Goal: Task Accomplishment & Management: Complete application form

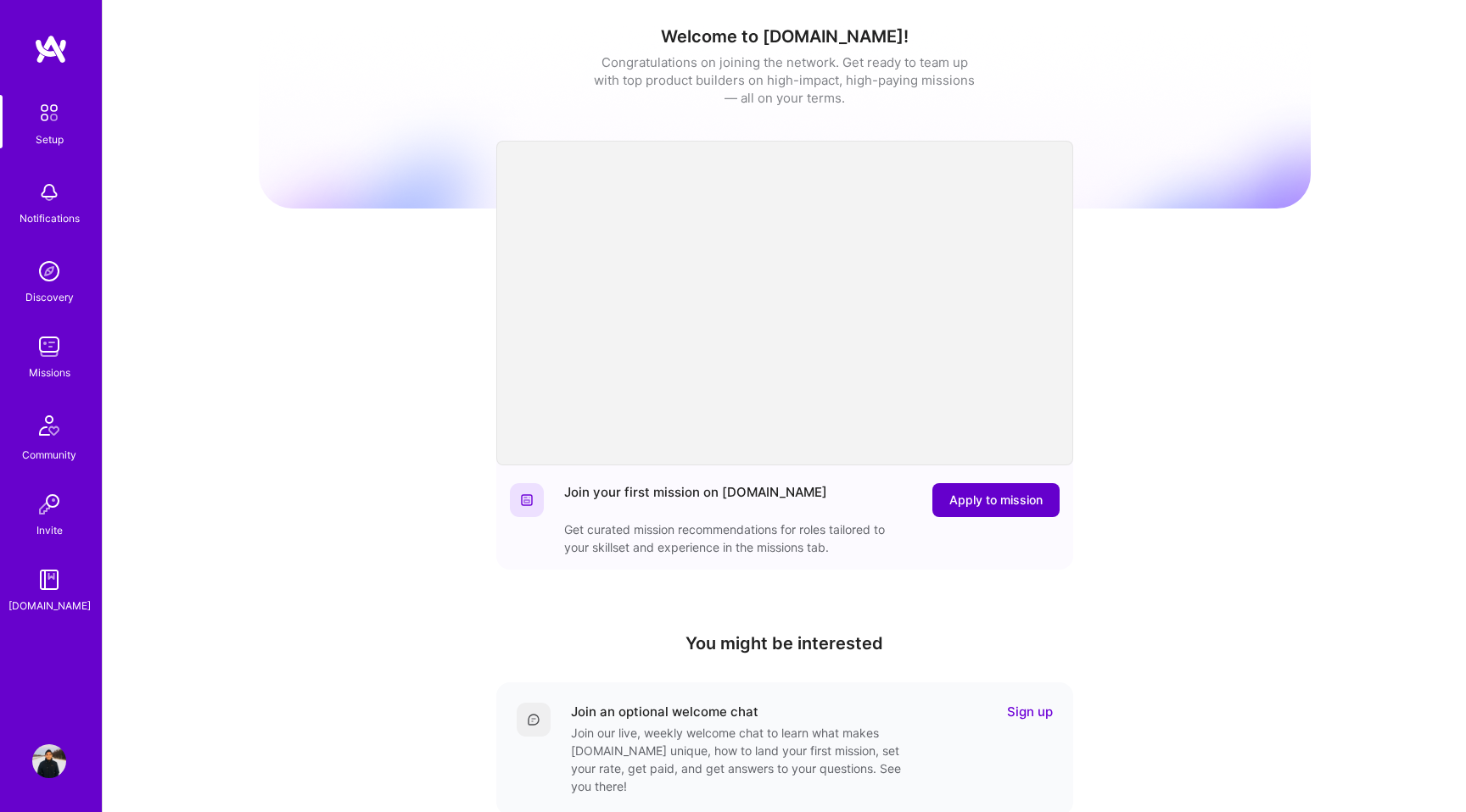
click at [949, 505] on span "Apply to mission" at bounding box center [995, 500] width 93 height 17
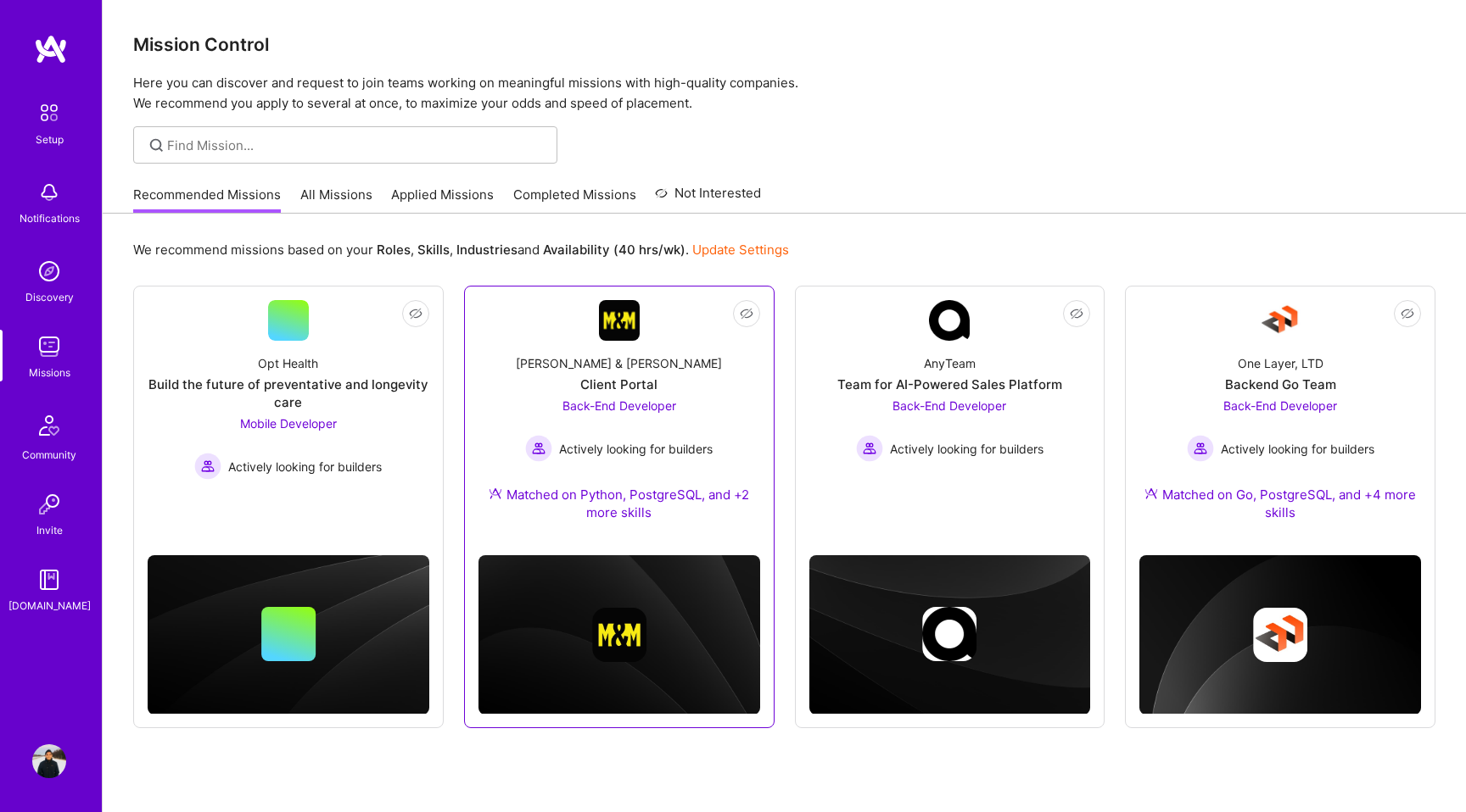
scroll to position [51, 0]
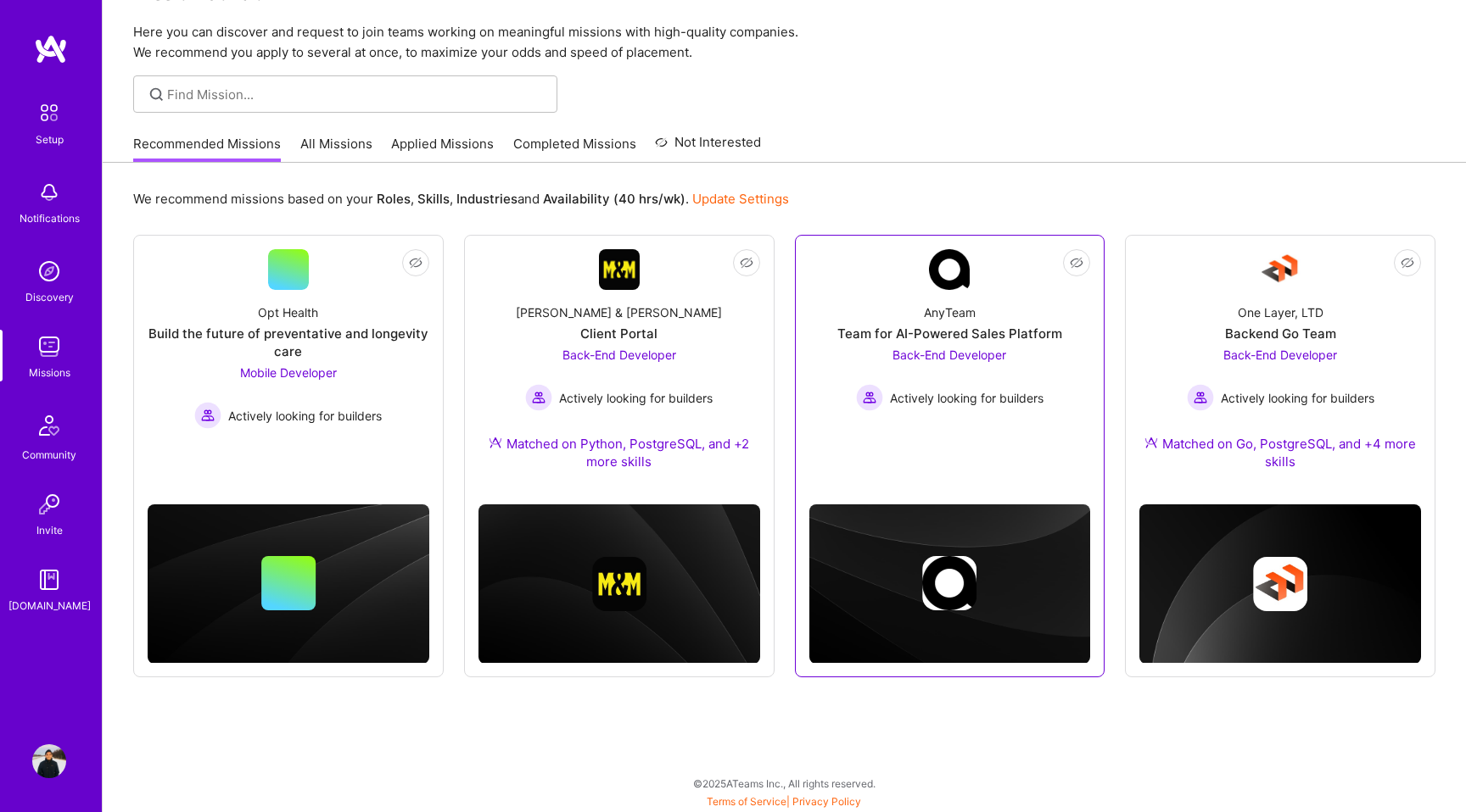
click at [937, 337] on div "Team for AI-Powered Sales Platform" at bounding box center [949, 333] width 224 height 18
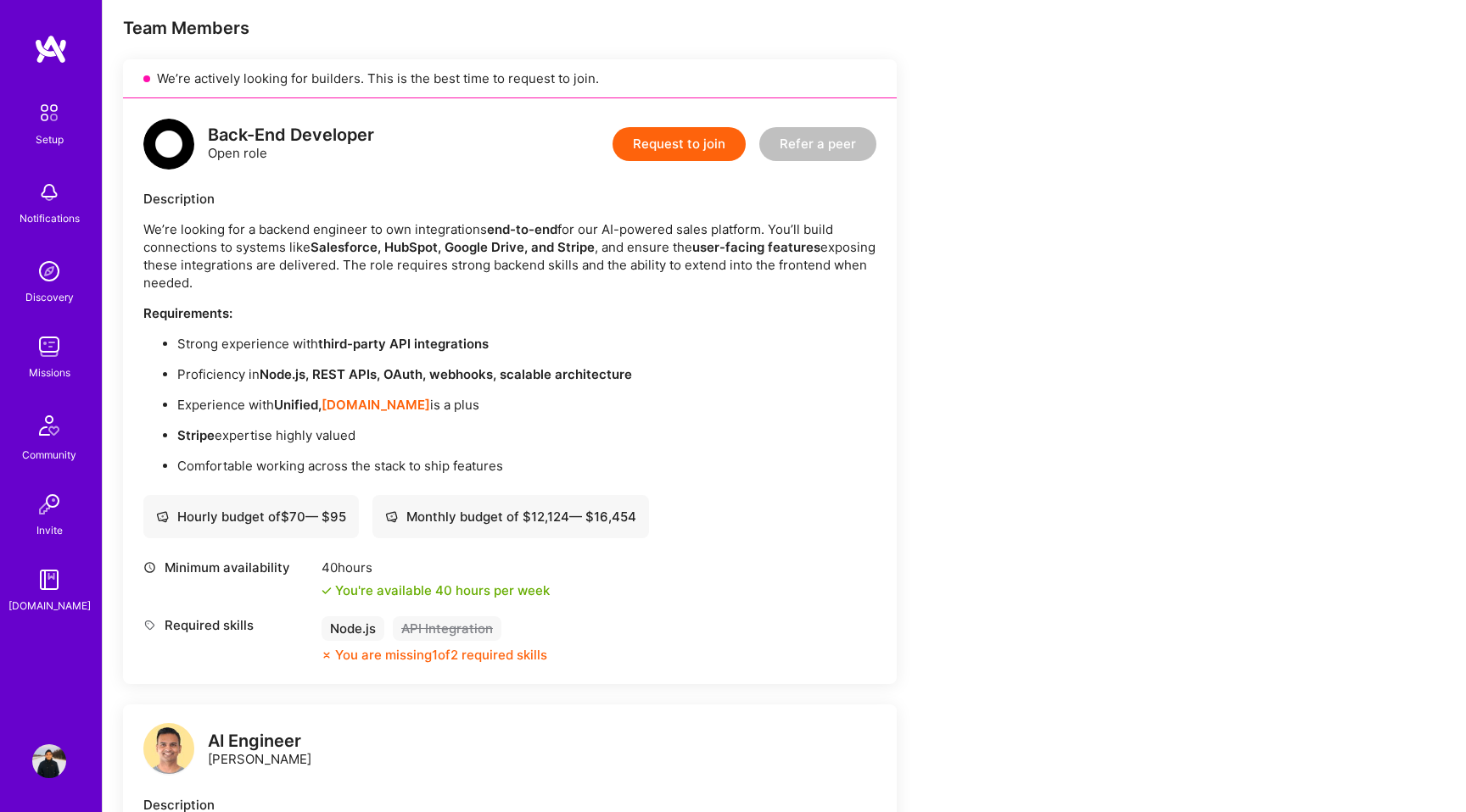
scroll to position [339, 0]
click at [347, 402] on strong "[DOMAIN_NAME]" at bounding box center [376, 403] width 109 height 16
click at [62, 47] on img at bounding box center [51, 49] width 34 height 31
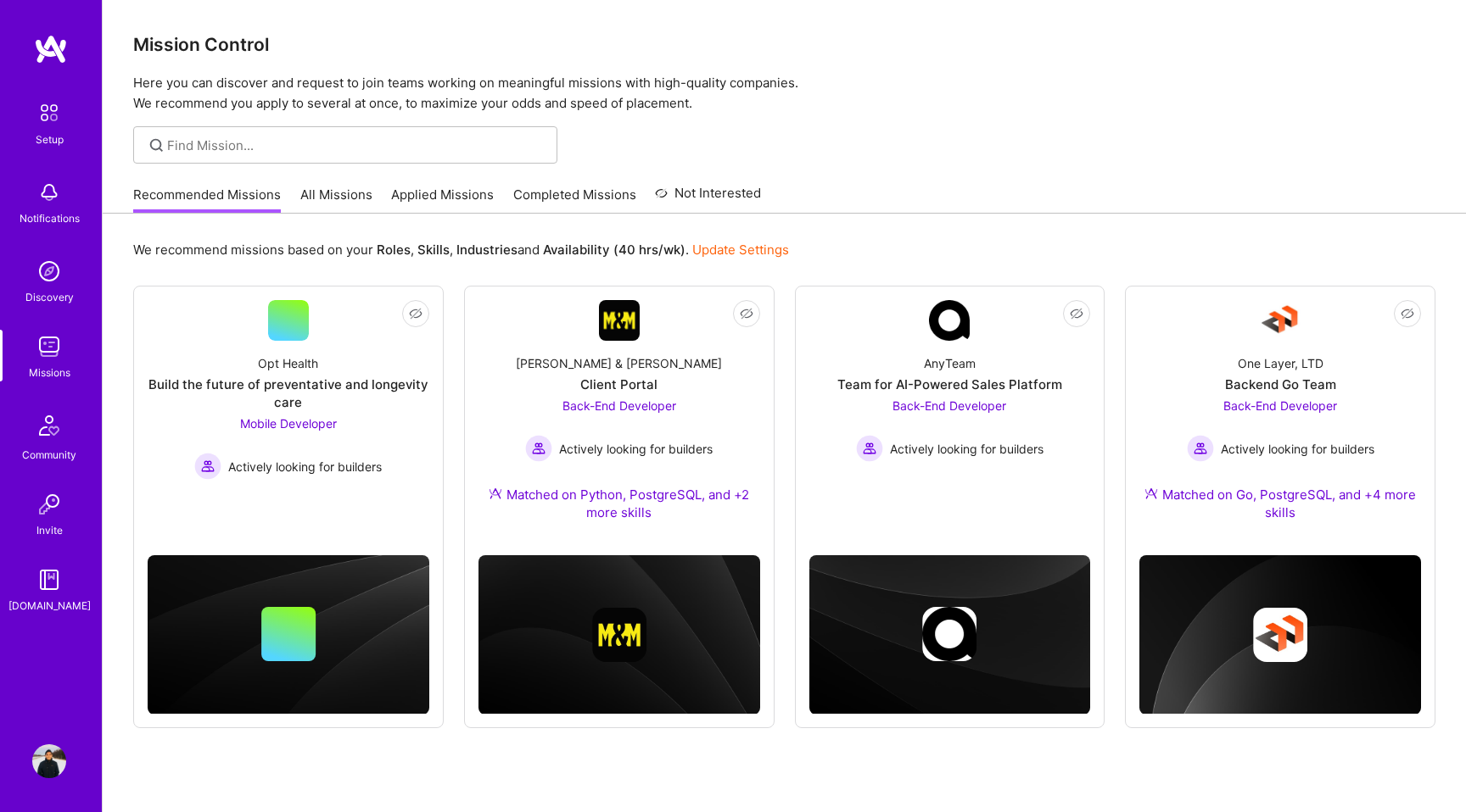
click at [42, 762] on img at bounding box center [49, 761] width 34 height 34
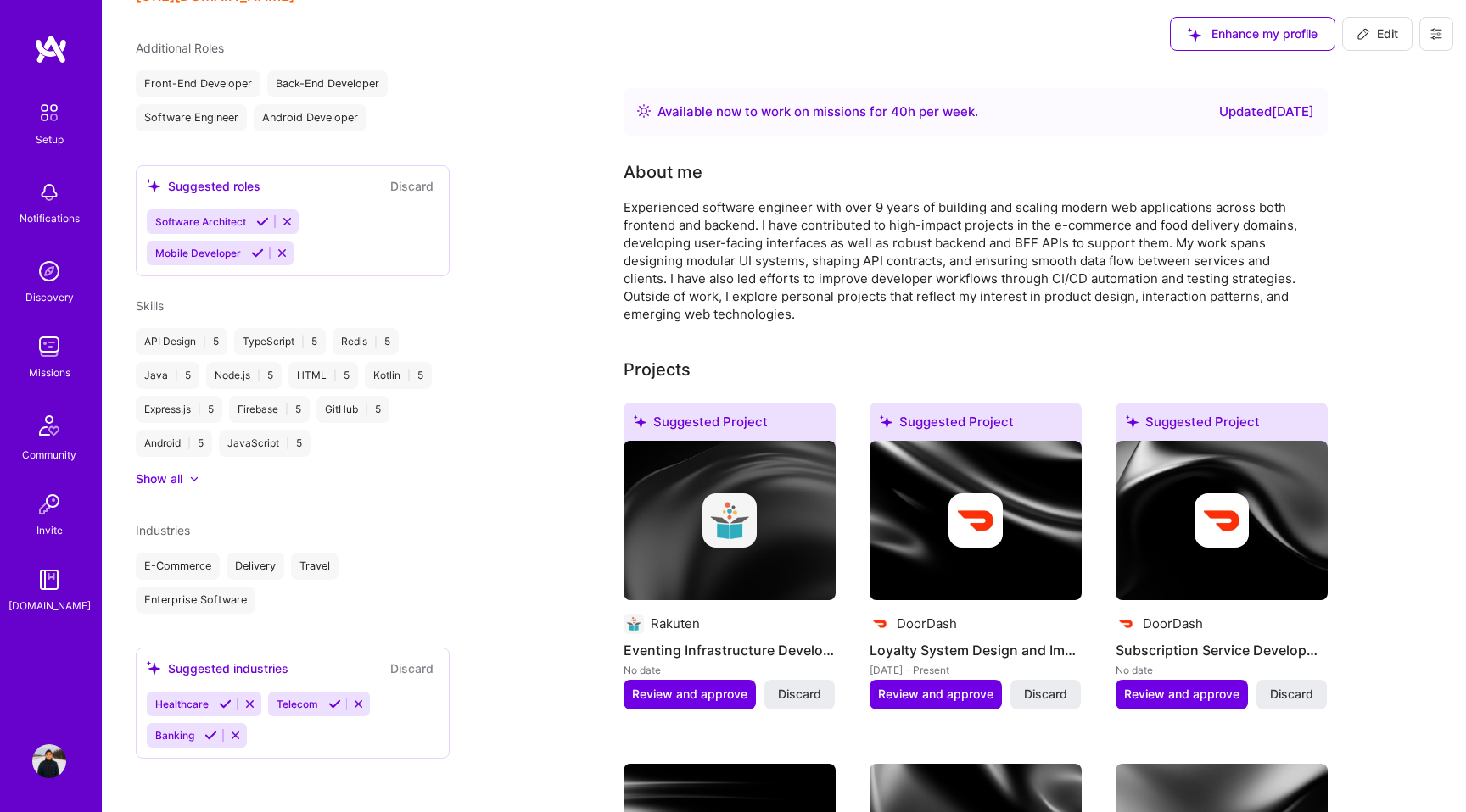
click at [1357, 40] on span "Edit" at bounding box center [1378, 34] width 41 height 17
select select "JP"
select select "Right Now"
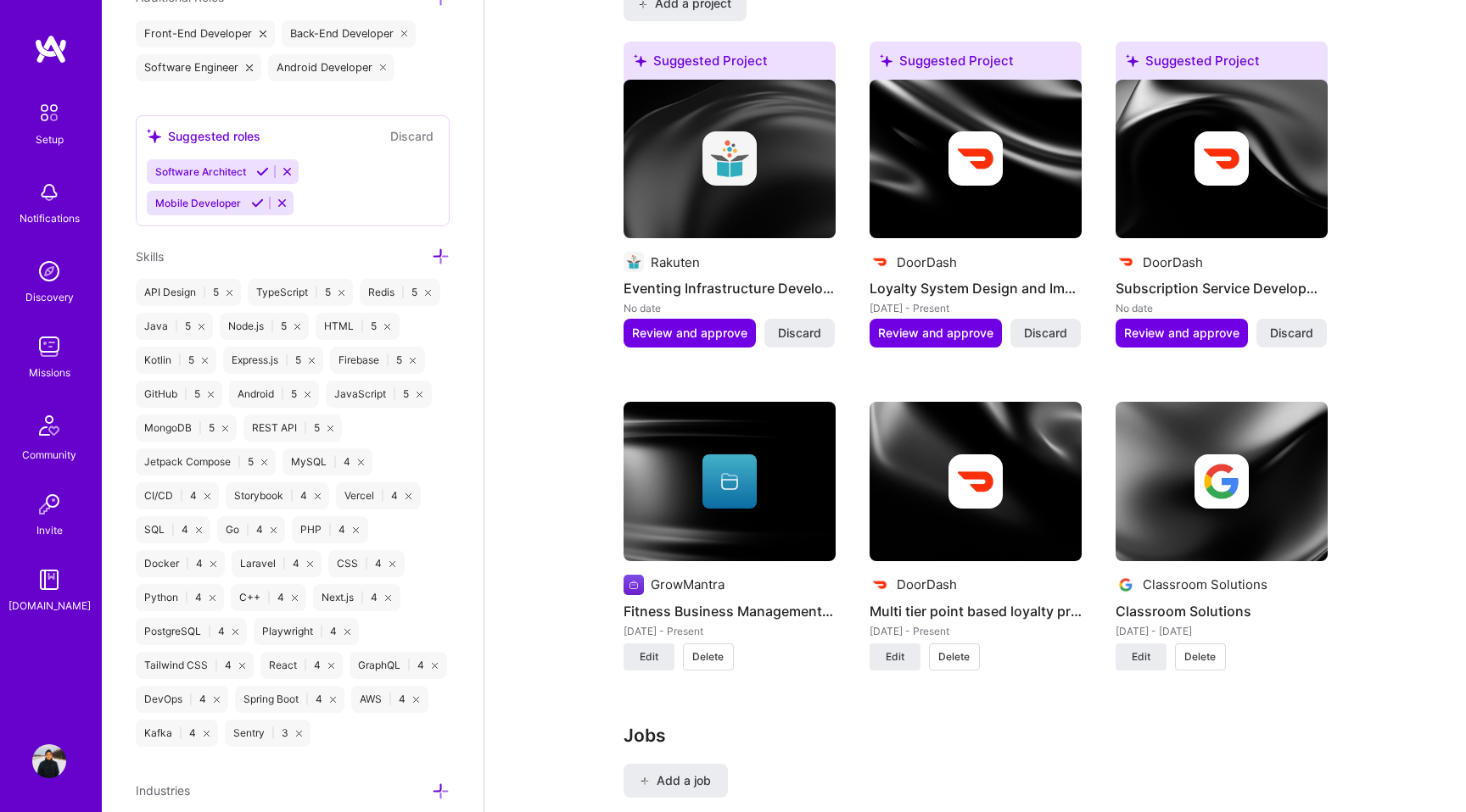
scroll to position [1129, 0]
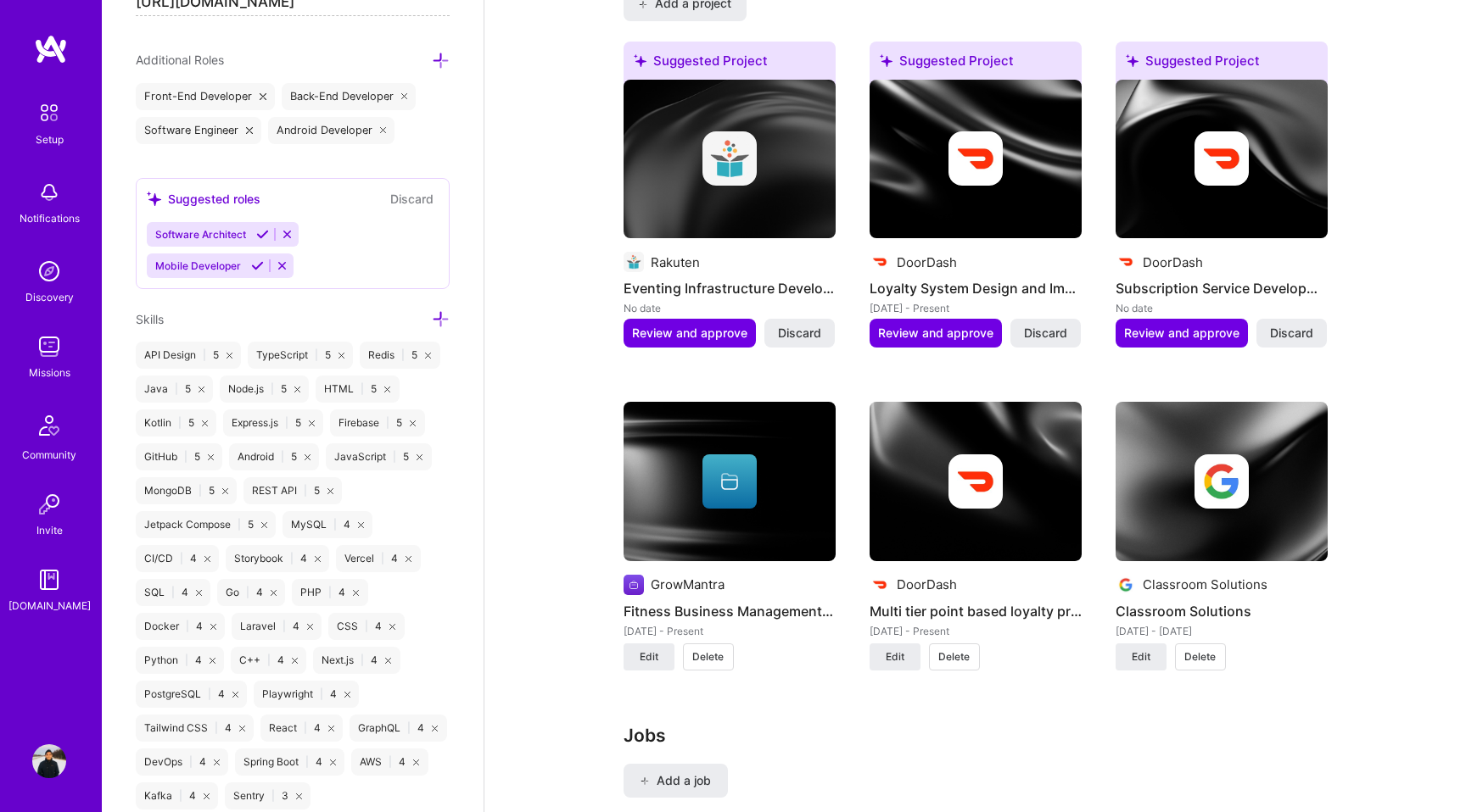
click at [441, 321] on icon at bounding box center [440, 319] width 18 height 18
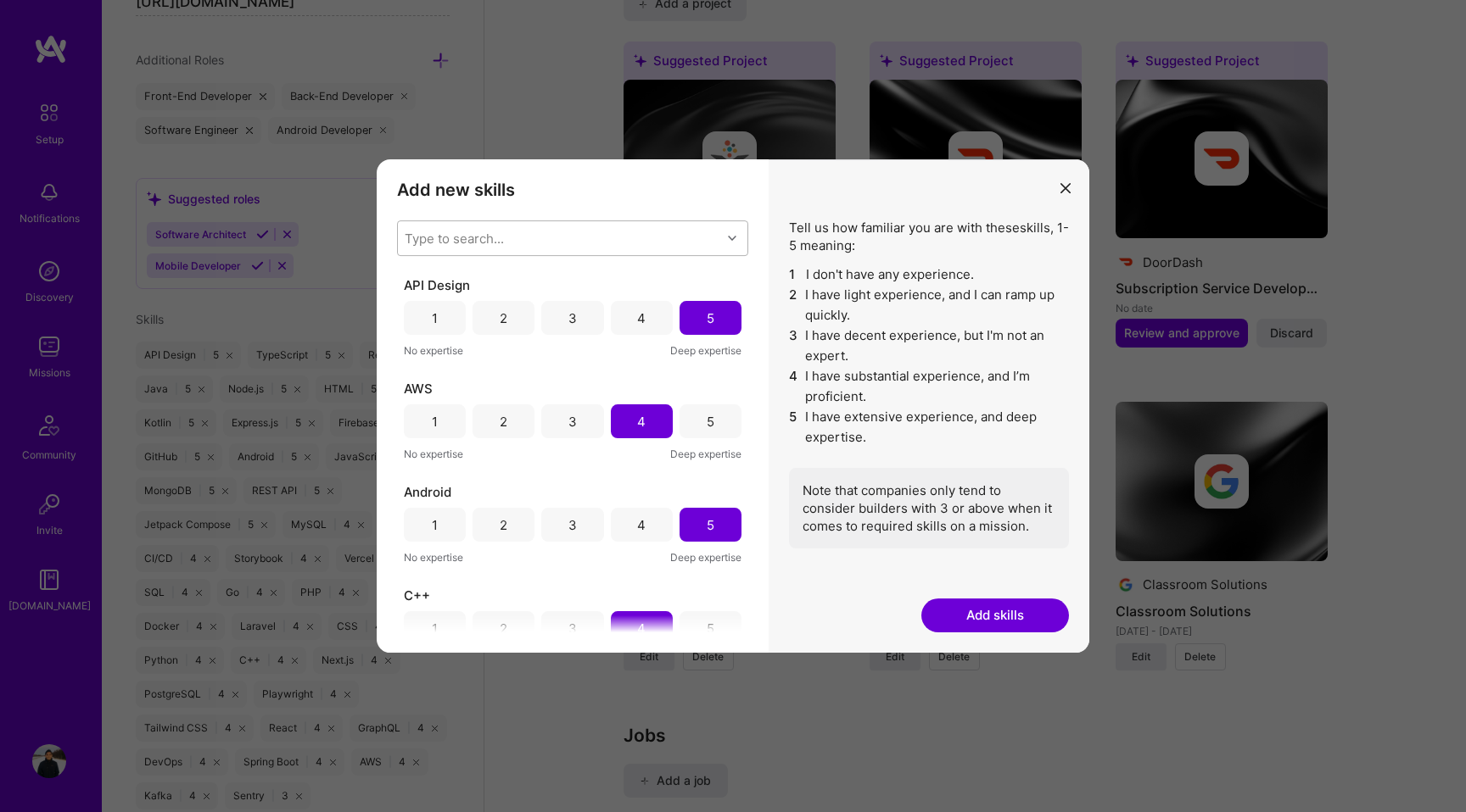
click at [496, 251] on div "Type to search..." at bounding box center [560, 238] width 323 height 34
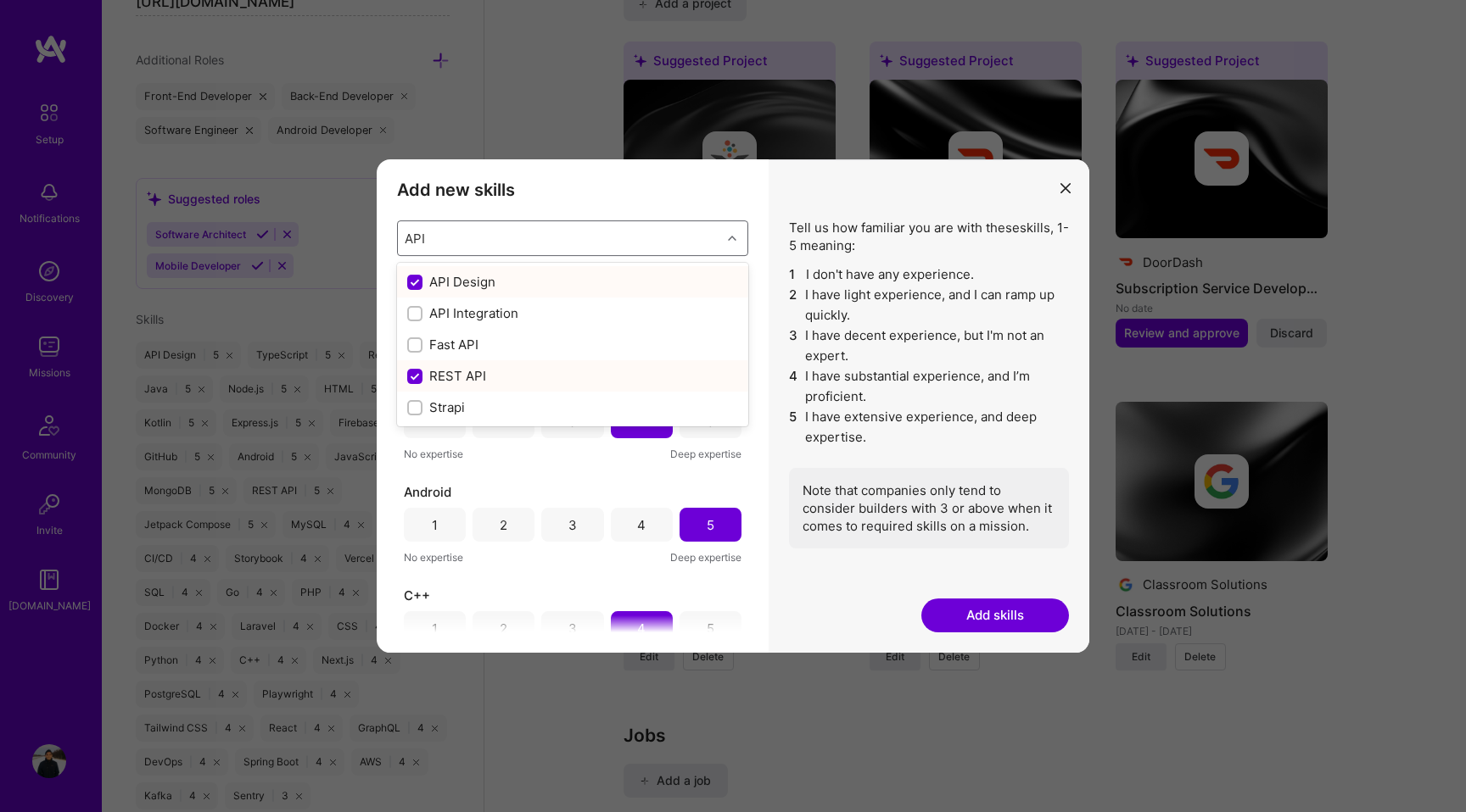
type input "API"
click at [417, 315] on input "modal" at bounding box center [416, 314] width 12 height 12
checkbox input "false"
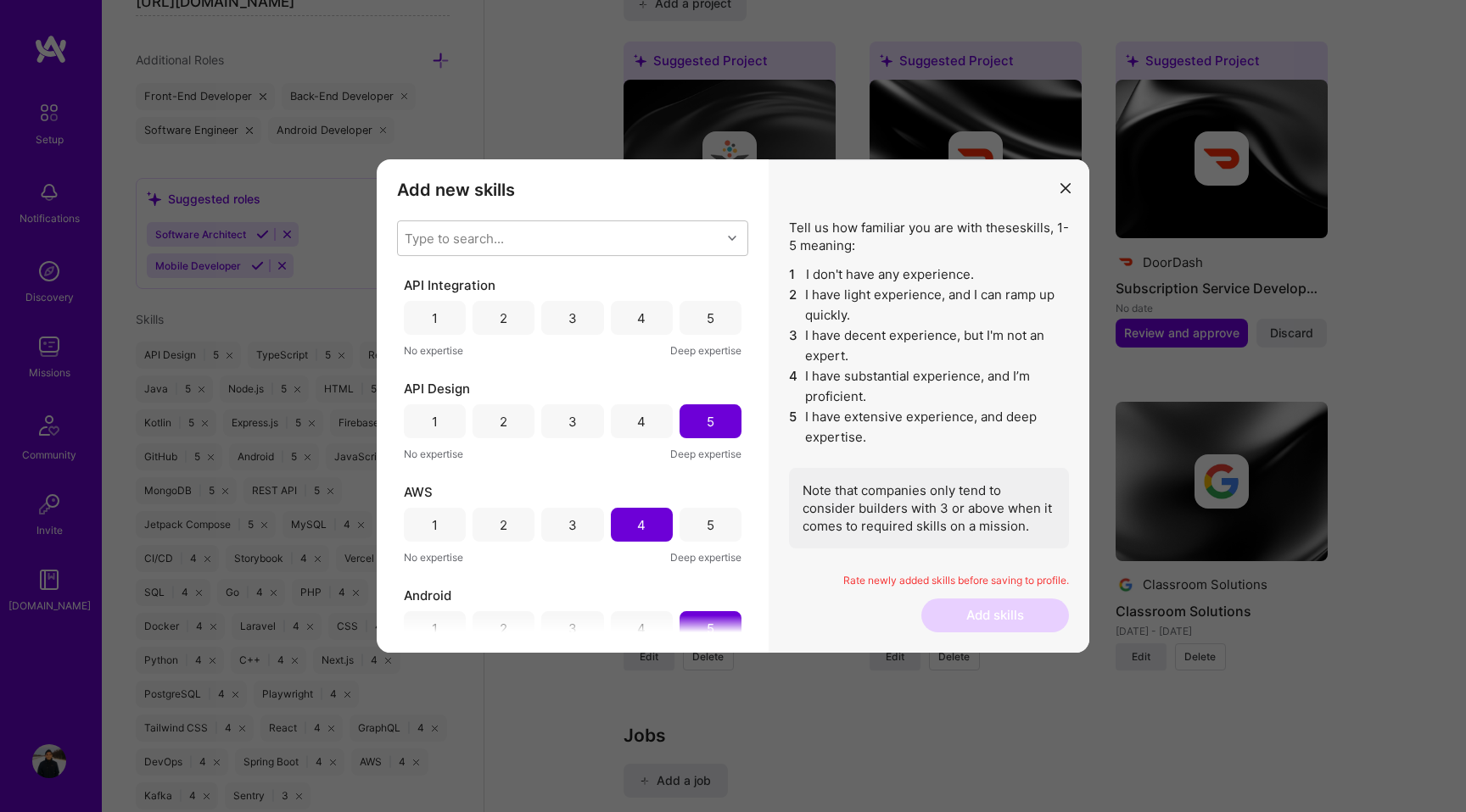
click at [758, 200] on div "Add new skills Tell us how familiar you are with given skills, using between 1 …" at bounding box center [572, 406] width 392 height 494
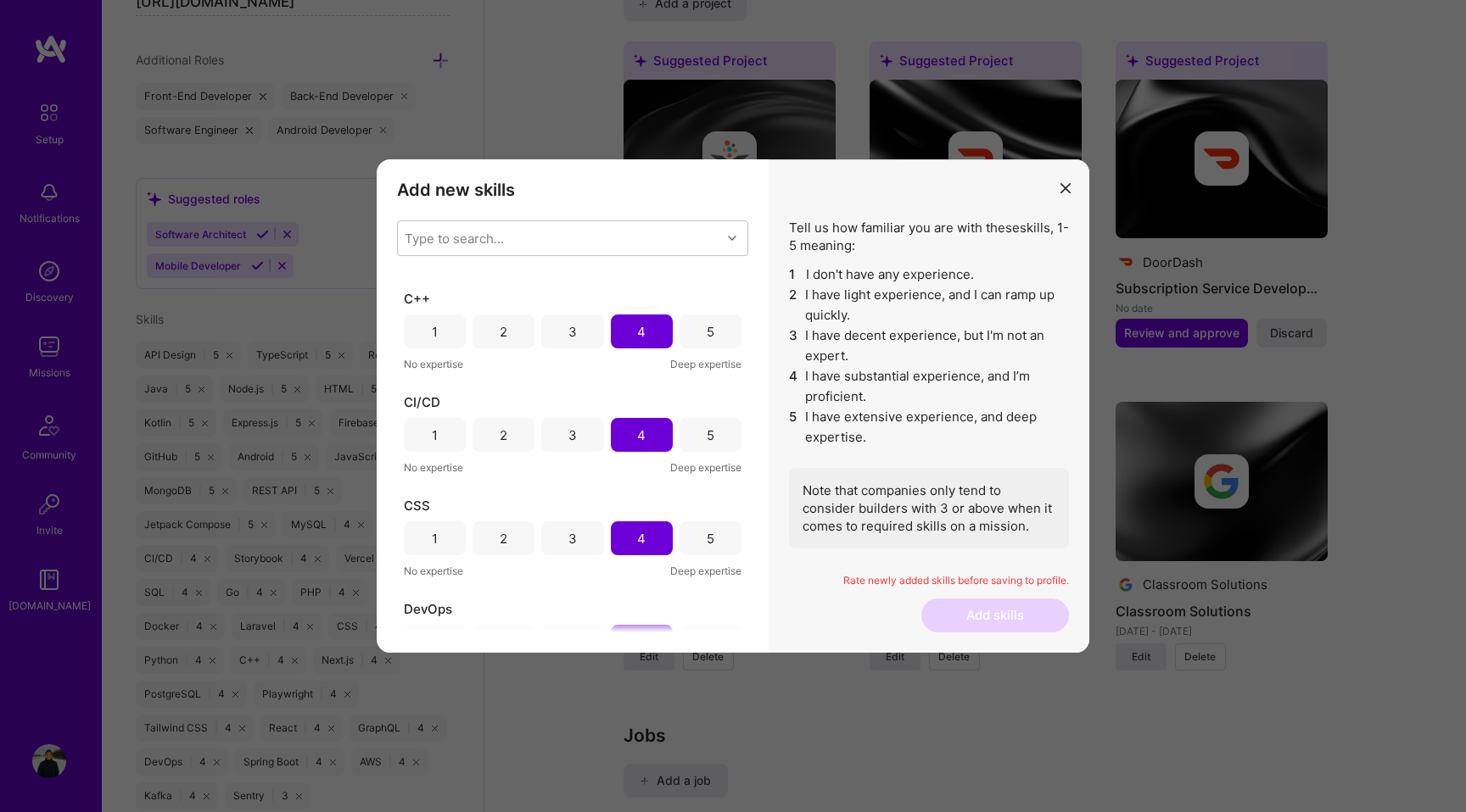
scroll to position [0, 0]
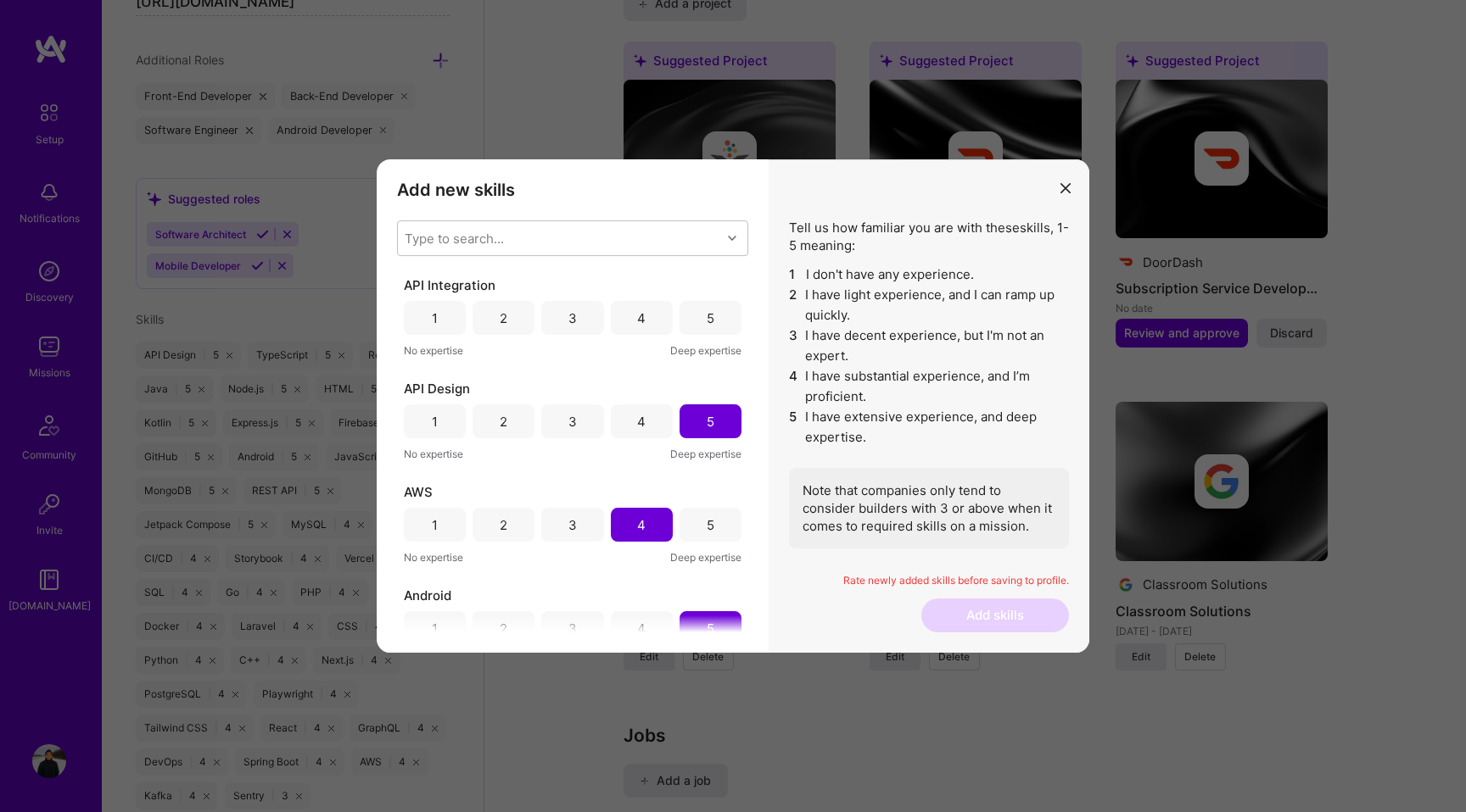
click at [689, 320] on div "5" at bounding box center [711, 318] width 62 height 34
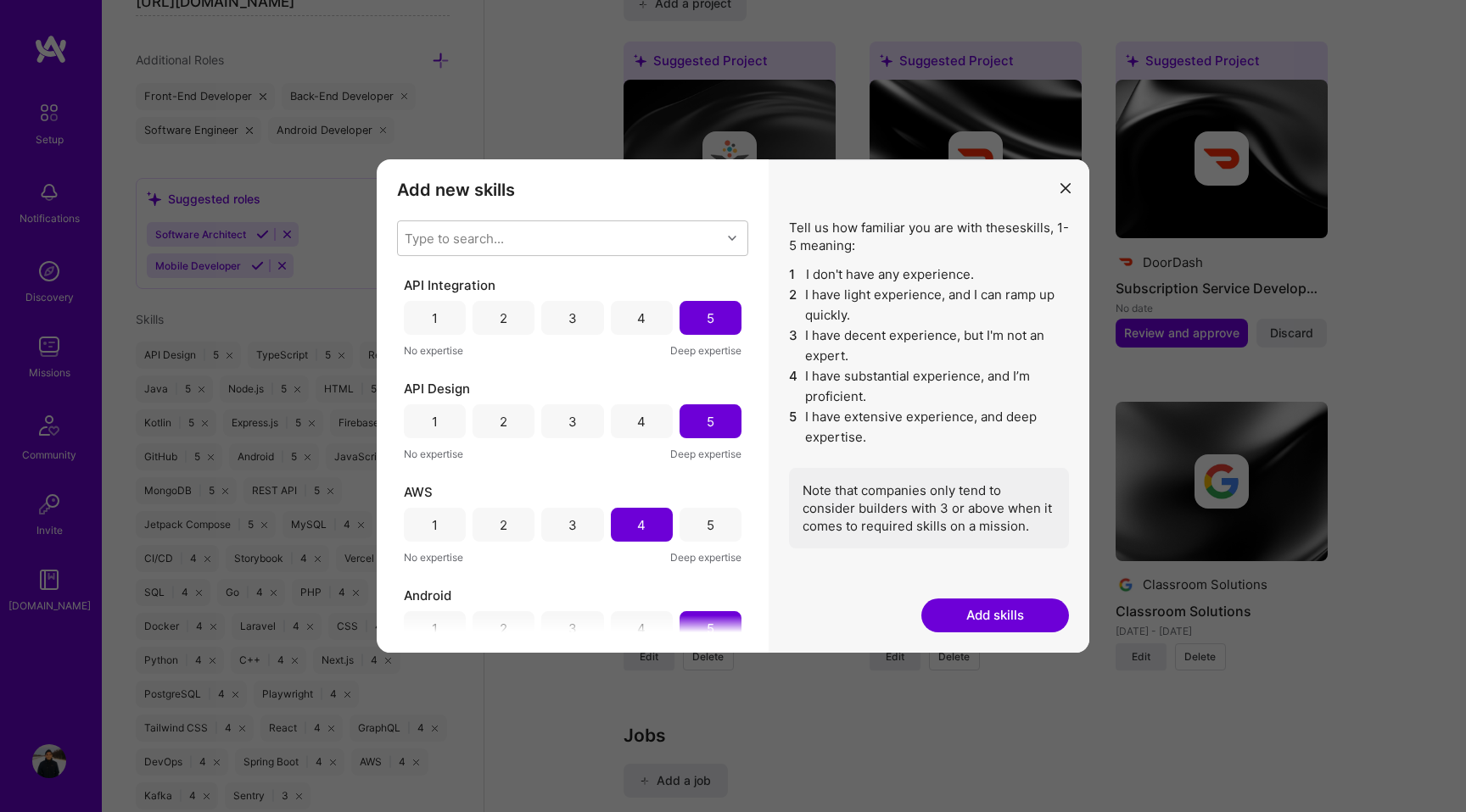
click at [962, 609] on button "Add skills" at bounding box center [995, 616] width 147 height 34
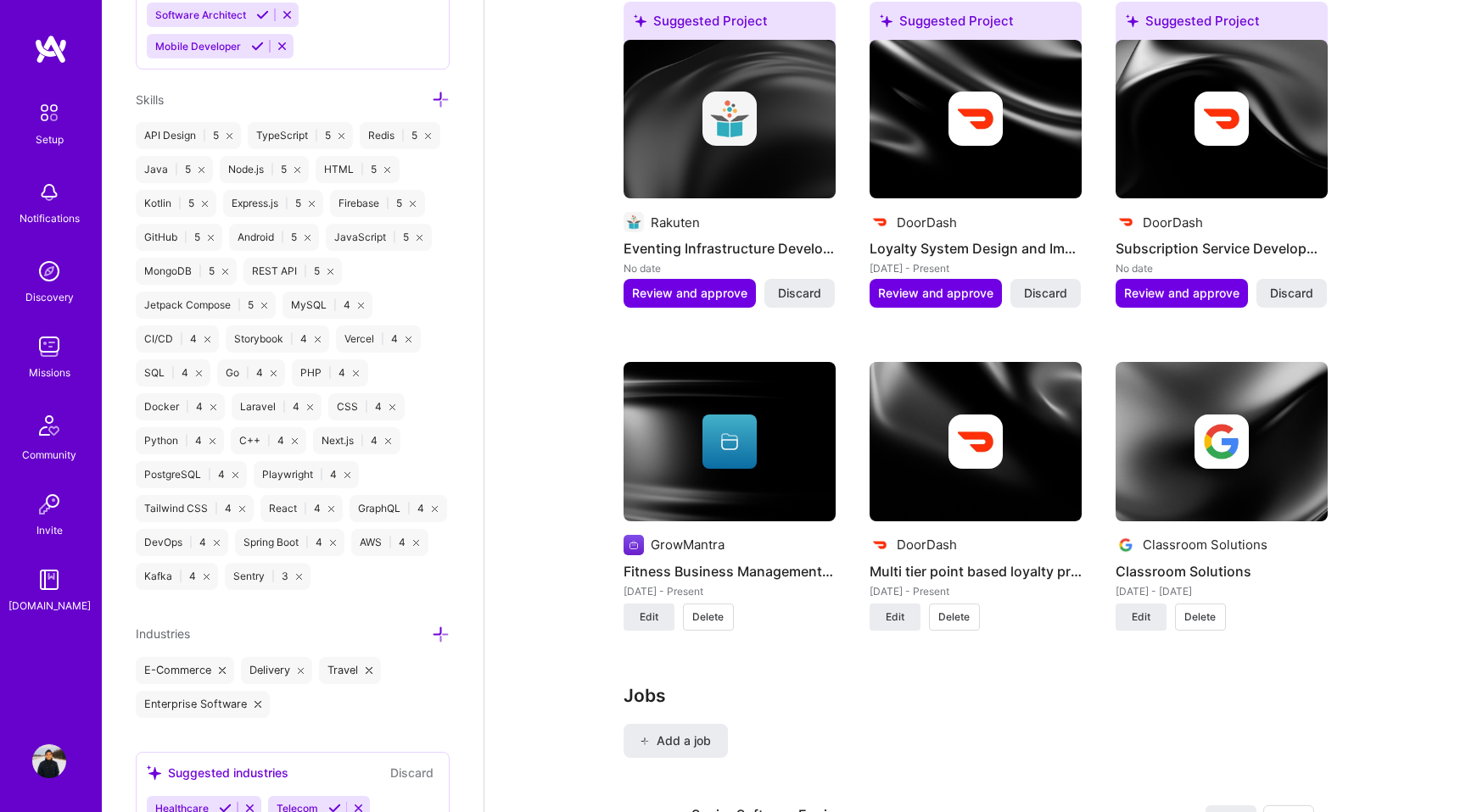
scroll to position [1287, 0]
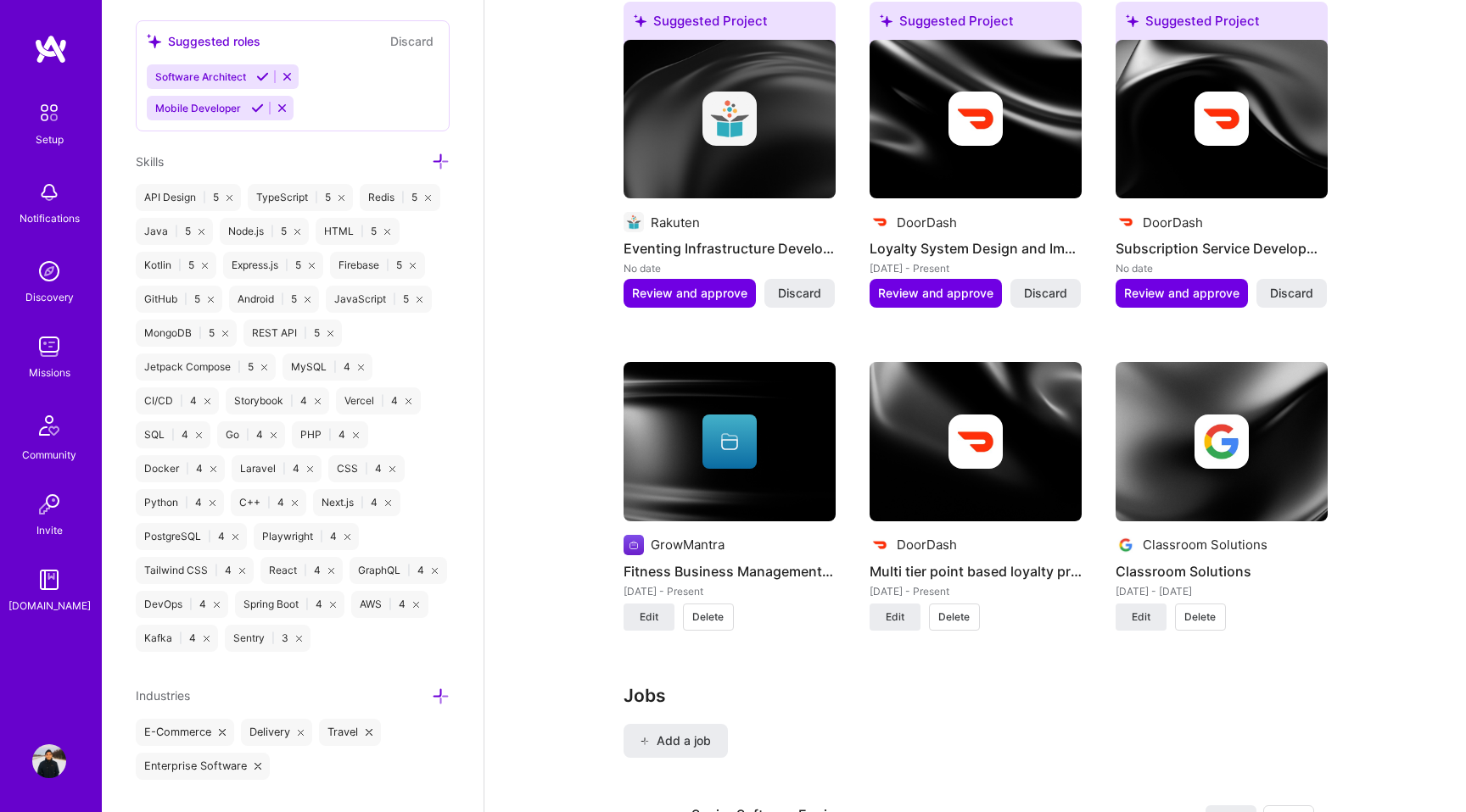
click at [536, 461] on div "About me What you write here will be shared with companies. Experienced softwar…" at bounding box center [975, 425] width 981 height 3012
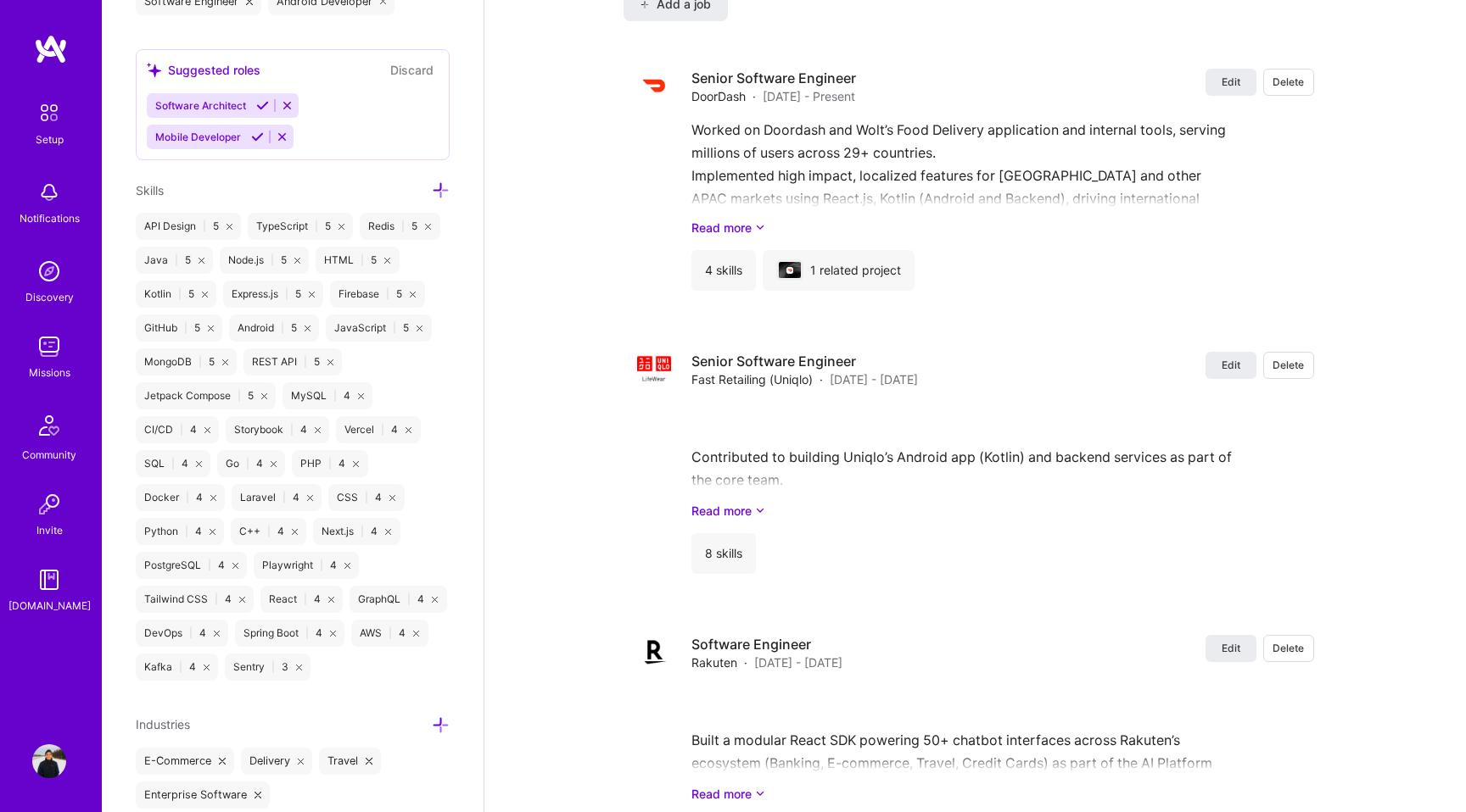
scroll to position [1269, 0]
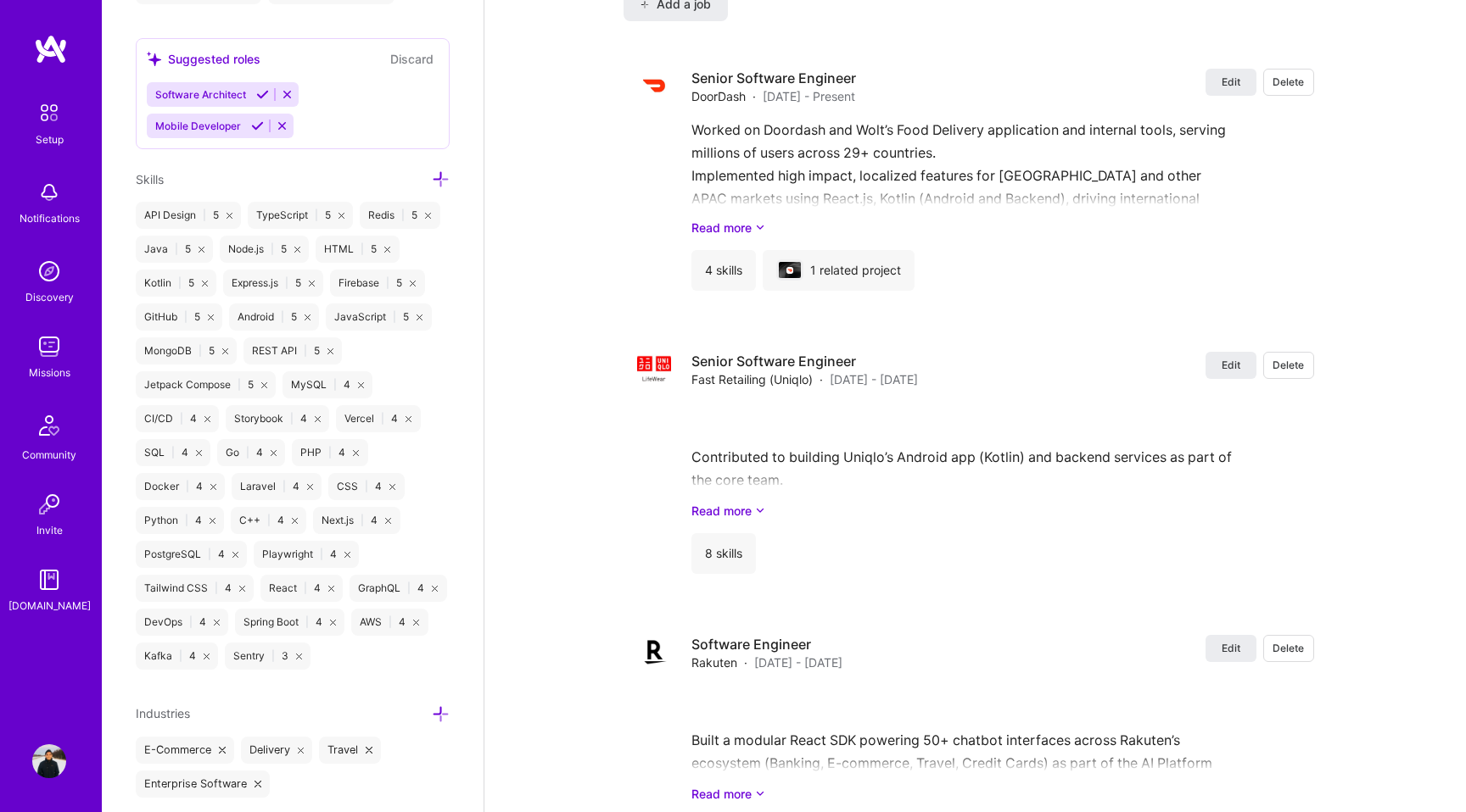
click at [440, 175] on icon at bounding box center [440, 179] width 18 height 18
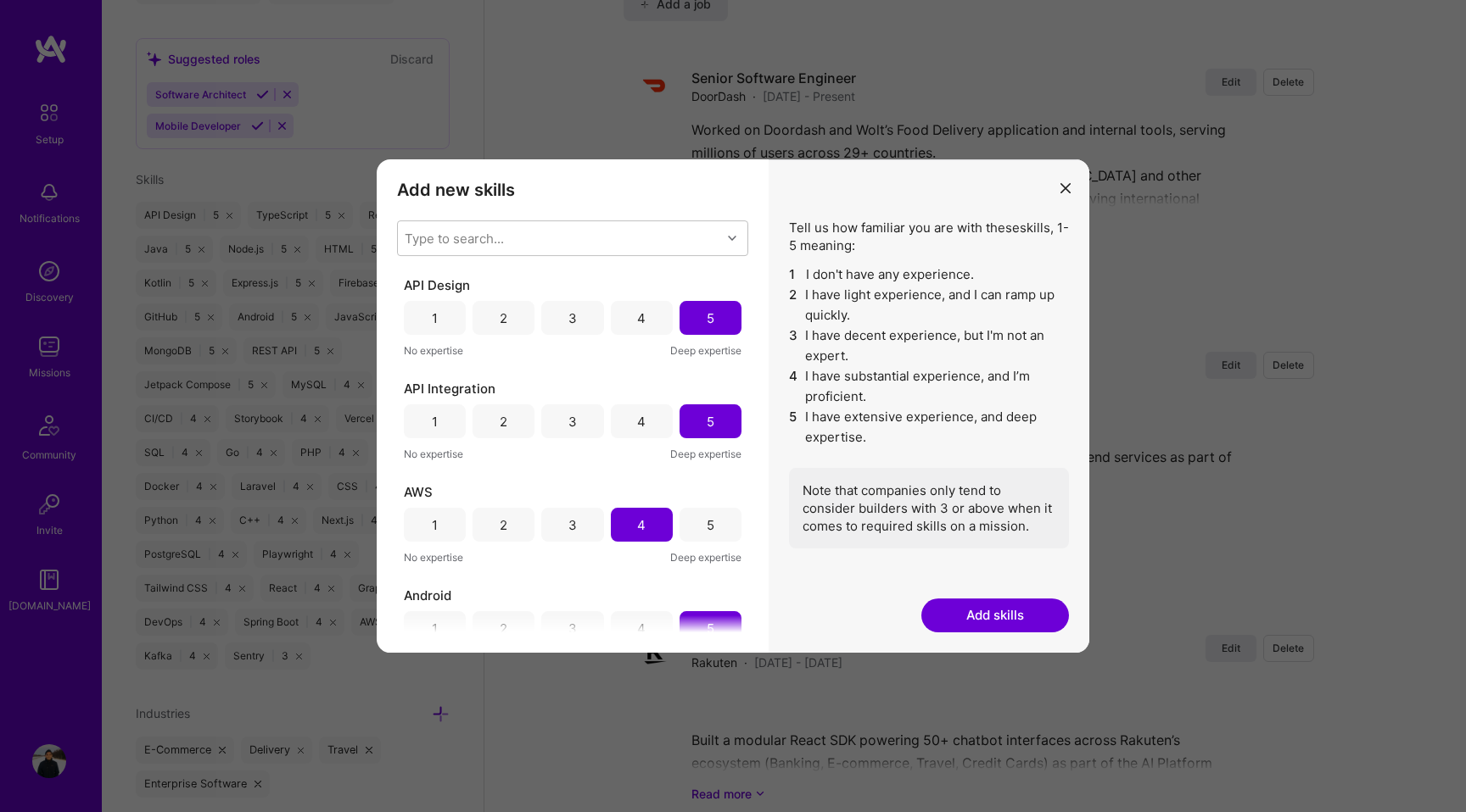
scroll to position [1850, 0]
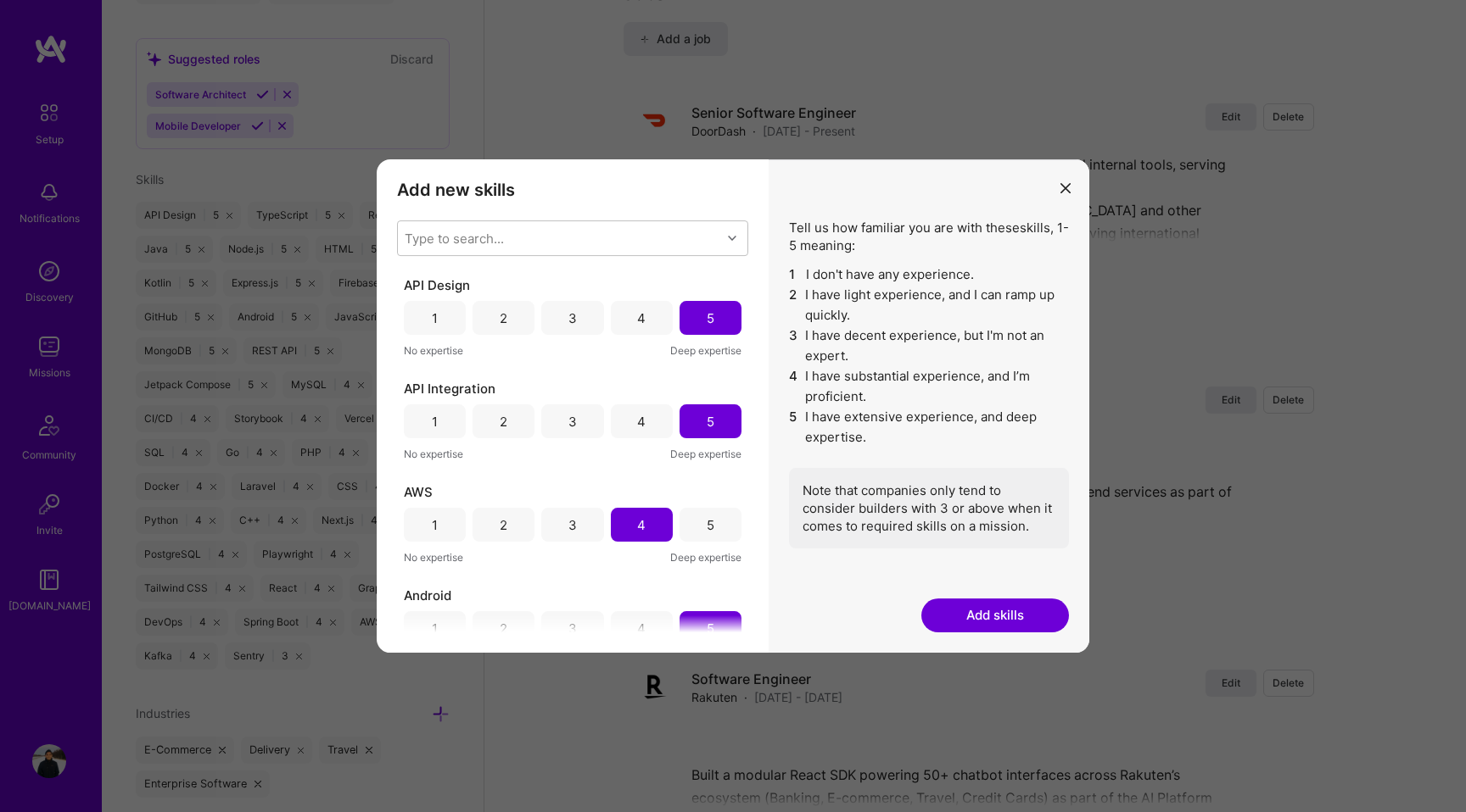
click at [1067, 190] on icon "modal" at bounding box center [1065, 188] width 10 height 10
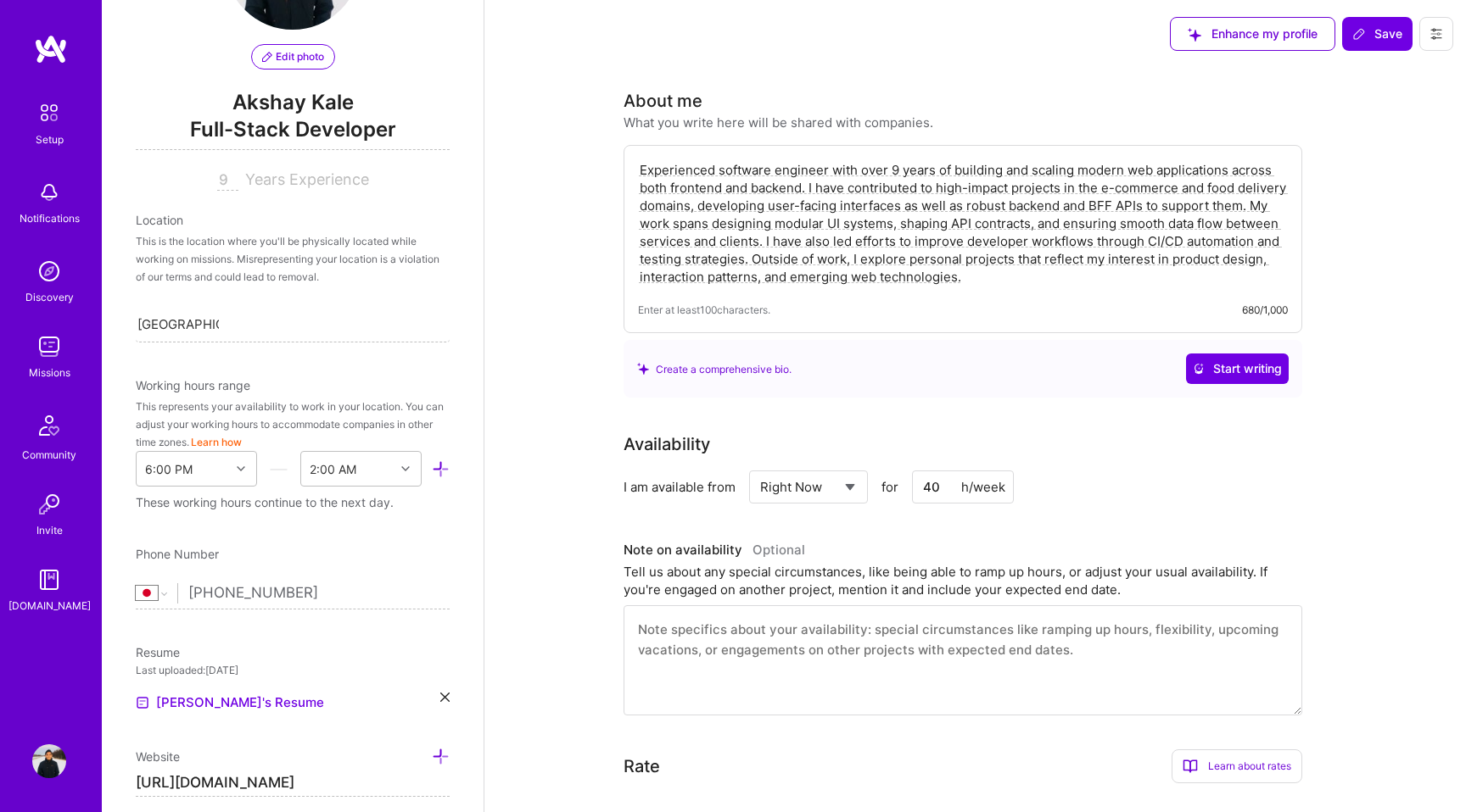
scroll to position [0, 0]
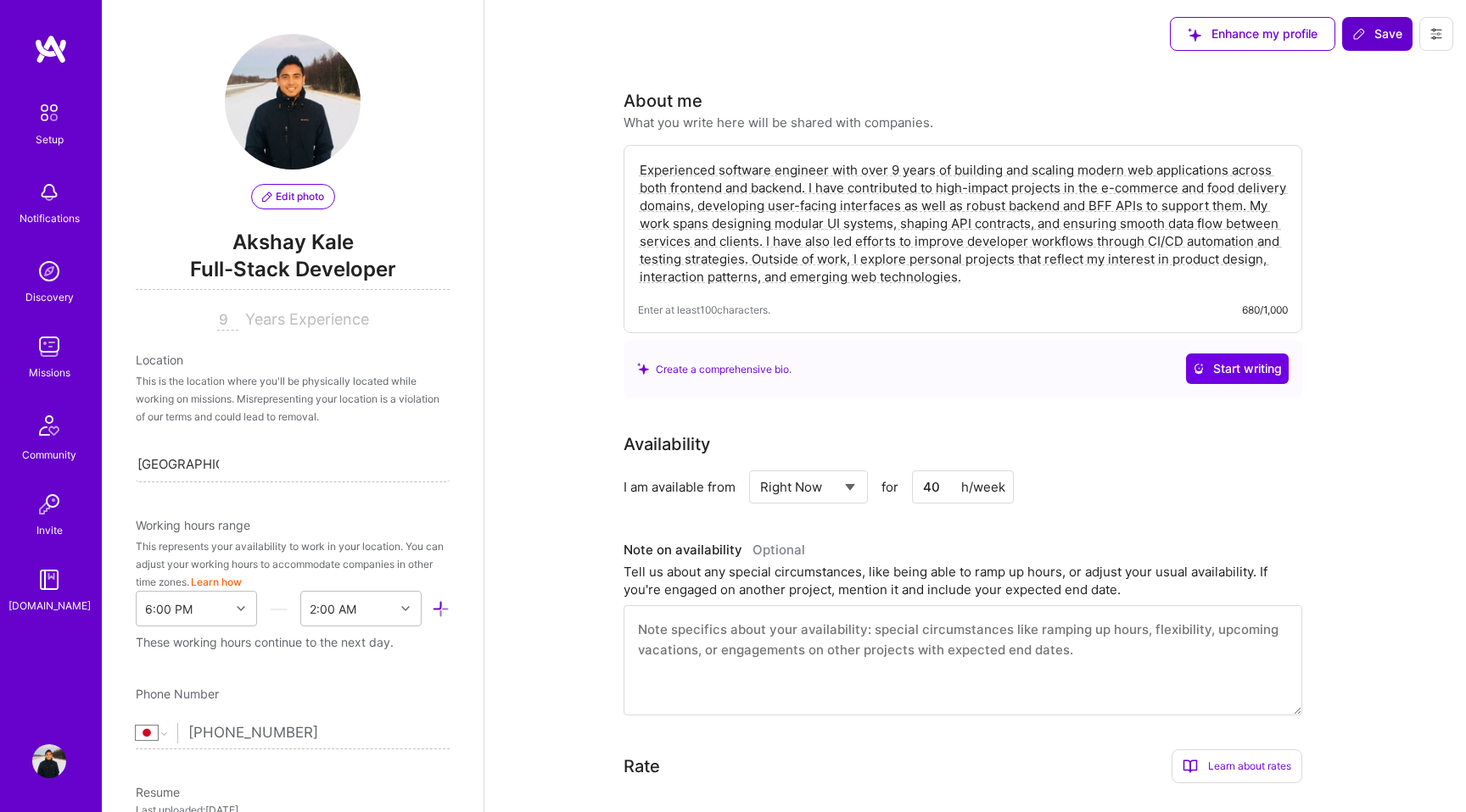
click at [1375, 30] on span "Save" at bounding box center [1377, 34] width 50 height 17
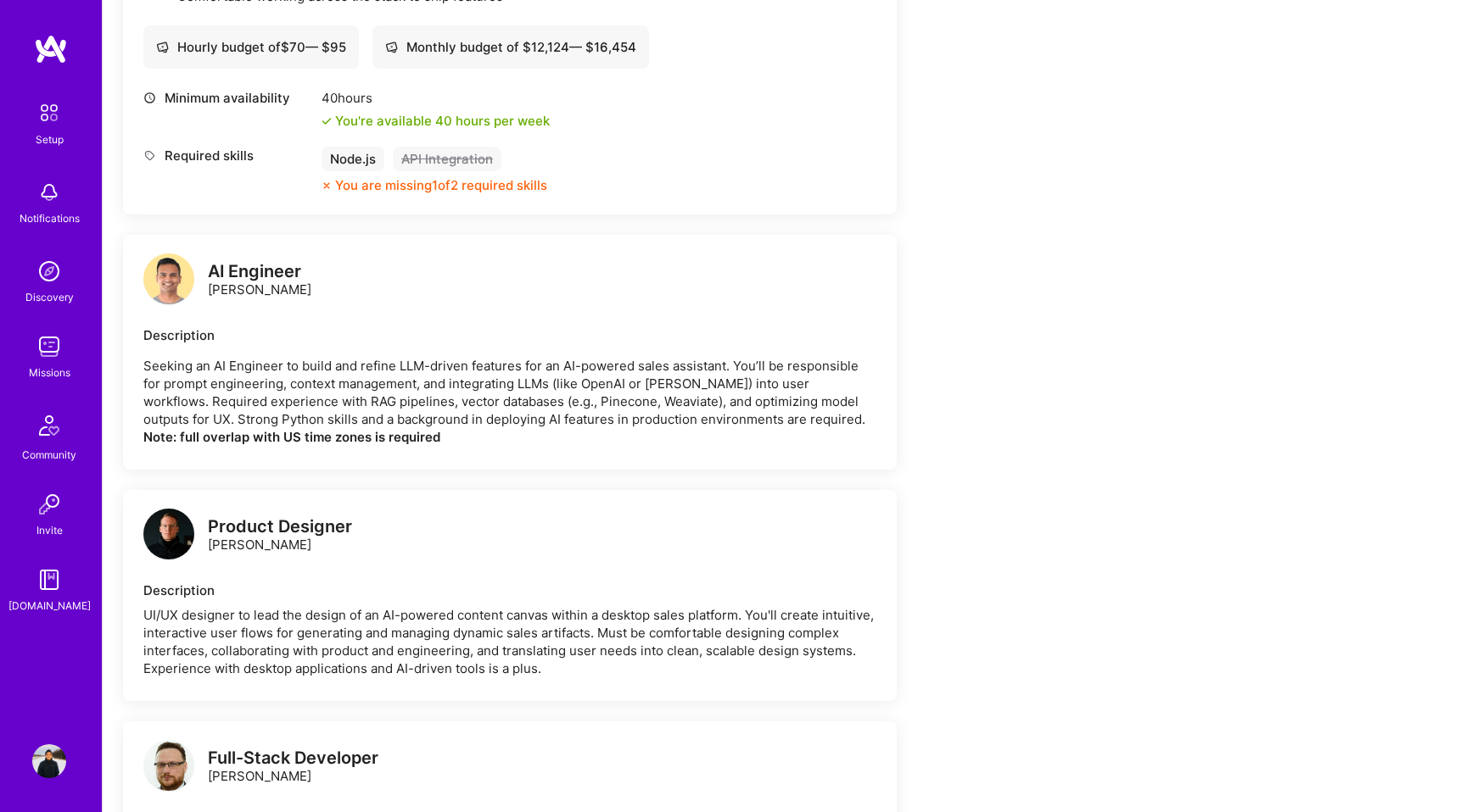
scroll to position [656, 0]
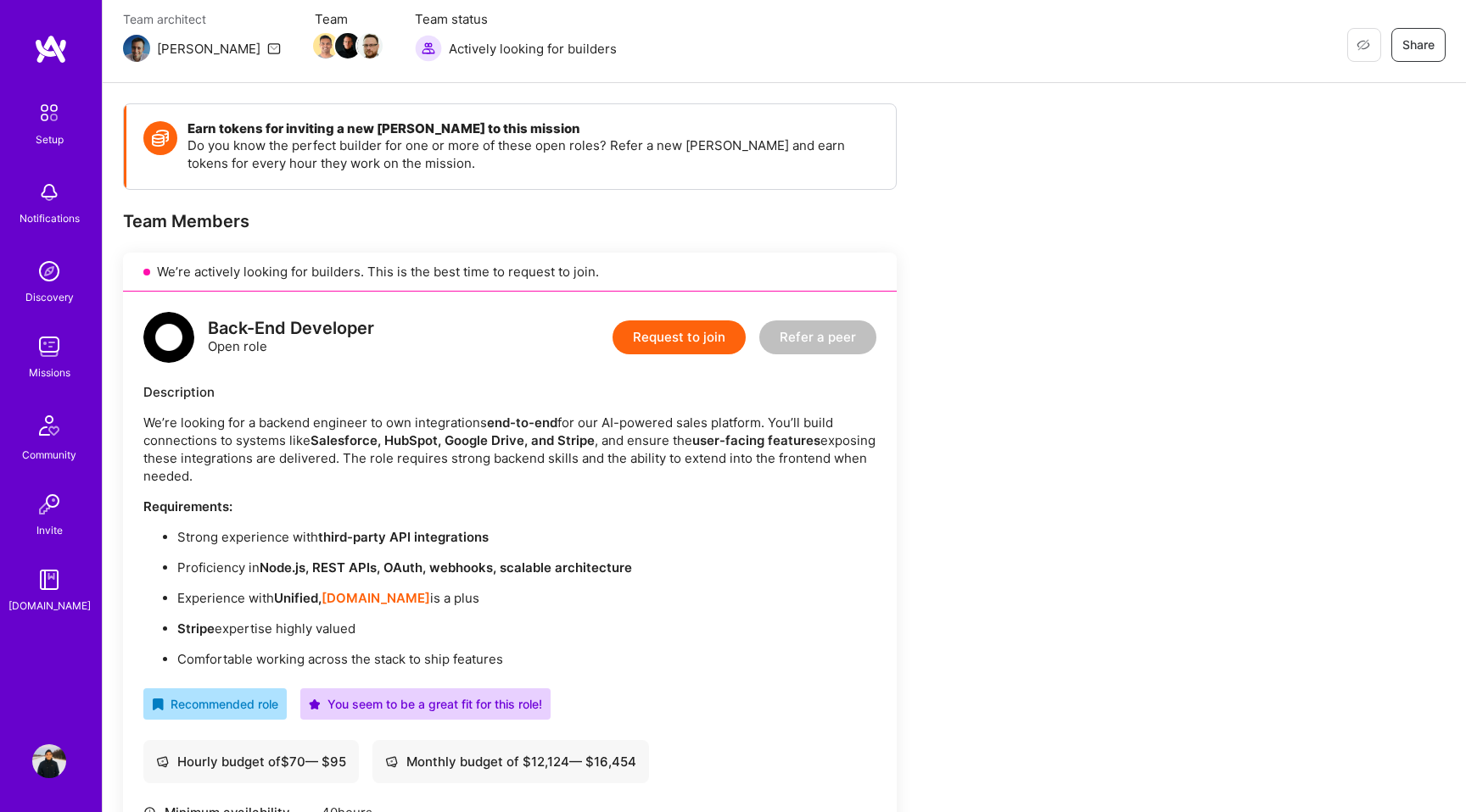
scroll to position [143, 0]
click at [674, 340] on button "Request to join" at bounding box center [679, 339] width 133 height 34
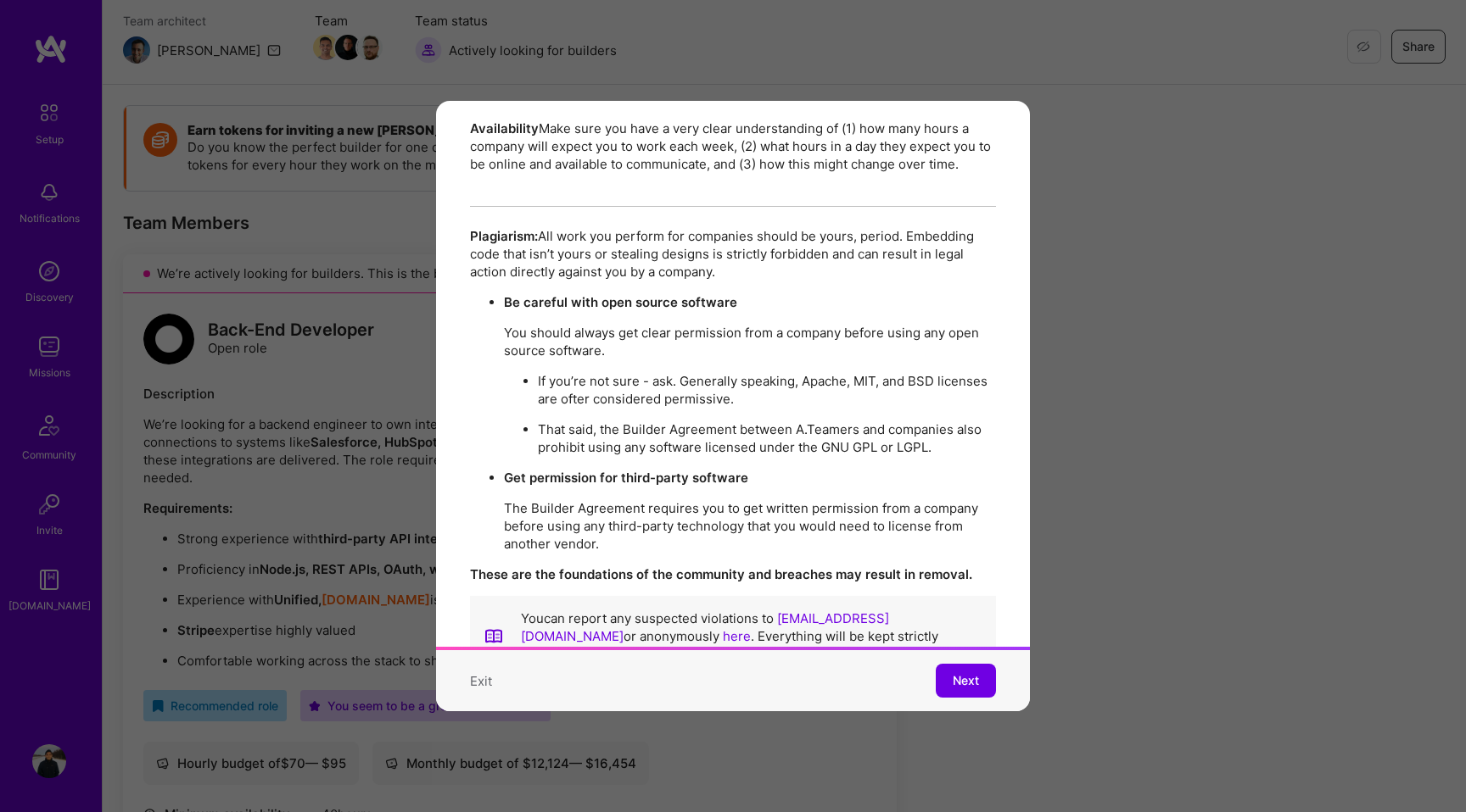
scroll to position [2909, 0]
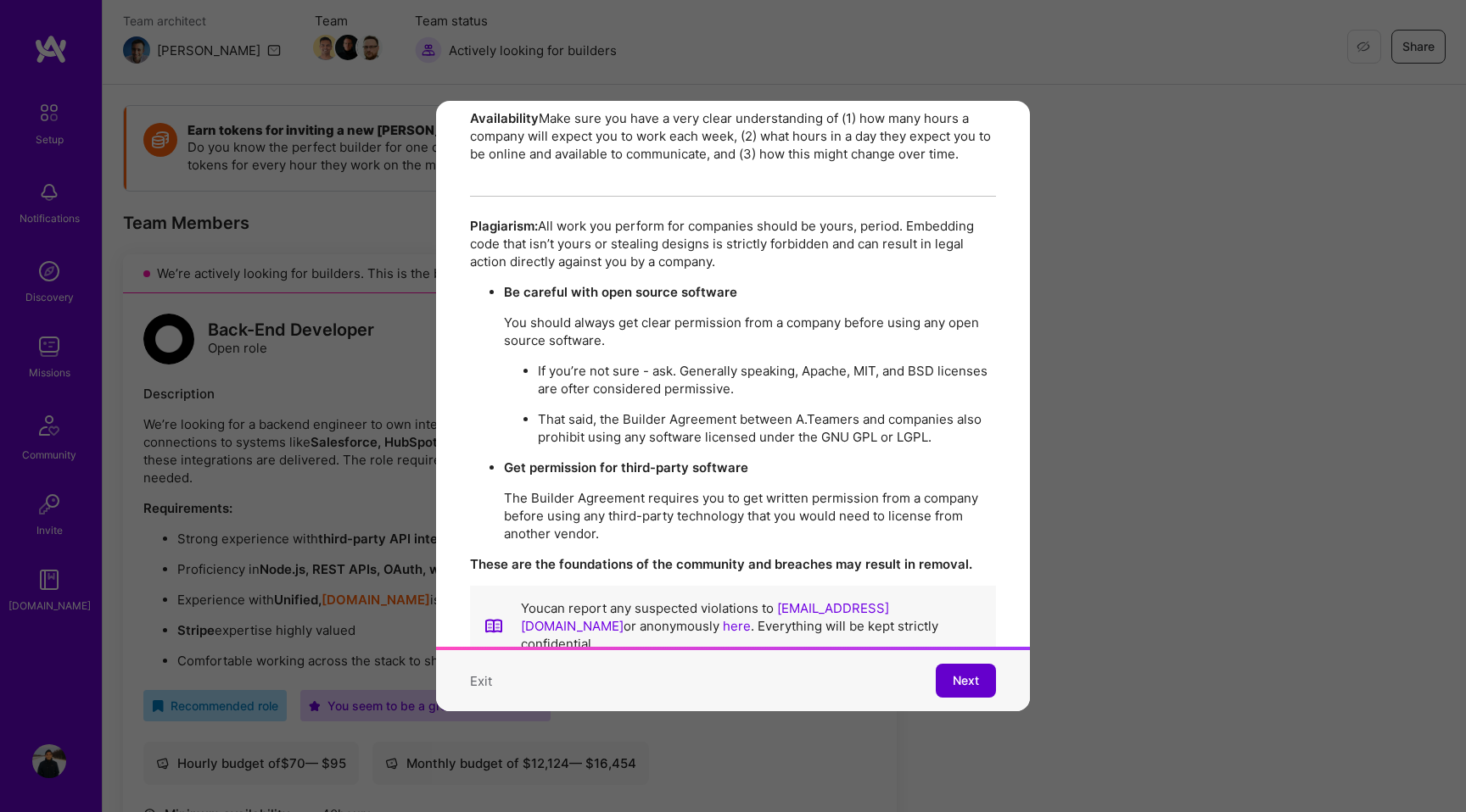
click at [961, 674] on span "Next" at bounding box center [966, 681] width 26 height 17
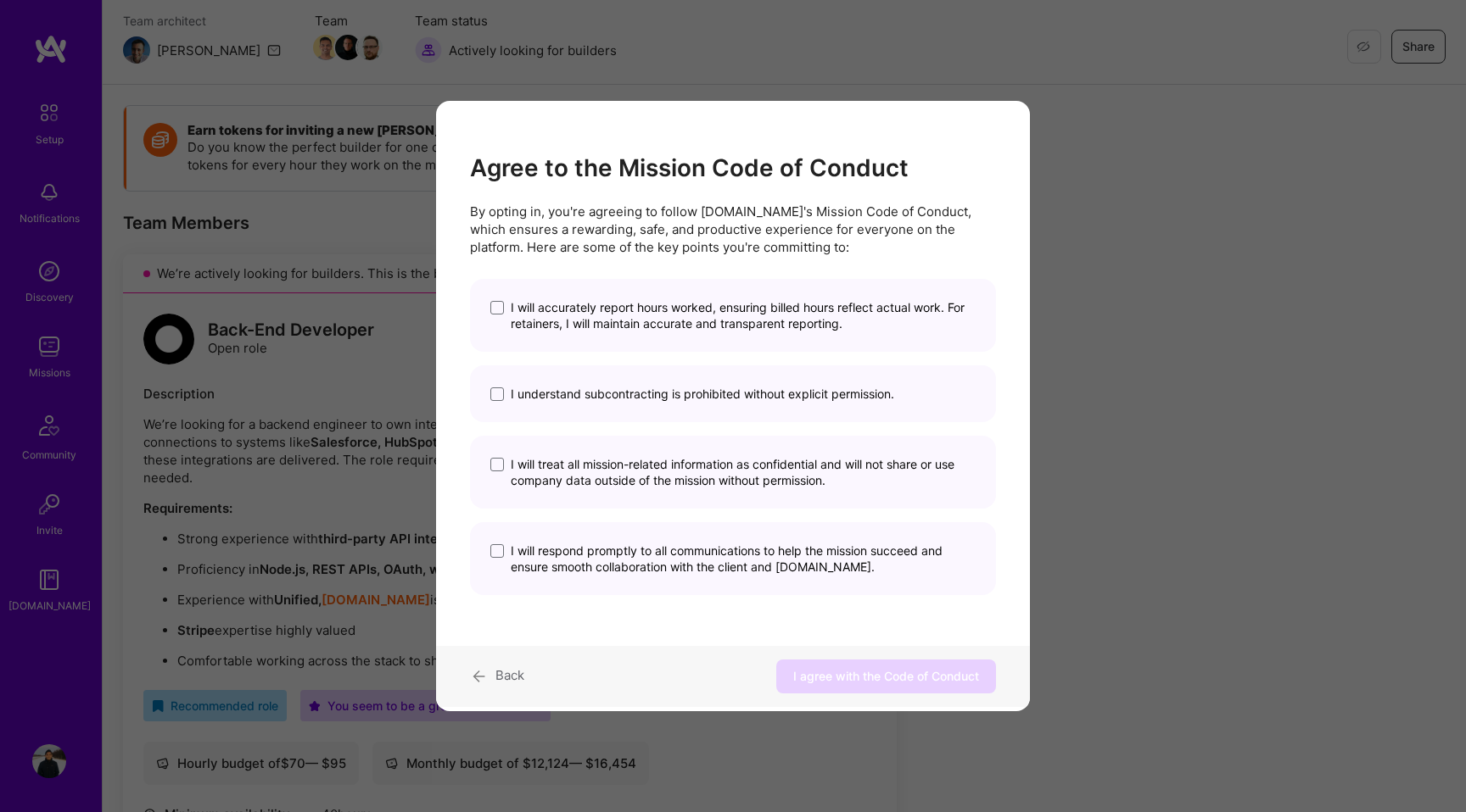
scroll to position [0, 0]
click at [505, 308] on label "I will accurately report hours worked, ensuring billed hours reflect actual wor…" at bounding box center [733, 315] width 486 height 32
click at [0, 0] on input "I will accurately report hours worked, ensuring billed hours reflect actual wor…" at bounding box center [0, 0] width 0 height 0
click at [519, 394] on span "I understand subcontracting is prohibited without explicit permission." at bounding box center [702, 393] width 383 height 16
click at [0, 0] on input "I understand subcontracting is prohibited without explicit permission." at bounding box center [0, 0] width 0 height 0
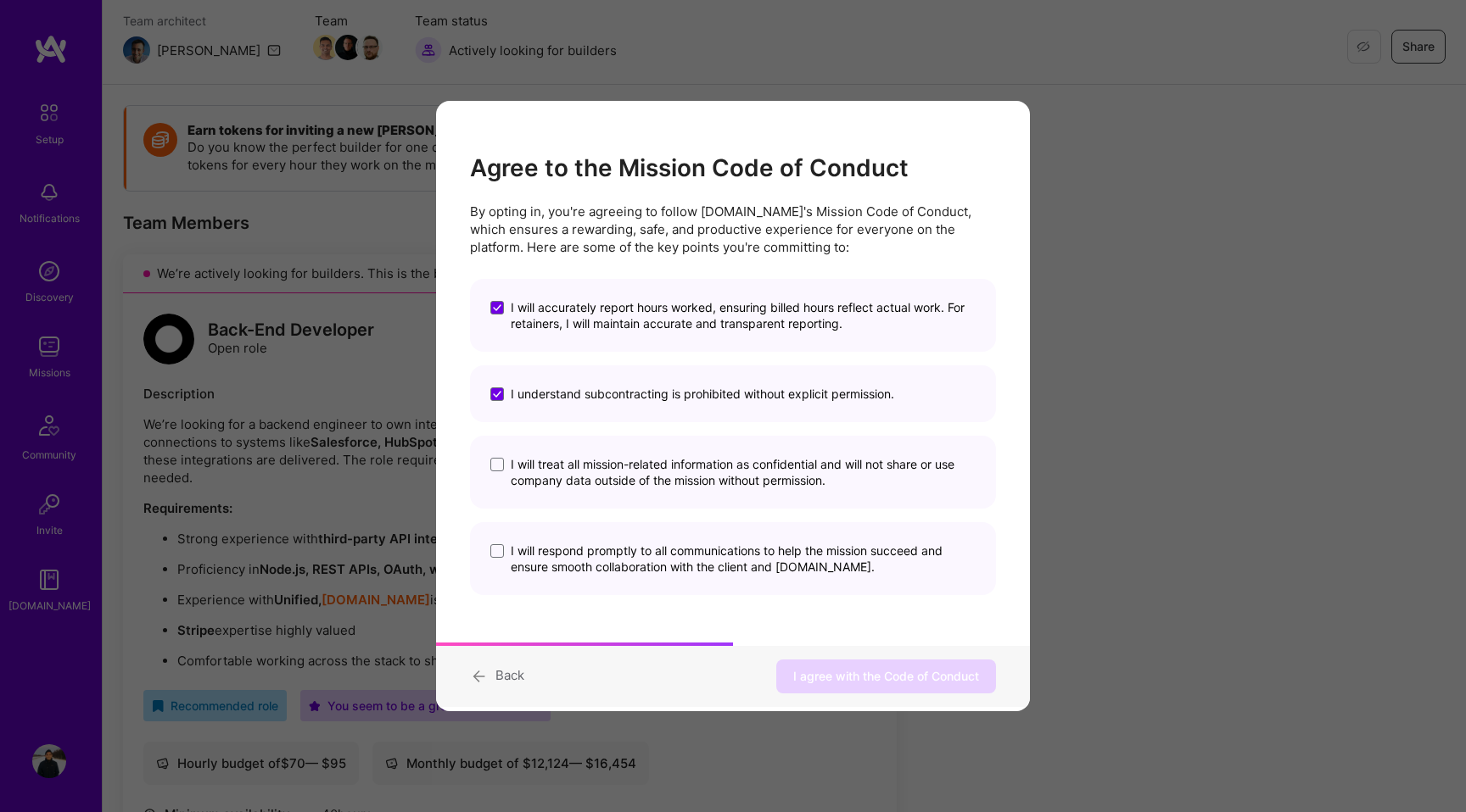
click at [646, 399] on span "I understand subcontracting is prohibited without explicit permission." at bounding box center [702, 393] width 383 height 16
click at [0, 0] on input "I understand subcontracting is prohibited without explicit permission." at bounding box center [0, 0] width 0 height 0
click at [646, 393] on span "I understand subcontracting is prohibited without explicit permission." at bounding box center [702, 393] width 383 height 16
click at [0, 0] on input "I understand subcontracting is prohibited without explicit permission." at bounding box center [0, 0] width 0 height 0
click at [646, 393] on span "I understand subcontracting is prohibited without explicit permission." at bounding box center [702, 393] width 383 height 16
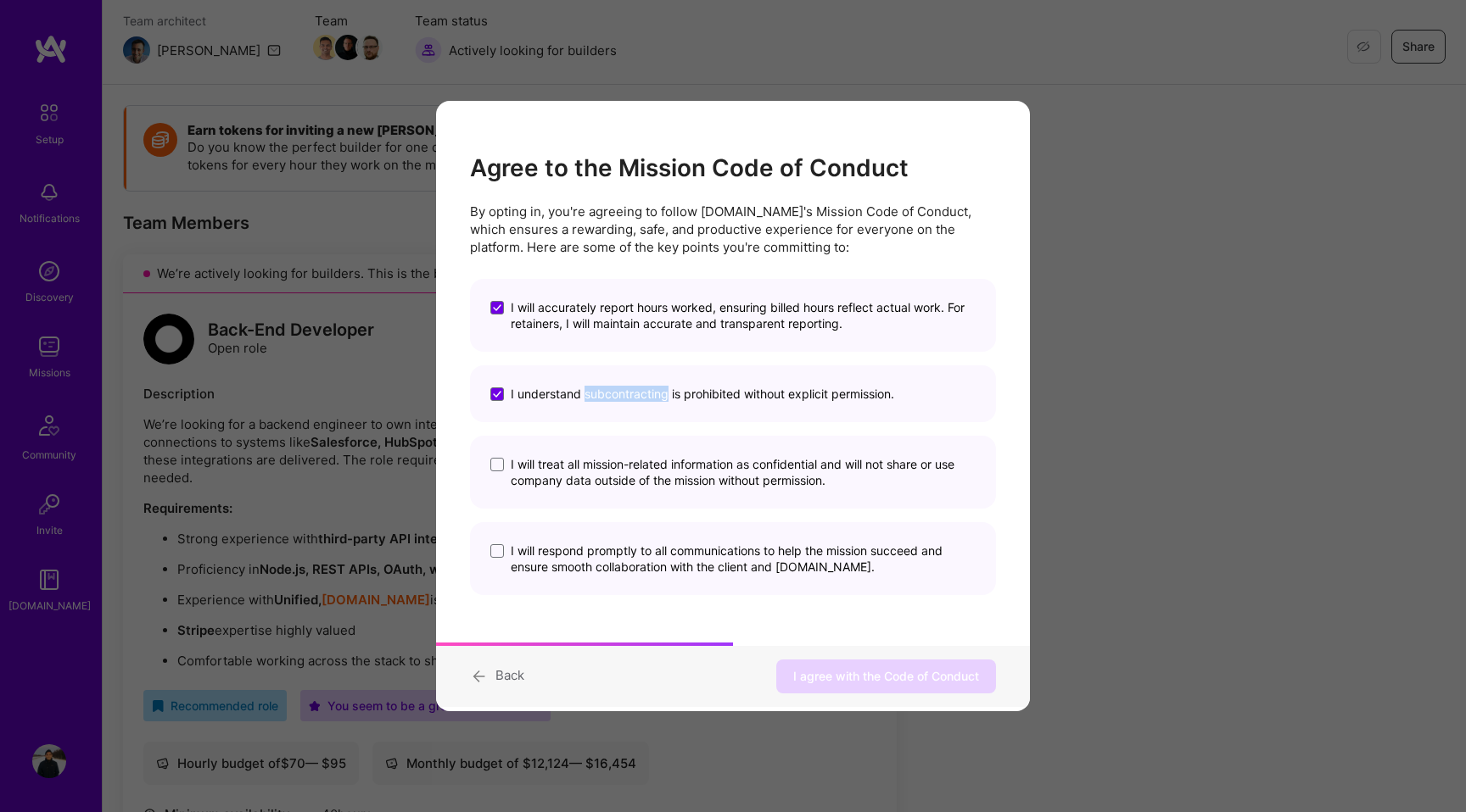
click at [0, 0] on input "I understand subcontracting is prohibited without explicit permission." at bounding box center [0, 0] width 0 height 0
click at [646, 393] on span "I understand subcontracting is prohibited without explicit permission." at bounding box center [702, 393] width 383 height 16
click at [0, 0] on input "I understand subcontracting is prohibited without explicit permission." at bounding box center [0, 0] width 0 height 0
click at [691, 467] on span "I will treat all mission-related information as confidential and will not share…" at bounding box center [743, 472] width 465 height 32
click at [0, 0] on input "I will treat all mission-related information as confidential and will not share…" at bounding box center [0, 0] width 0 height 0
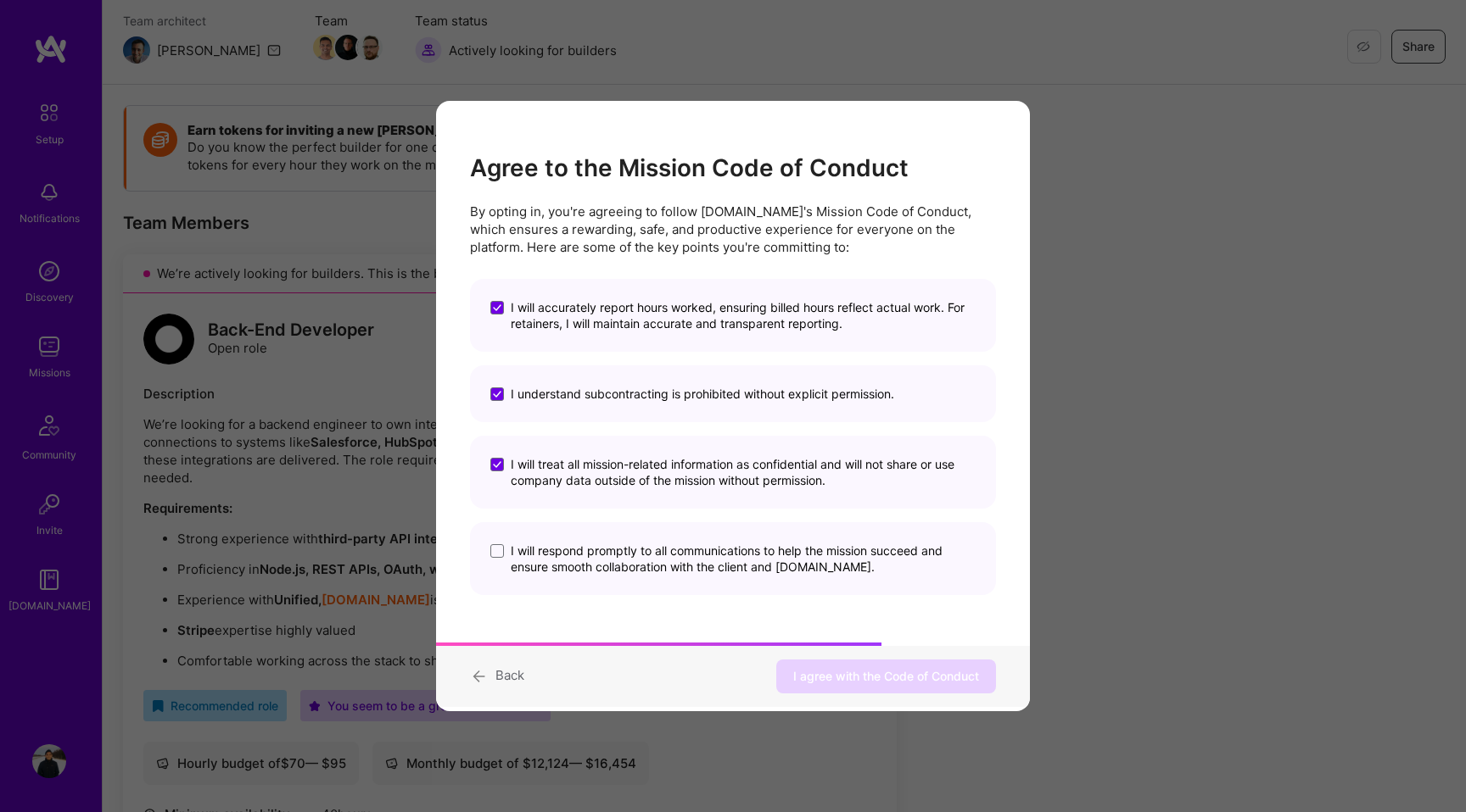
click at [669, 558] on span "I will respond promptly to all communications to help the mission succeed and e…" at bounding box center [743, 559] width 465 height 32
click at [0, 0] on input "I will respond promptly to all communications to help the mission succeed and e…" at bounding box center [0, 0] width 0 height 0
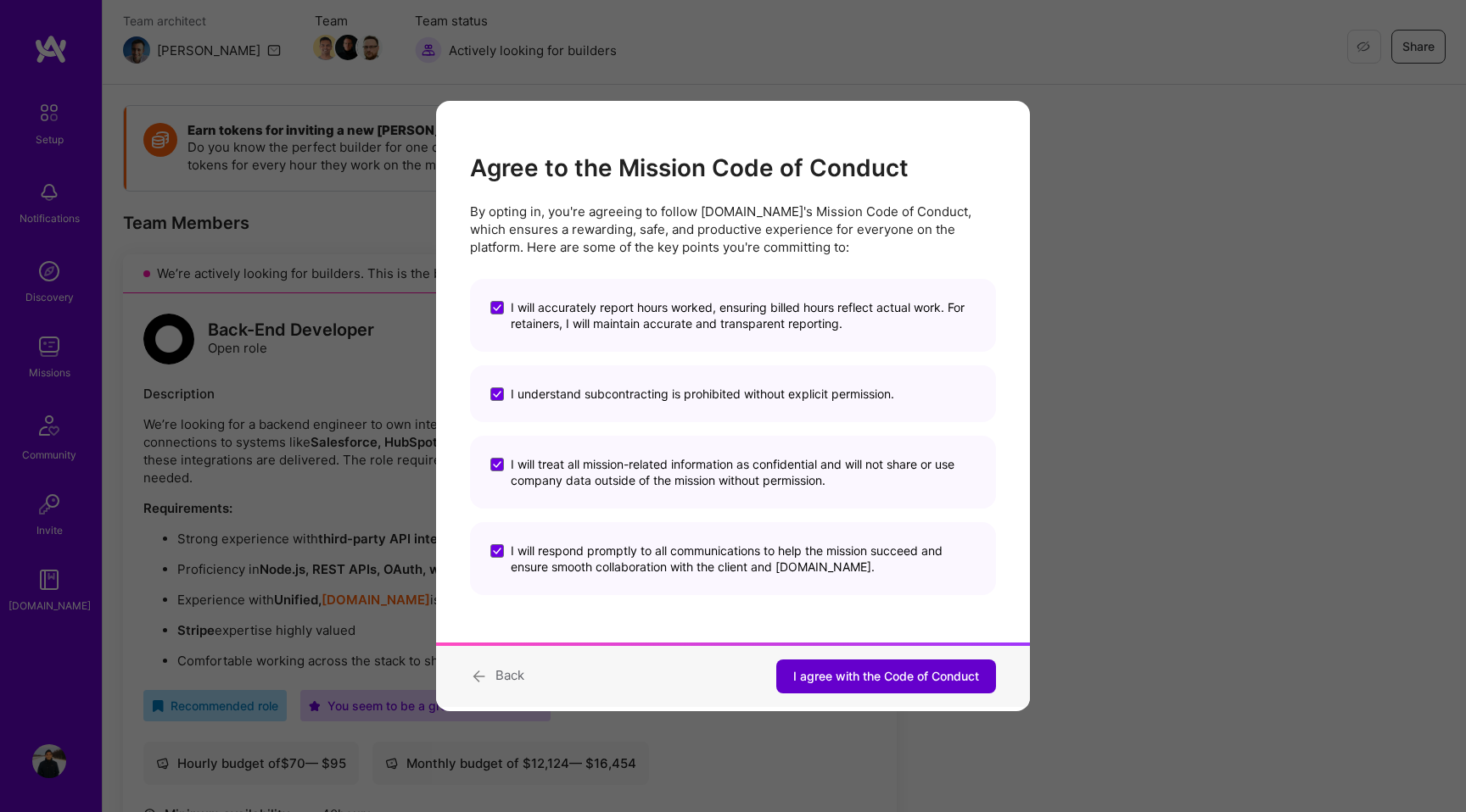
click at [890, 677] on span "I agree with the Code of Conduct" at bounding box center [887, 677] width 186 height 17
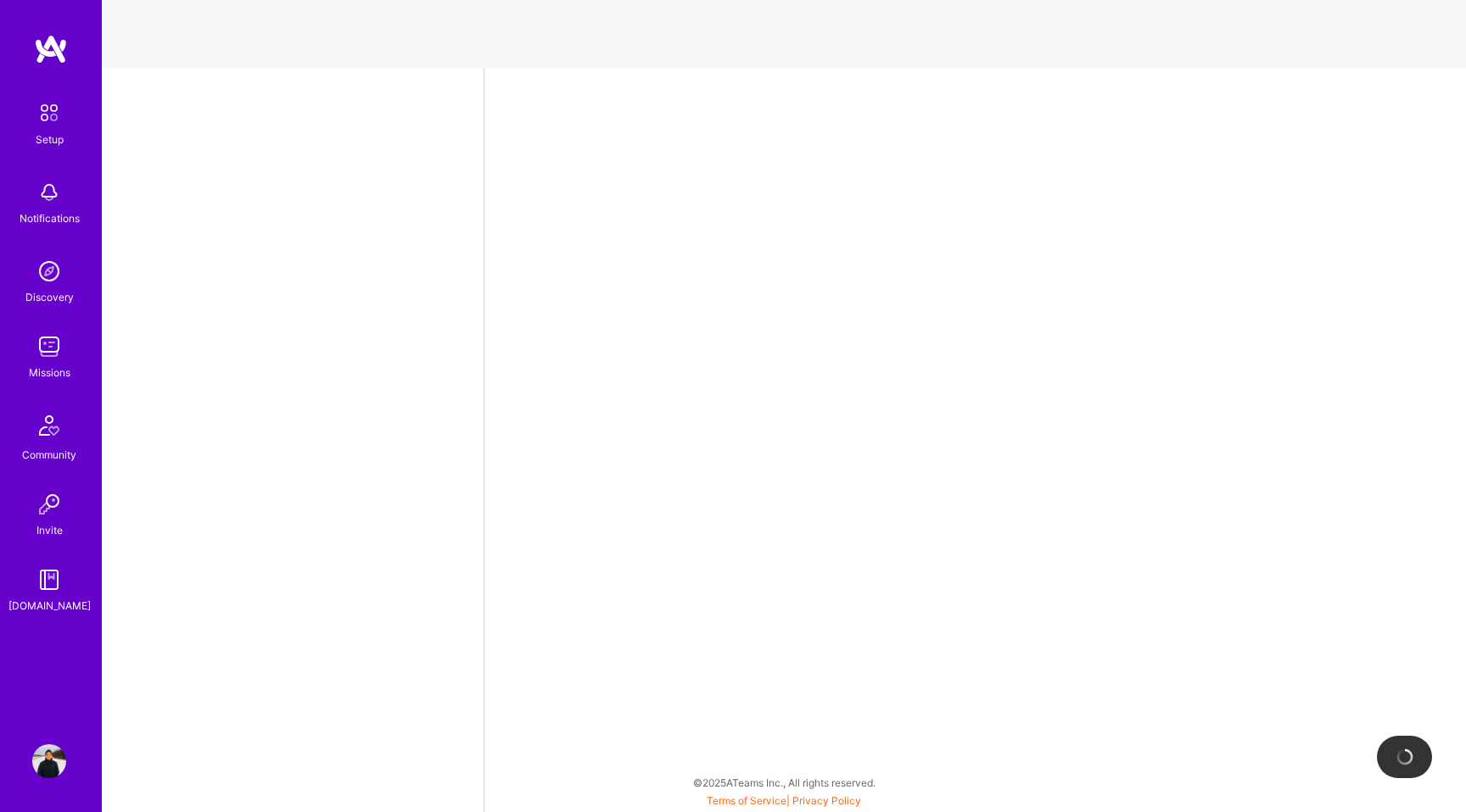
select select "JP"
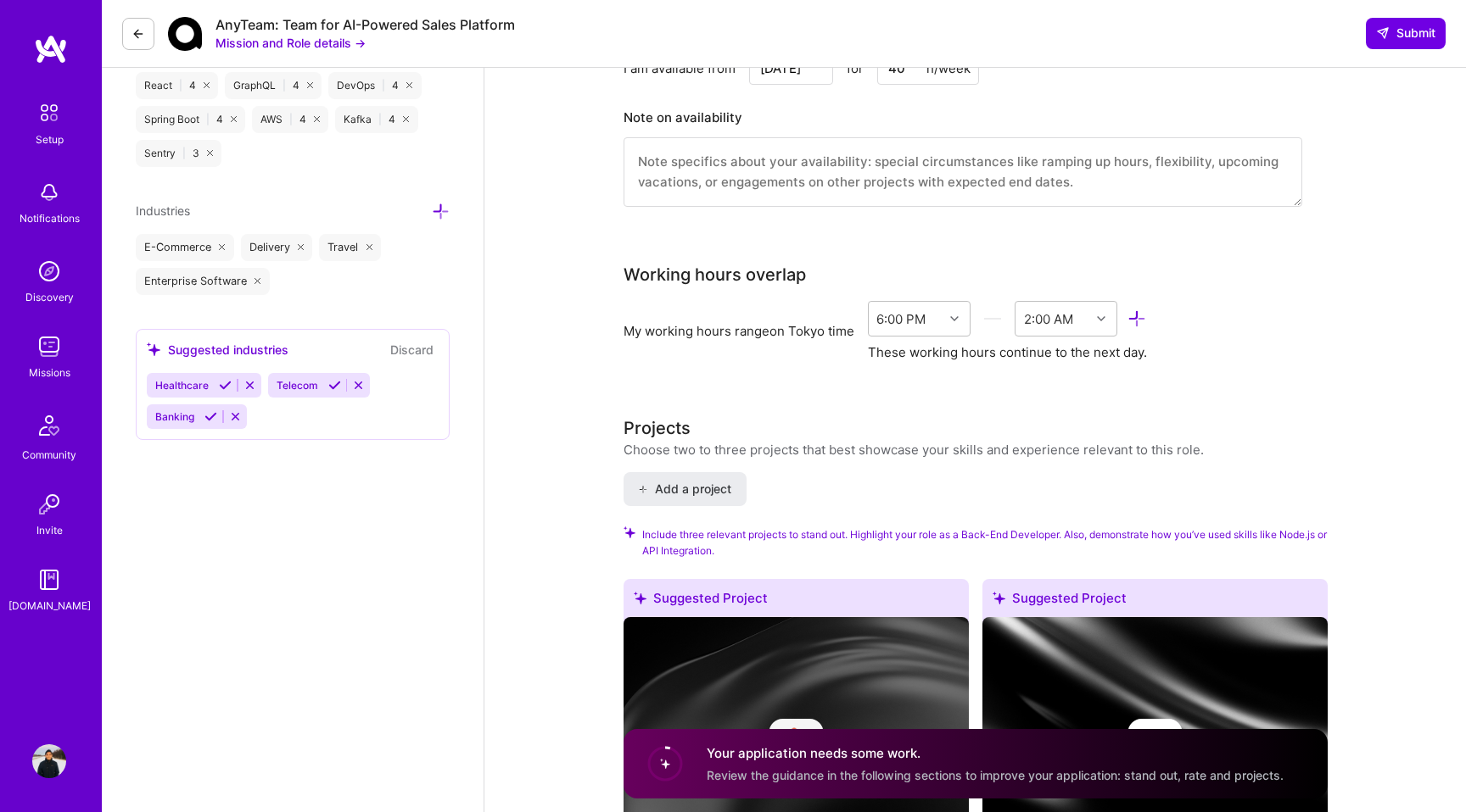
scroll to position [1336, 0]
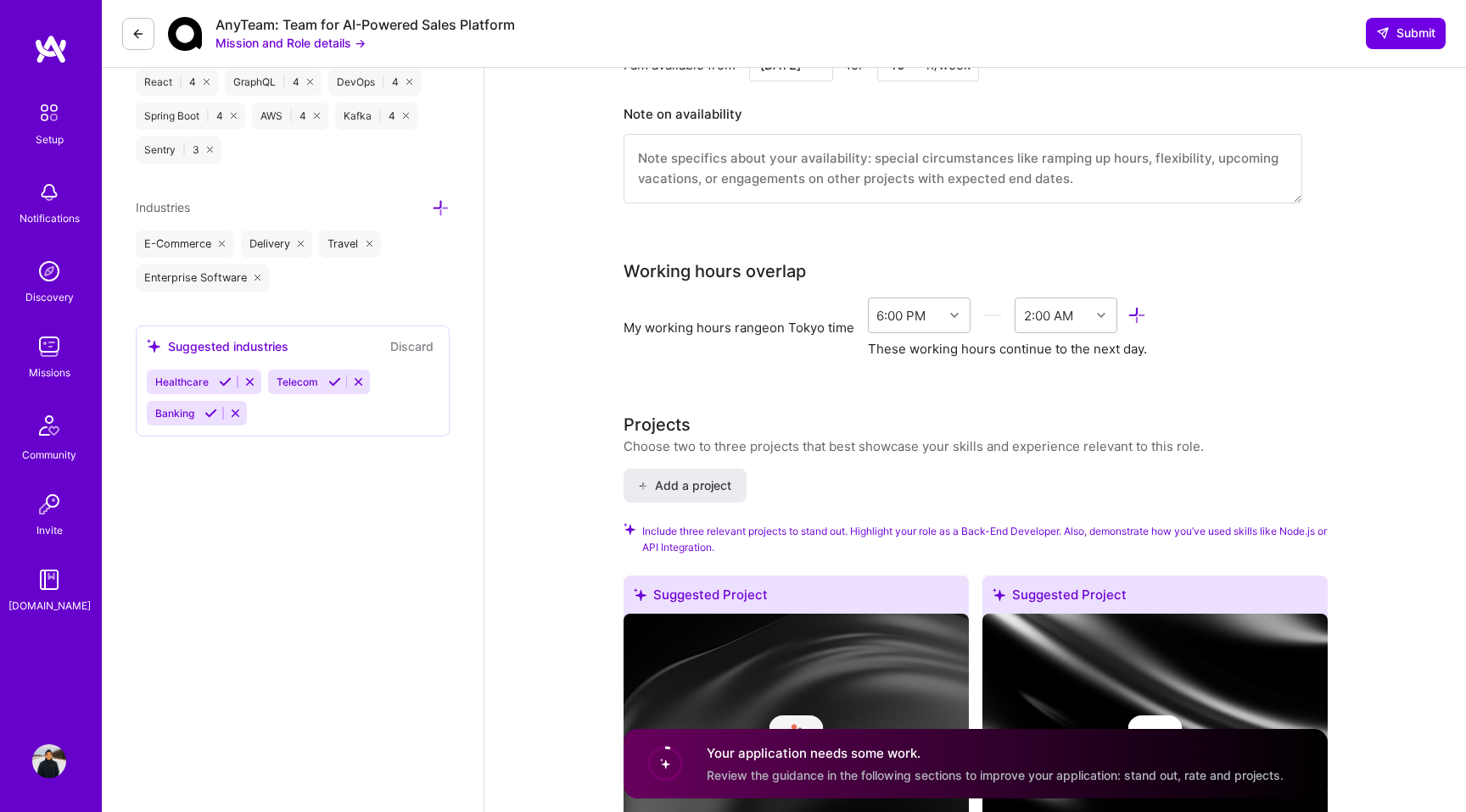
click at [938, 761] on h4 "Your application needs some work." at bounding box center [995, 753] width 577 height 18
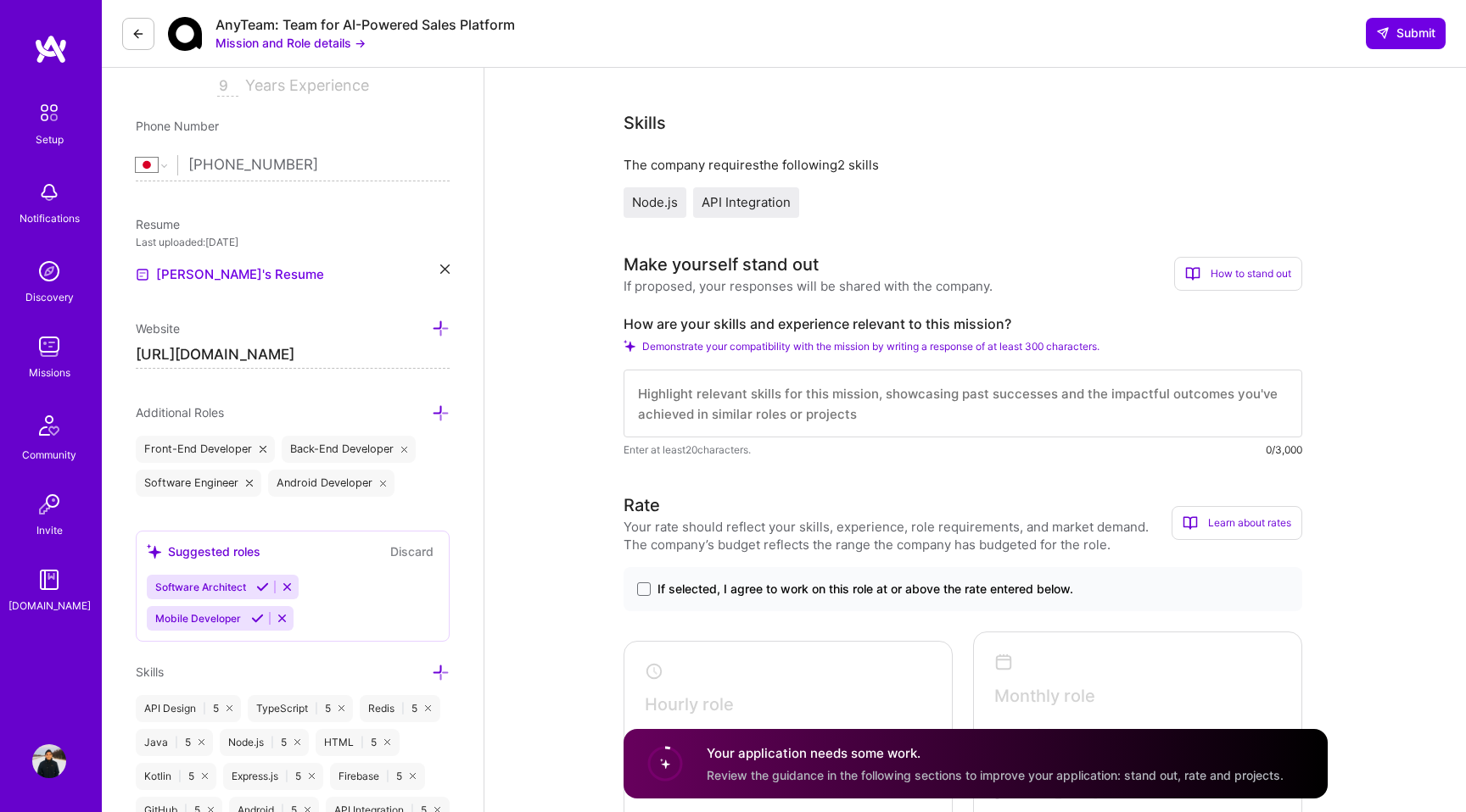
scroll to position [297, 0]
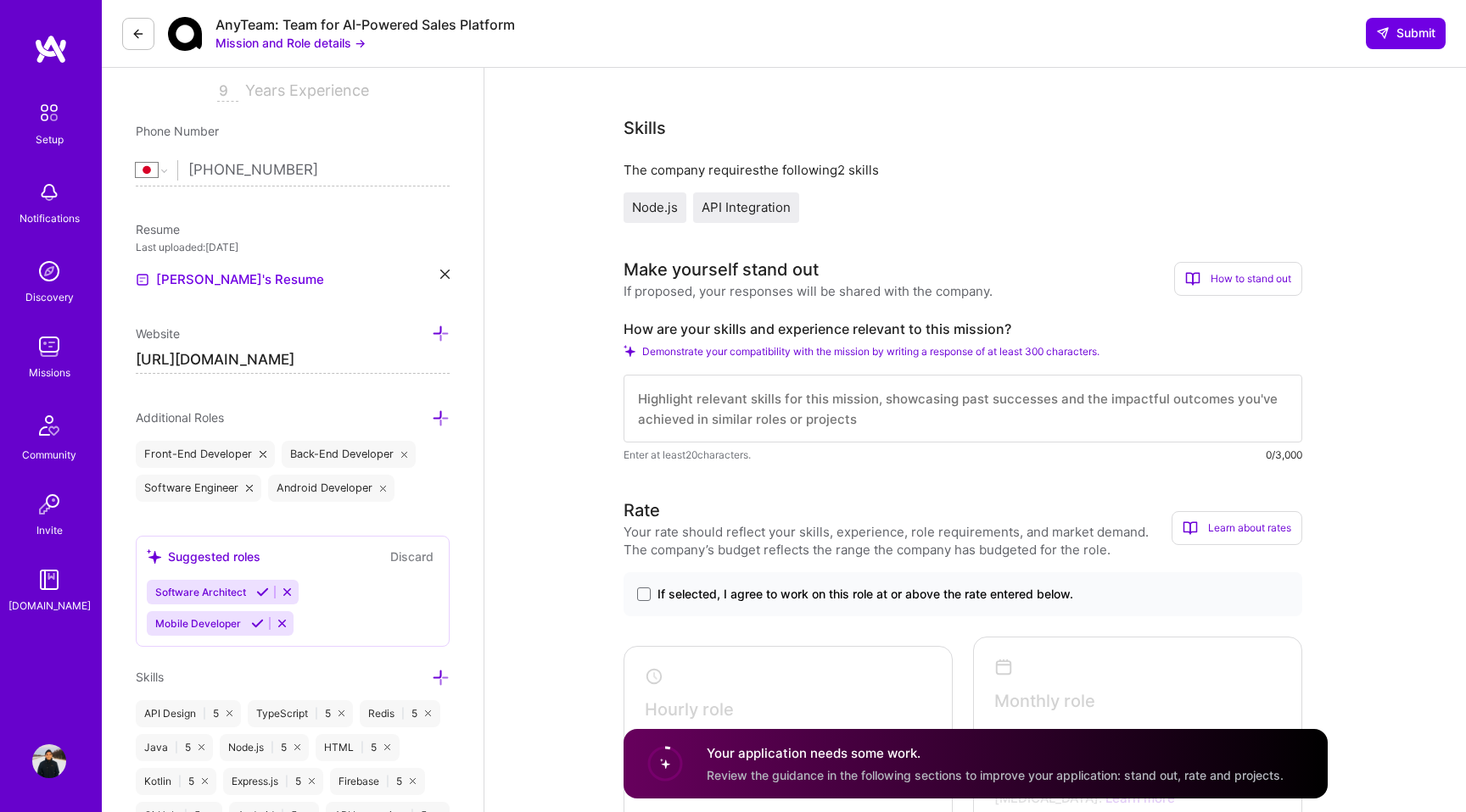
click at [764, 294] on div "If proposed, your responses will be shared with the company." at bounding box center [808, 291] width 369 height 18
click at [748, 352] on span "Demonstrate your compatibility with the mission by writing a response of at lea…" at bounding box center [871, 352] width 457 height 13
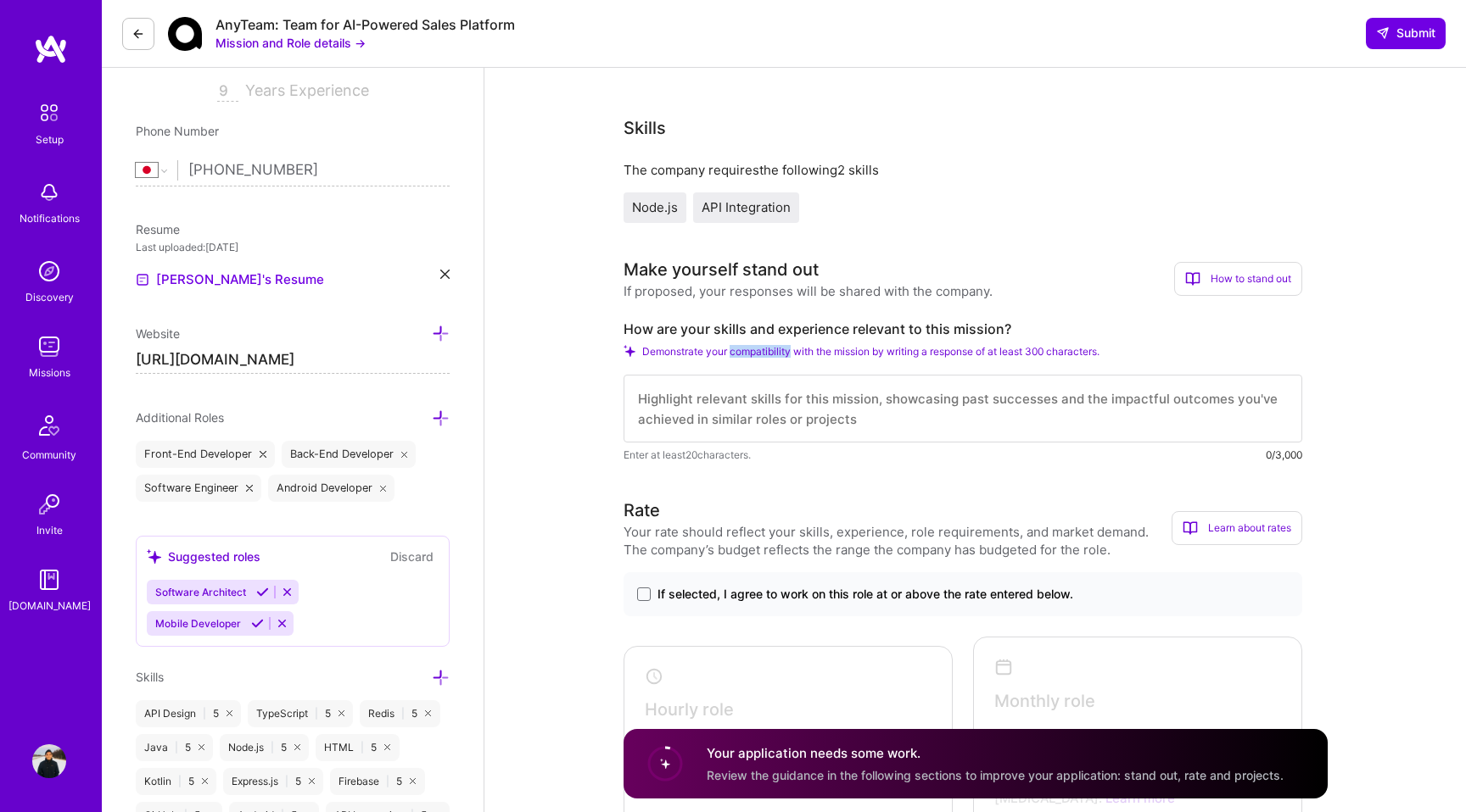
click at [748, 352] on span "Demonstrate your compatibility with the mission by writing a response of at lea…" at bounding box center [871, 352] width 457 height 13
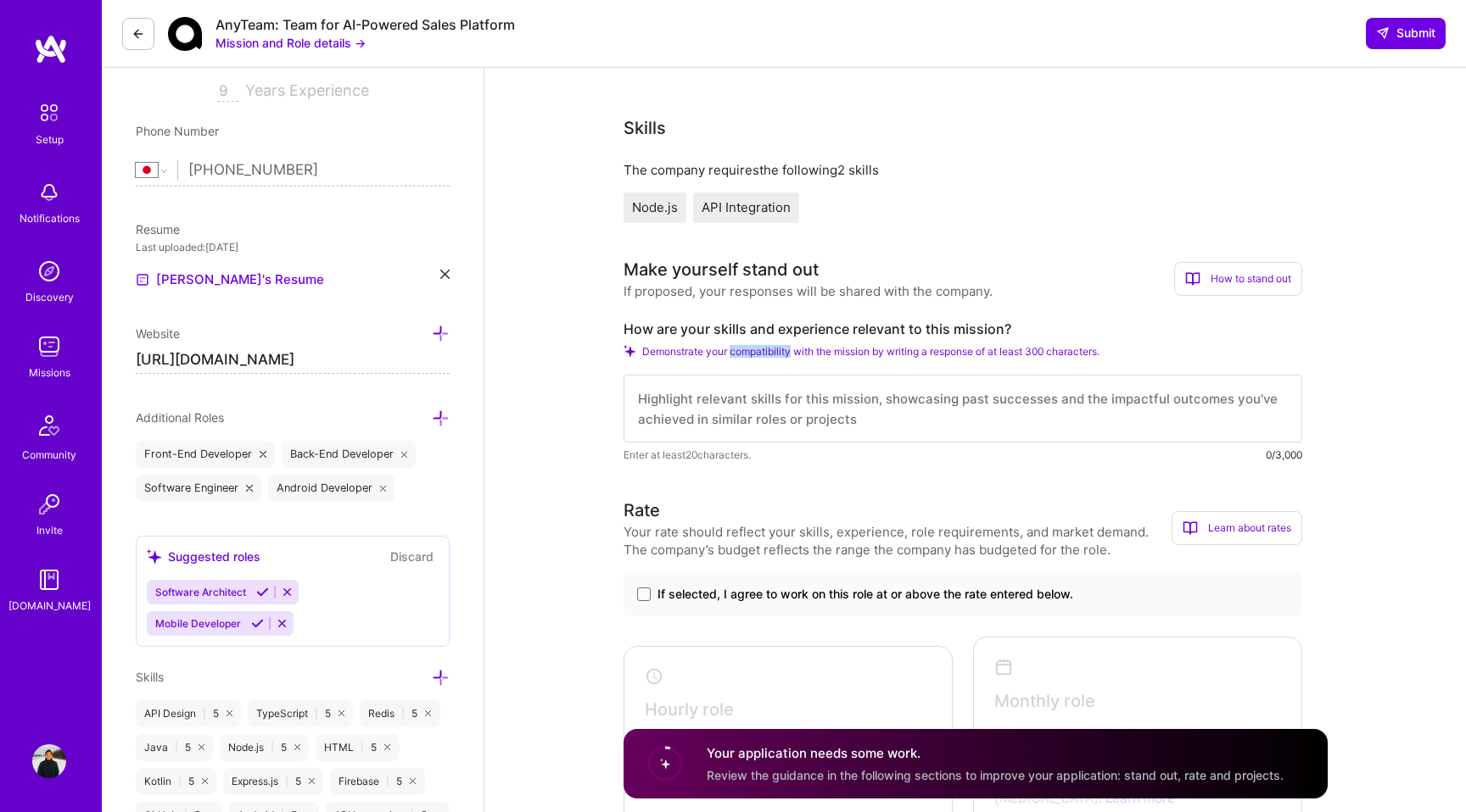
click at [748, 352] on span "Demonstrate your compatibility with the mission by writing a response of at lea…" at bounding box center [871, 352] width 457 height 13
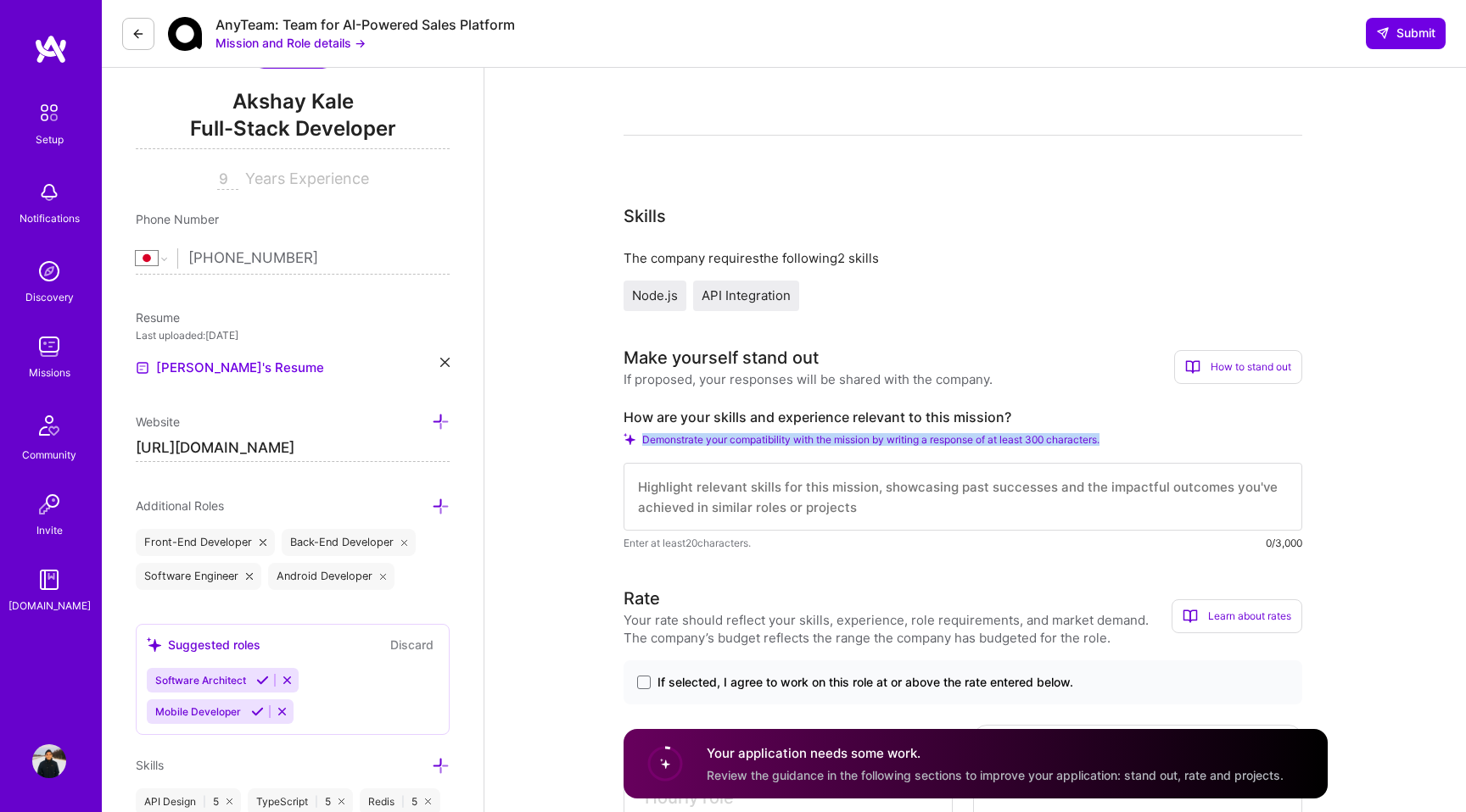
scroll to position [0, 0]
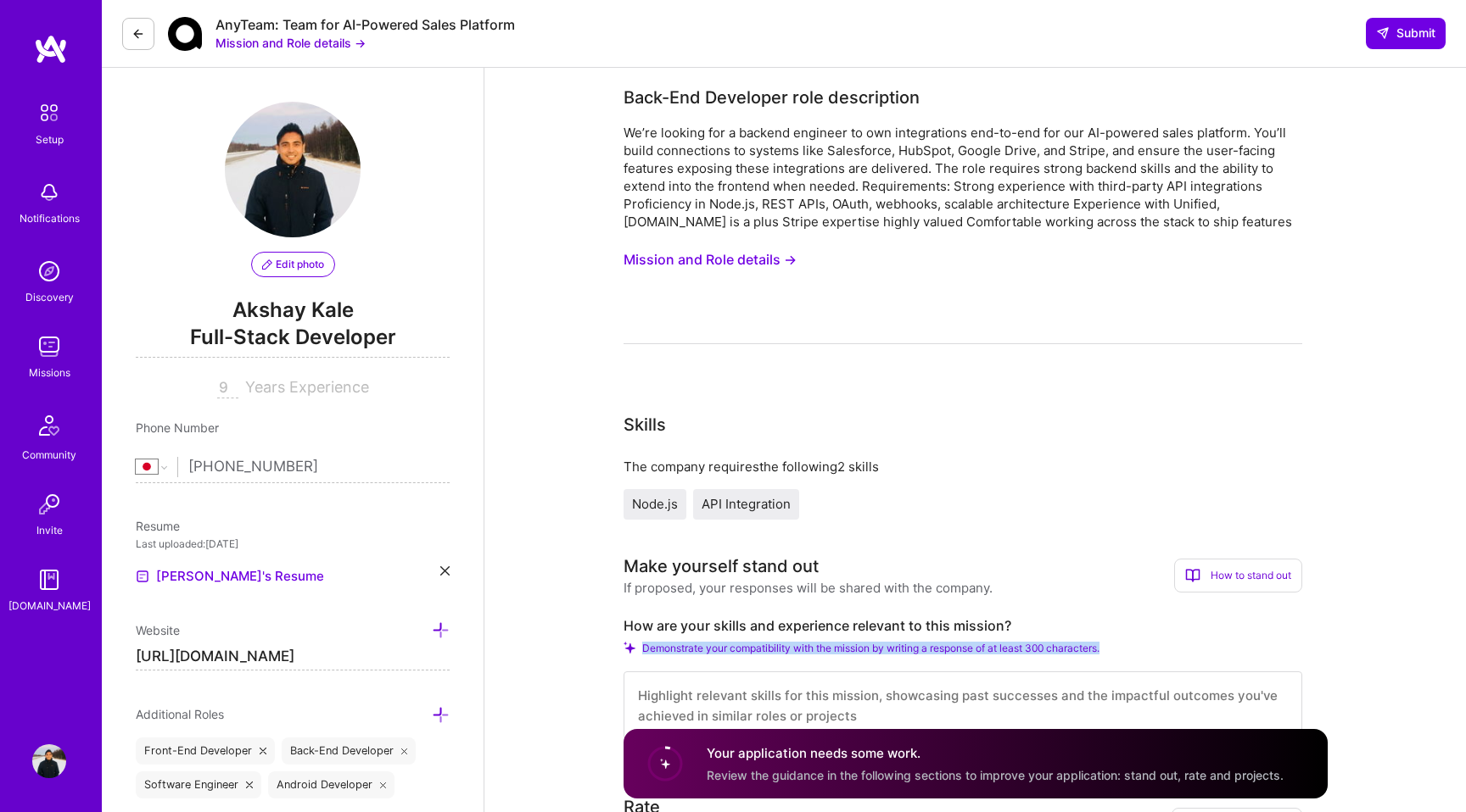
click at [331, 44] on button "Mission and Role details →" at bounding box center [290, 42] width 150 height 18
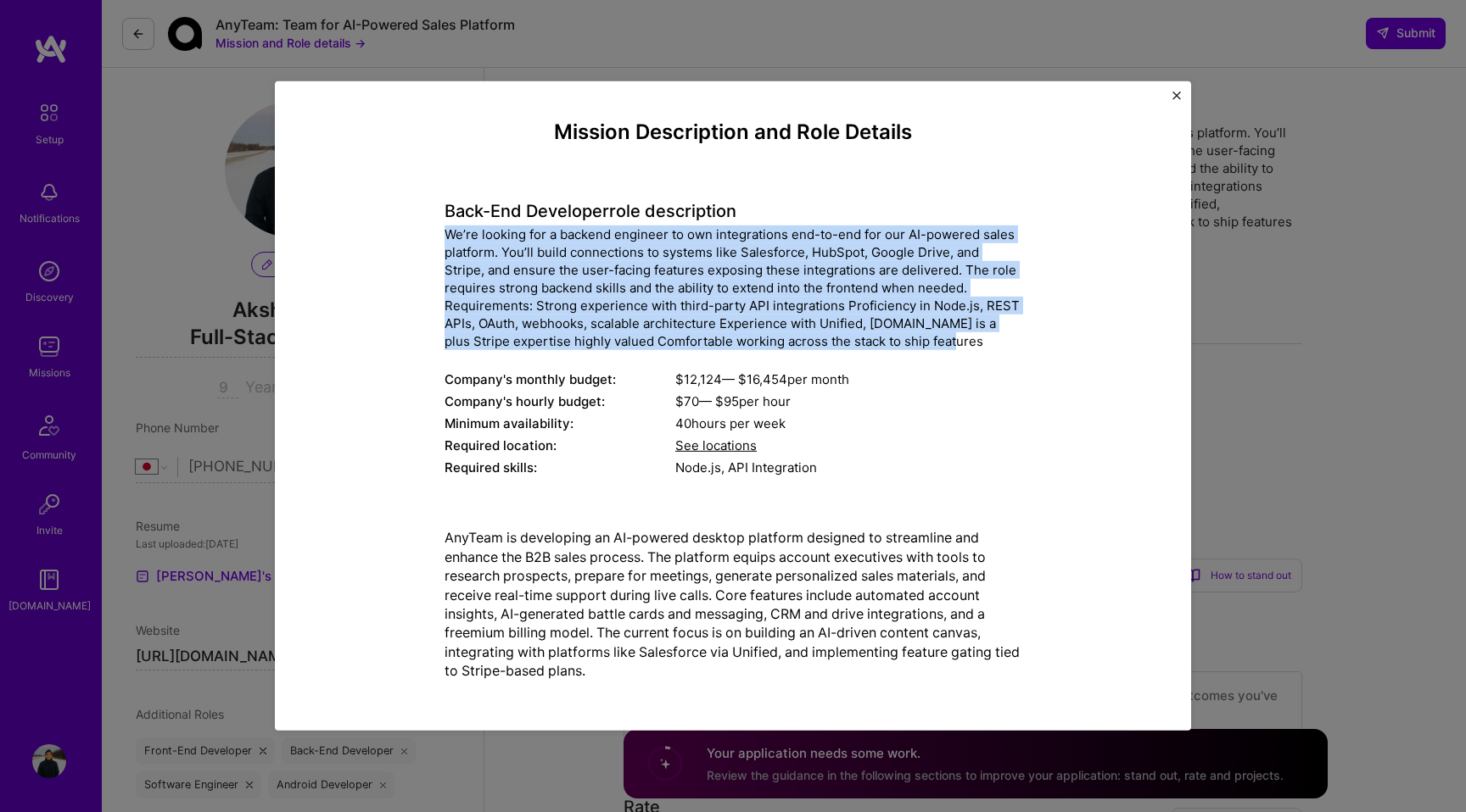
drag, startPoint x: 875, startPoint y: 338, endPoint x: 427, endPoint y: 236, distance: 459.5
click at [427, 236] on div "Mission Description and Role Details Back-End Developer role description We’re …" at bounding box center [733, 407] width 839 height 575
copy div "We’re looking for a backend engineer to own integrations end-to-end for our AI-…"
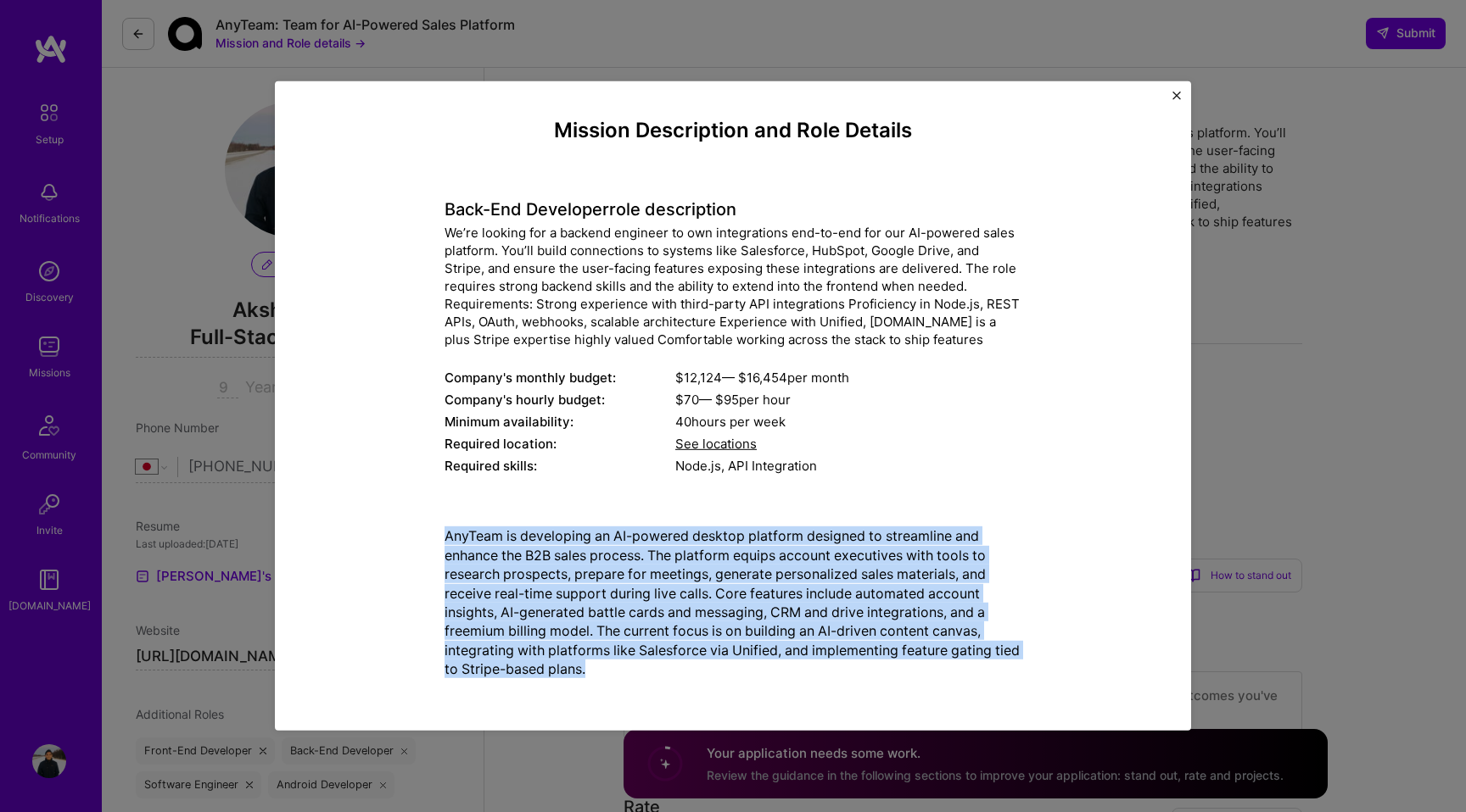
drag, startPoint x: 640, startPoint y: 675, endPoint x: 440, endPoint y: 536, distance: 243.6
click at [440, 536] on div "Mission Description and Role Details Back-End Developer role description We’re …" at bounding box center [733, 406] width 839 height 575
copy p "AnyTeam is developing an AI-powered desktop platform designed to streamline and…"
click at [1178, 96] on img "Close" at bounding box center [1176, 96] width 8 height 8
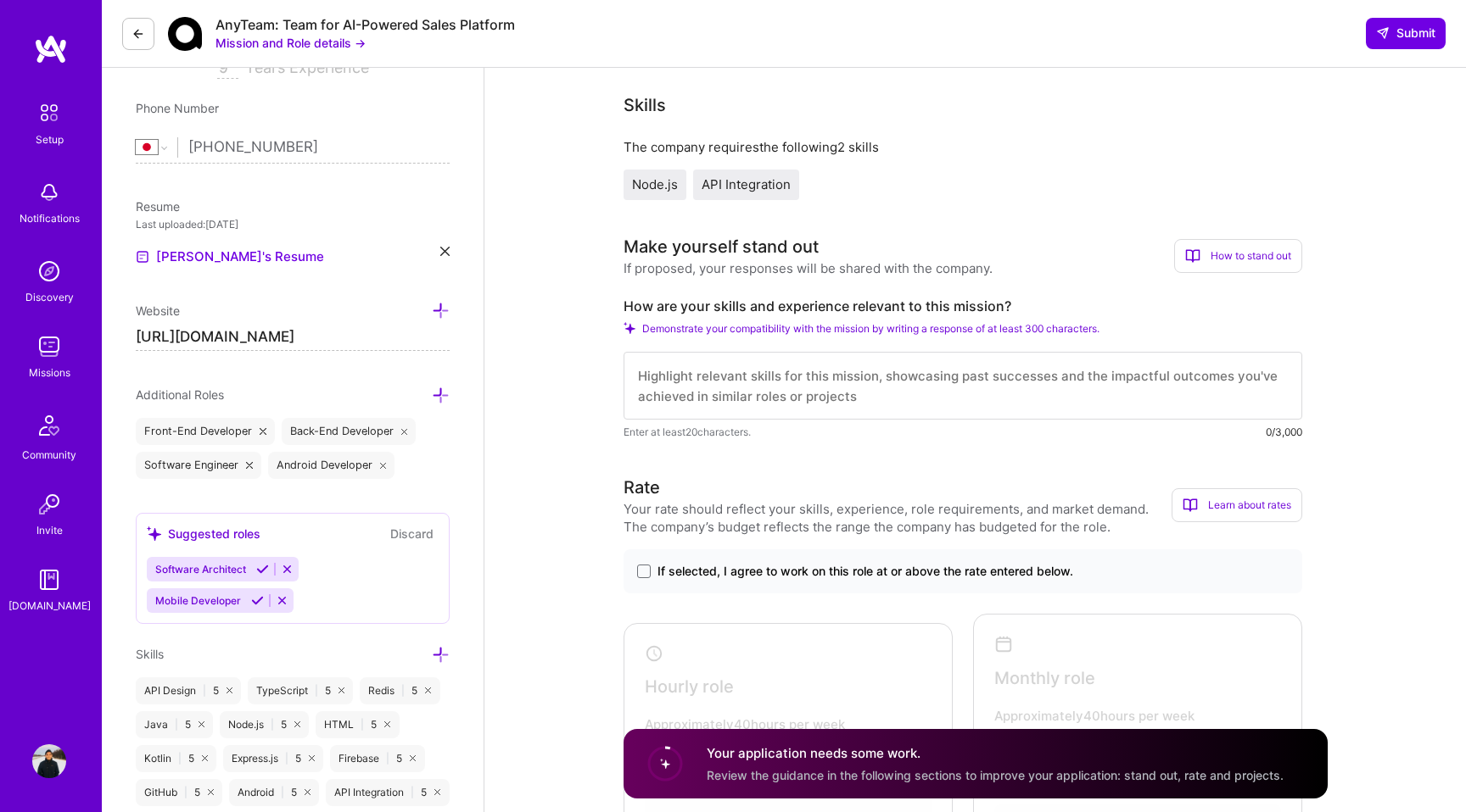
scroll to position [329, 0]
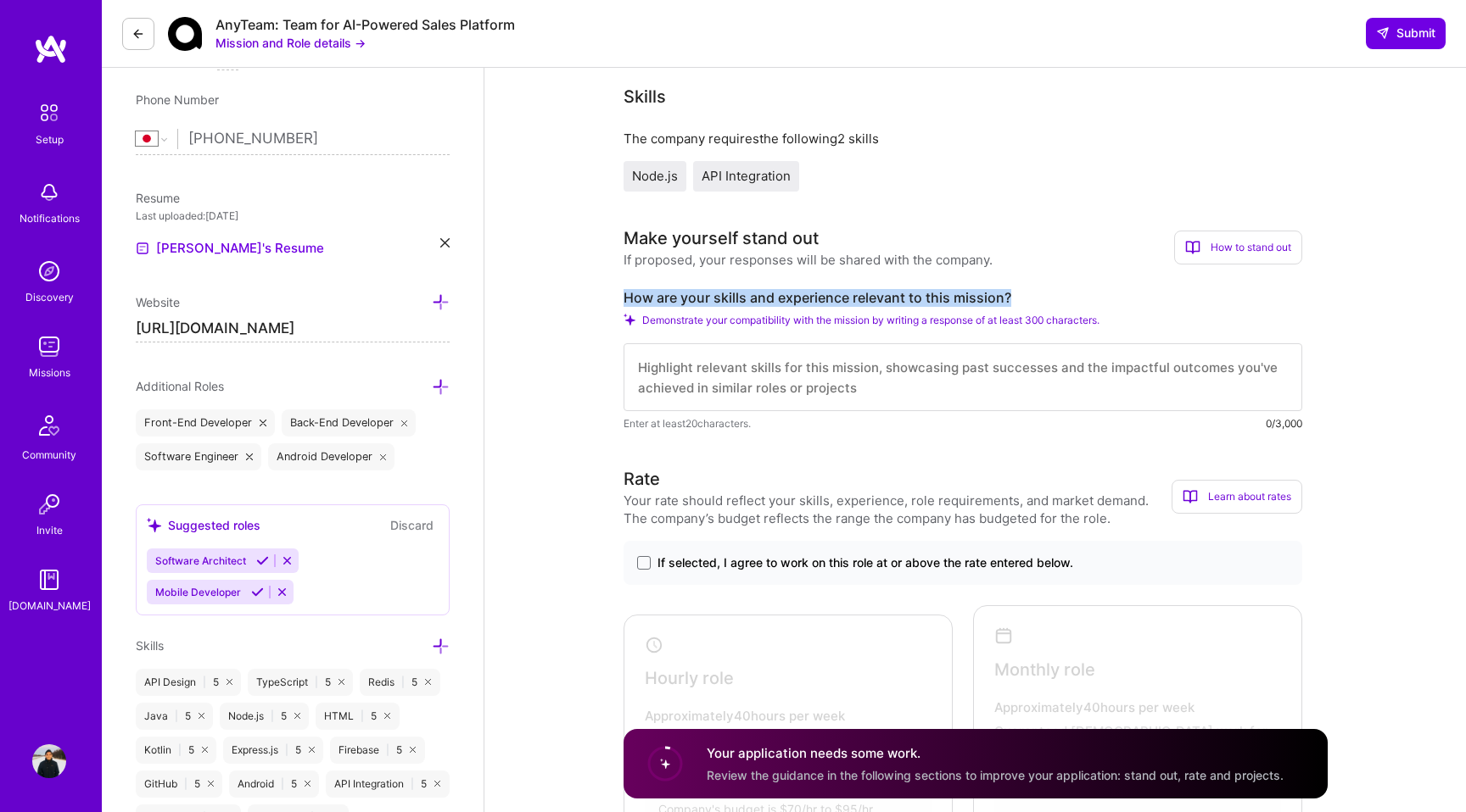
drag, startPoint x: 625, startPoint y: 297, endPoint x: 1011, endPoint y: 297, distance: 386.0
click at [1011, 297] on label "How are your skills and experience relevant to this mission?" at bounding box center [963, 298] width 679 height 18
copy label "How are your skills and experience relevant to this mission?"
drag, startPoint x: 778, startPoint y: 379, endPoint x: 847, endPoint y: 382, distance: 69.1
click at [847, 382] on textarea at bounding box center [963, 377] width 679 height 68
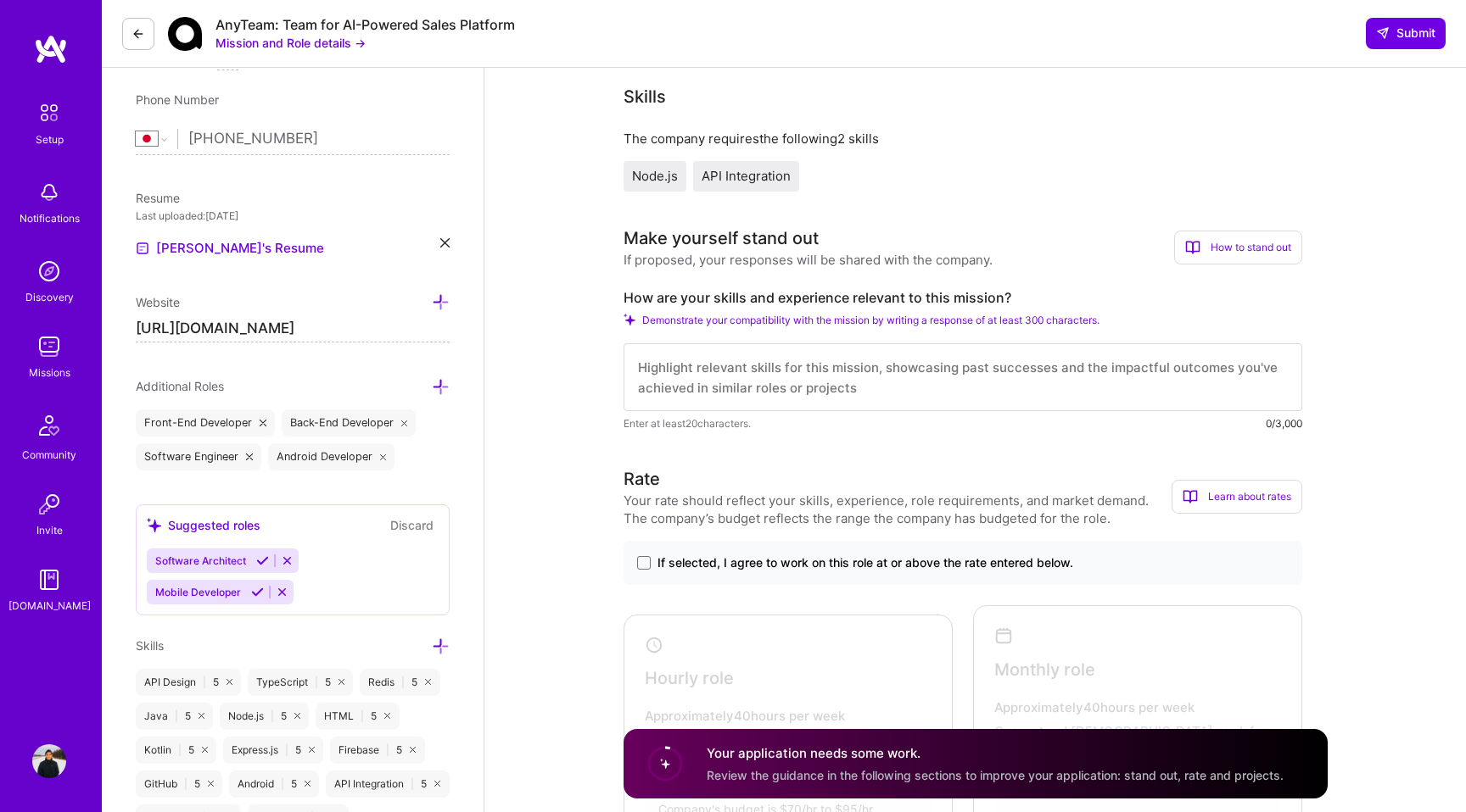
drag, startPoint x: 855, startPoint y: 389, endPoint x: 635, endPoint y: 365, distance: 221.3
click at [635, 365] on textarea at bounding box center [963, 377] width 679 height 68
click at [771, 378] on textarea at bounding box center [963, 377] width 679 height 68
paste textarea "I have strong experience building third-party API integrations end-to-end using…"
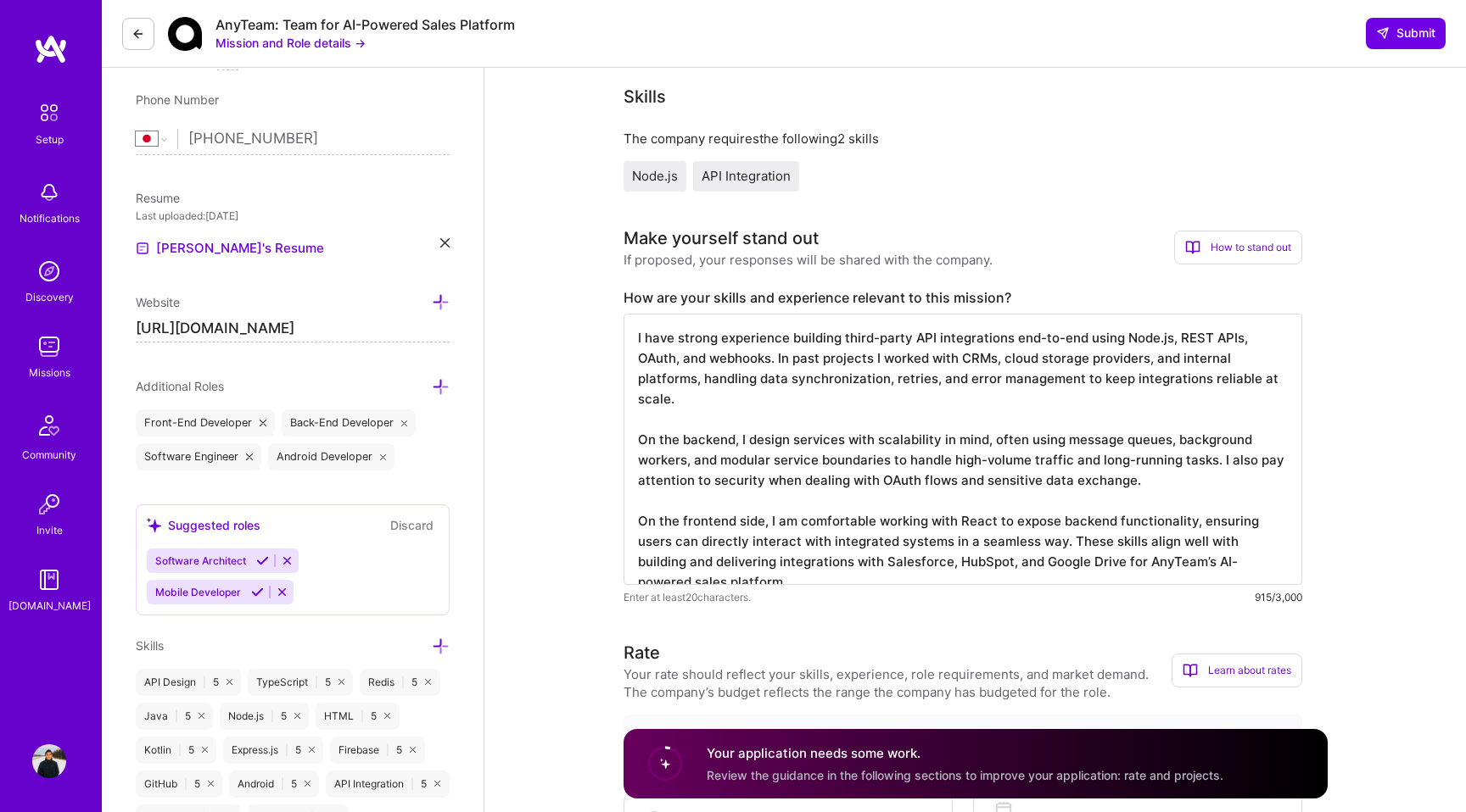
scroll to position [303, 0]
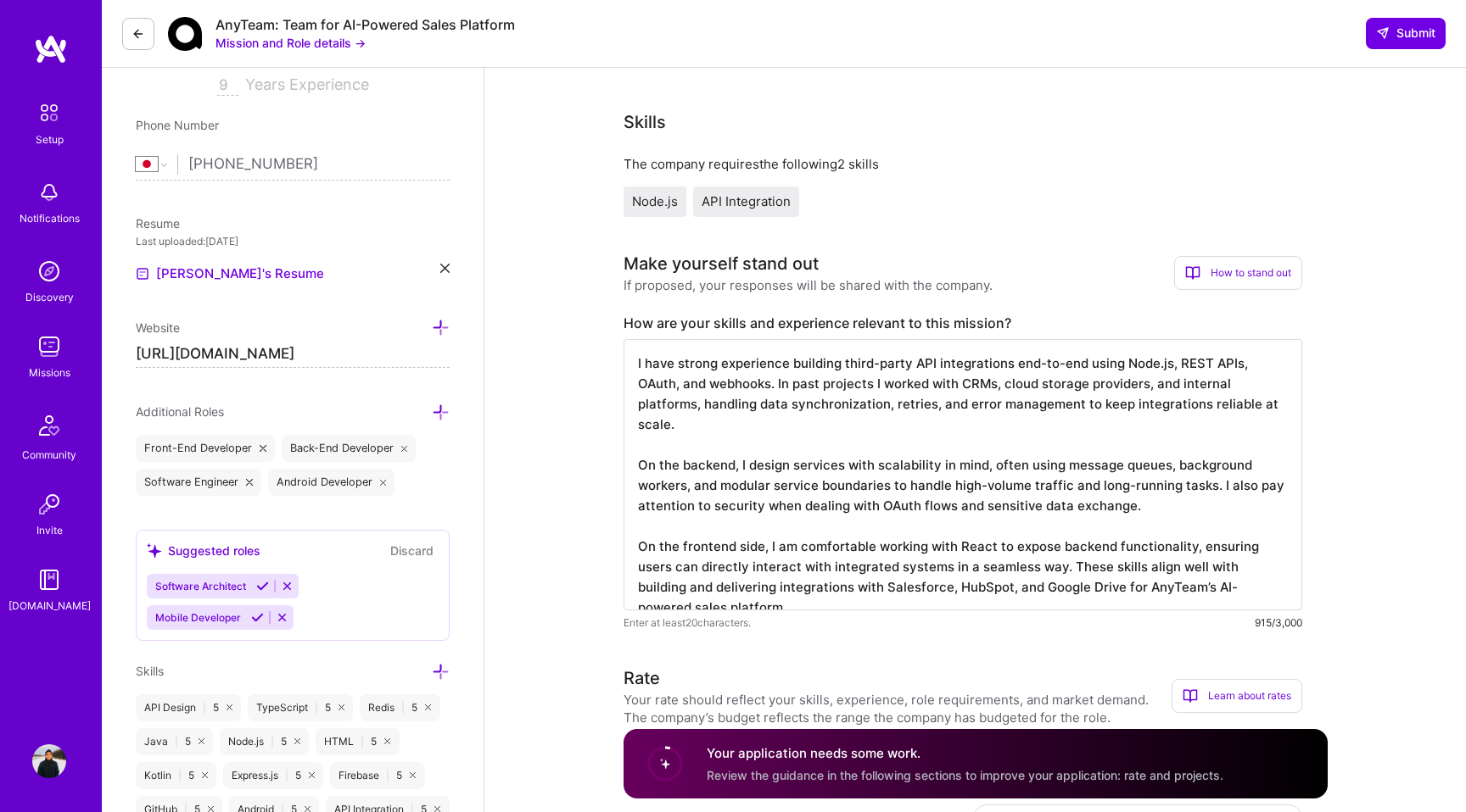
drag, startPoint x: 1042, startPoint y: 568, endPoint x: 1040, endPoint y: 591, distance: 23.1
click at [1040, 591] on textarea "I have strong experience building third-party API integrations end-to-end using…" at bounding box center [963, 474] width 679 height 271
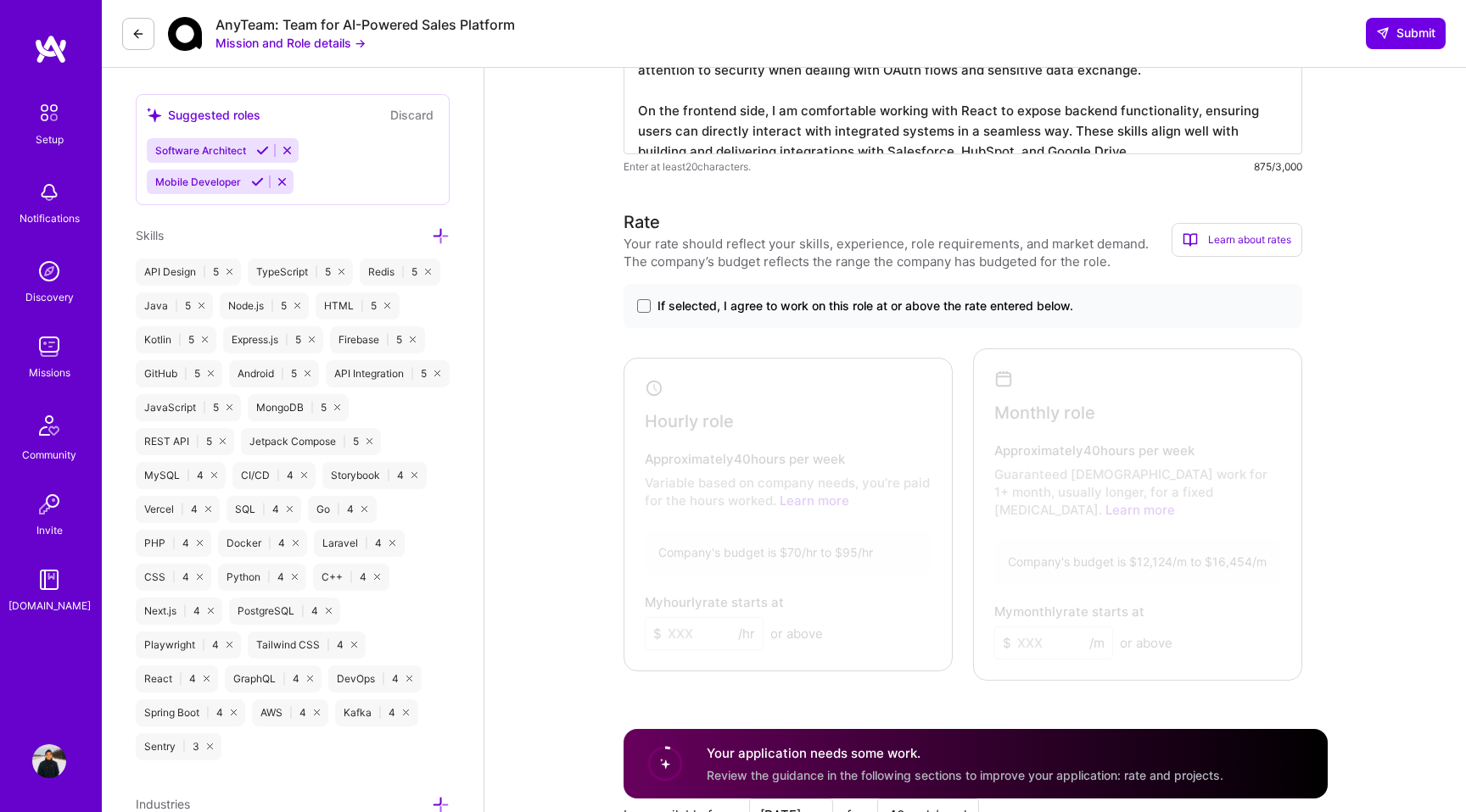
scroll to position [741, 0]
type textarea "I have strong experience building third-party API integrations end-to-end using…"
click at [671, 303] on span "If selected, I agree to work on this role at or above the rate entered below." at bounding box center [865, 304] width 416 height 17
click at [0, 0] on input "If selected, I agree to work on this role at or above the rate entered below." at bounding box center [0, 0] width 0 height 0
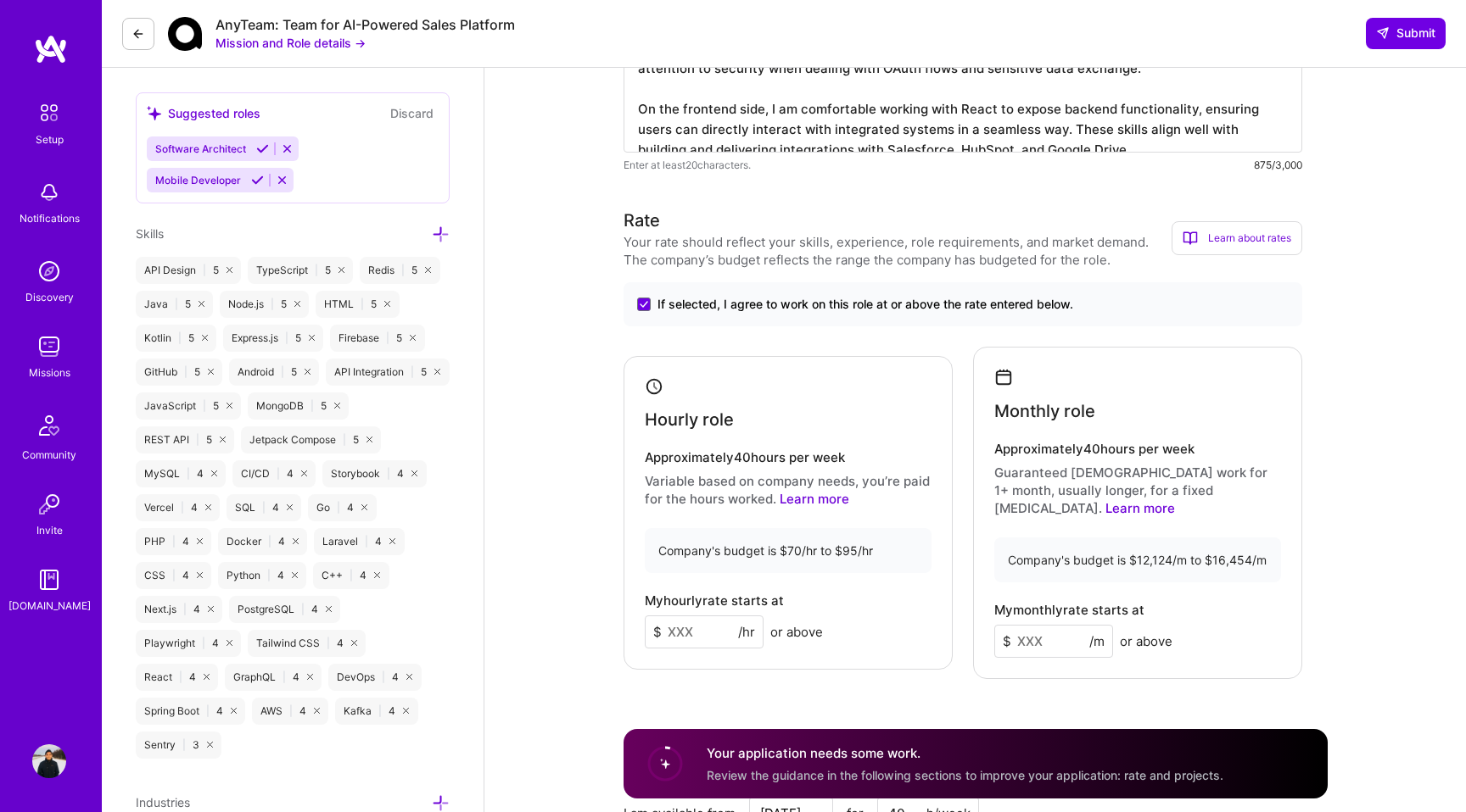
click at [671, 303] on span "If selected, I agree to work on this role at or above the rate entered below." at bounding box center [865, 304] width 416 height 17
click at [0, 0] on input "If selected, I agree to work on this role at or above the rate entered below." at bounding box center [0, 0] width 0 height 0
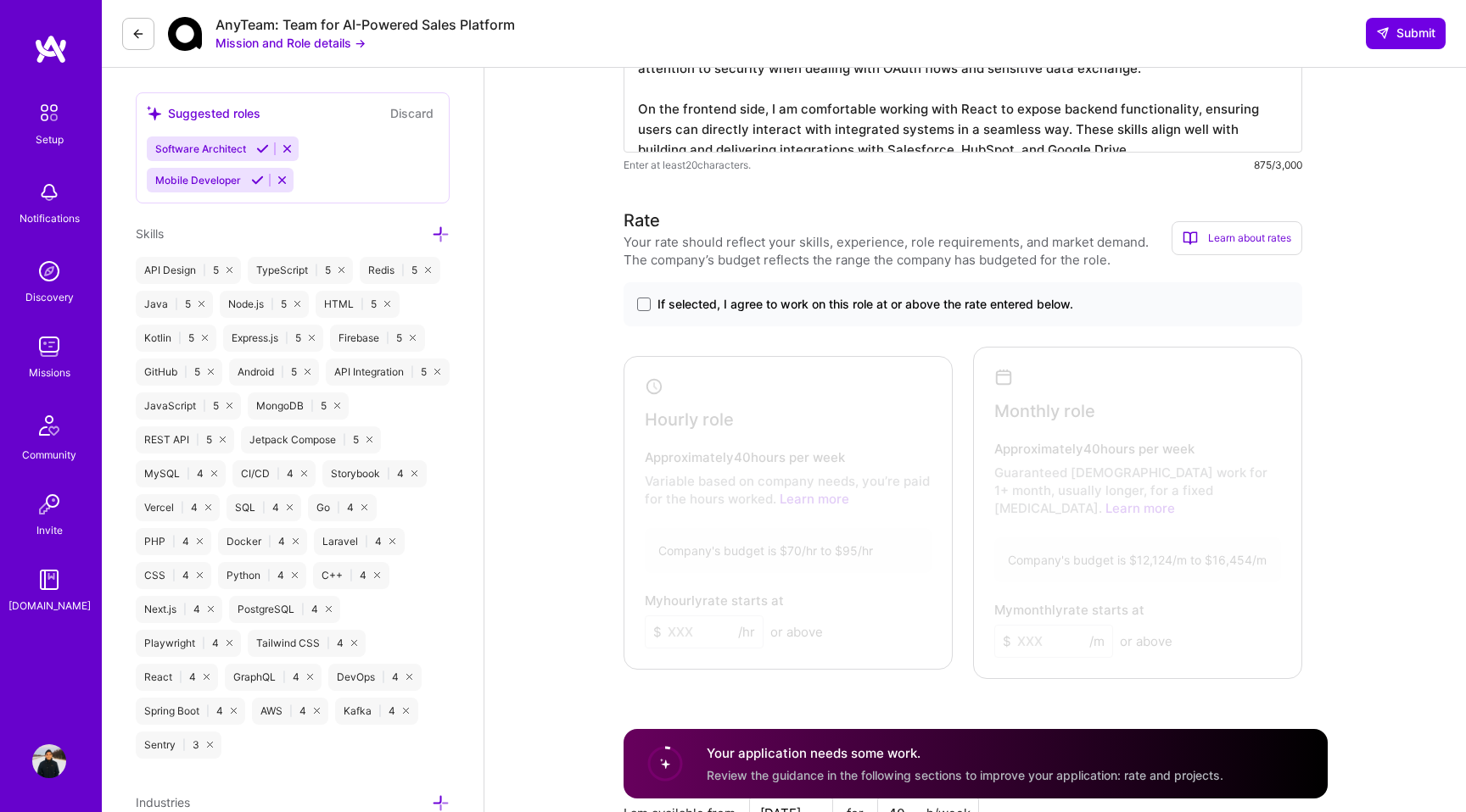
click at [671, 303] on span "If selected, I agree to work on this role at or above the rate entered below." at bounding box center [865, 304] width 416 height 17
click at [0, 0] on input "If selected, I agree to work on this role at or above the rate entered below." at bounding box center [0, 0] width 0 height 0
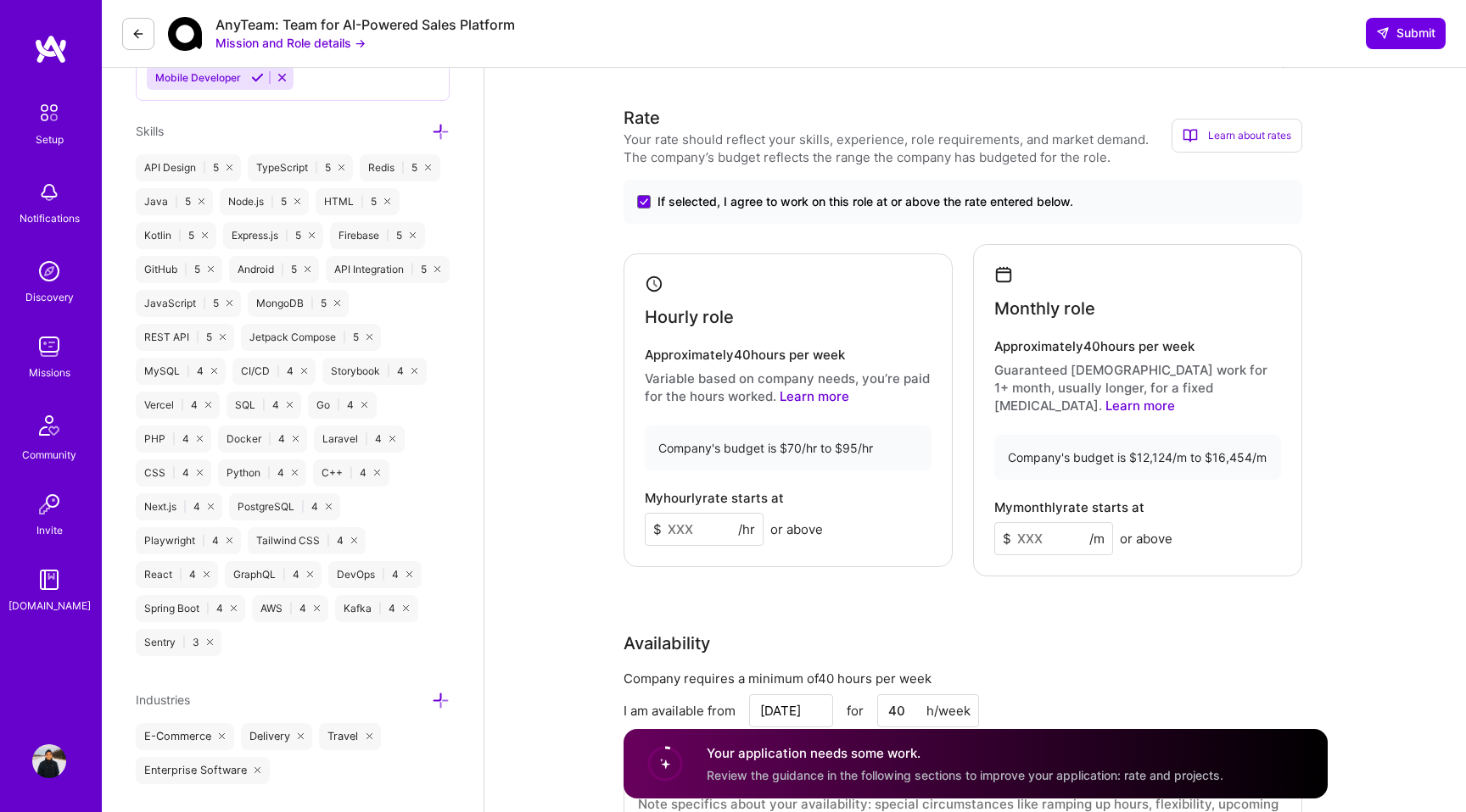
scroll to position [845, 0]
click at [685, 521] on input at bounding box center [704, 528] width 118 height 33
type input "6"
type input "70"
click at [717, 513] on input "70" at bounding box center [704, 528] width 118 height 33
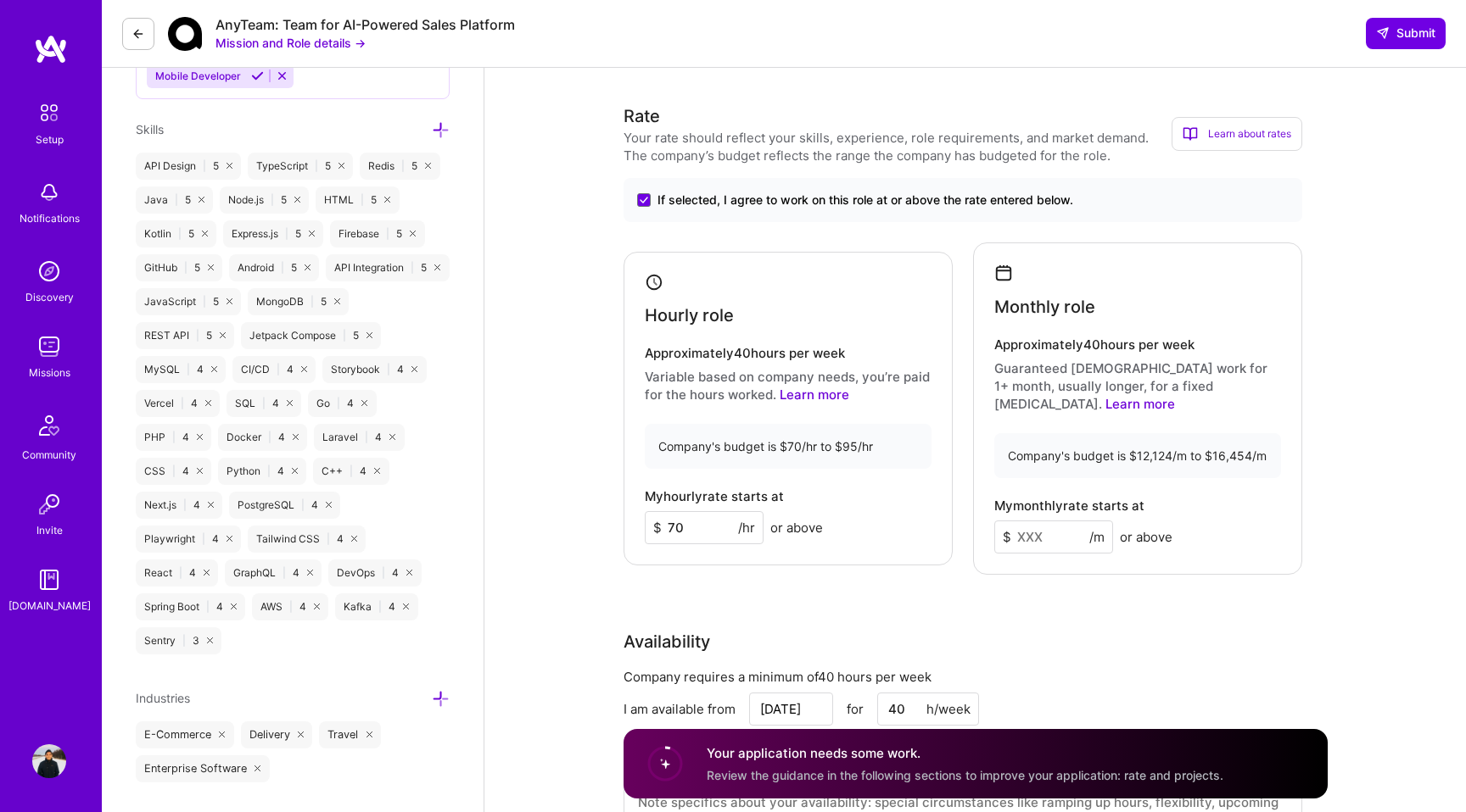
click at [1034, 525] on input at bounding box center [1054, 537] width 118 height 33
click at [1052, 521] on input at bounding box center [1054, 537] width 118 height 33
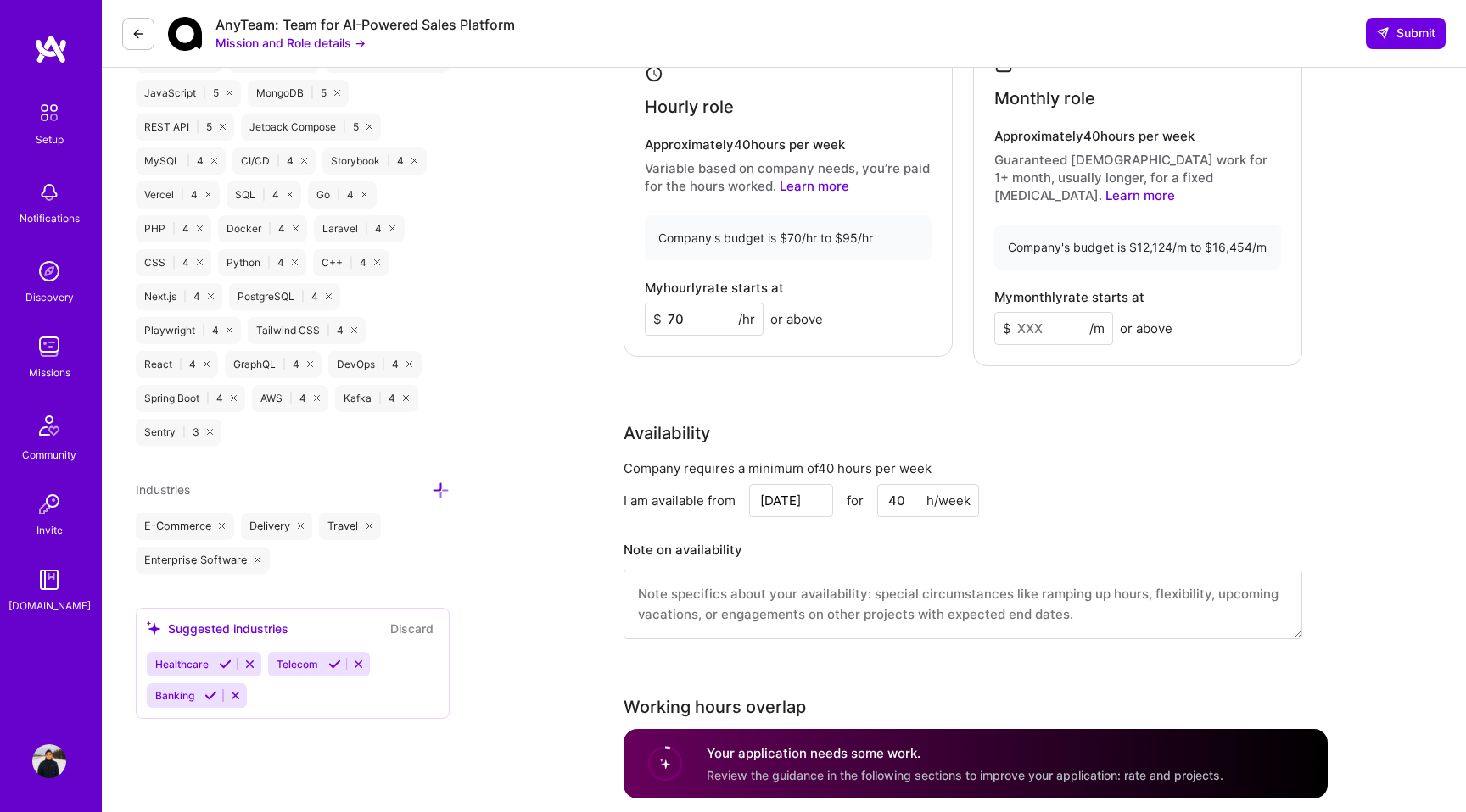
scroll to position [1065, 0]
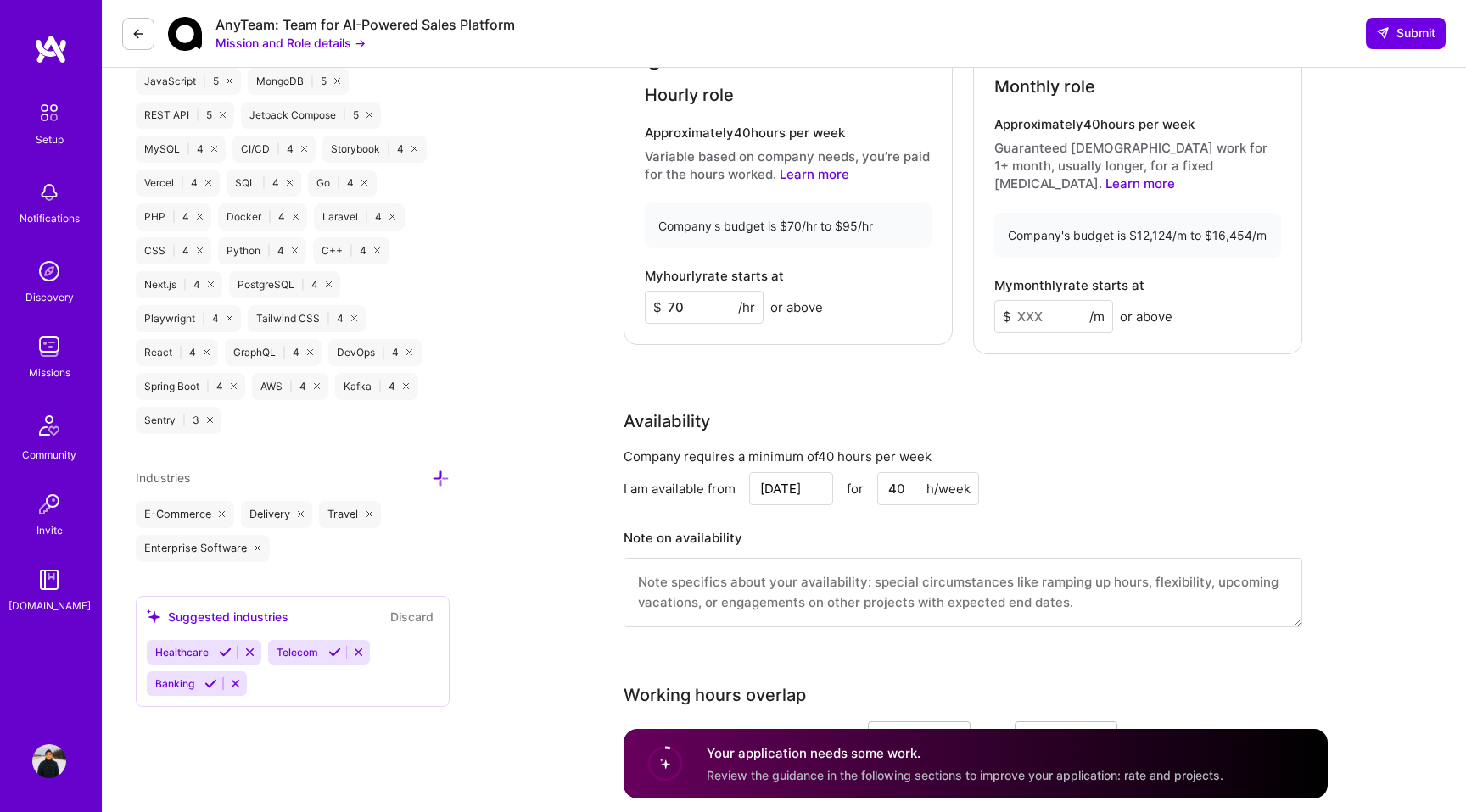
click at [887, 584] on textarea at bounding box center [963, 592] width 679 height 69
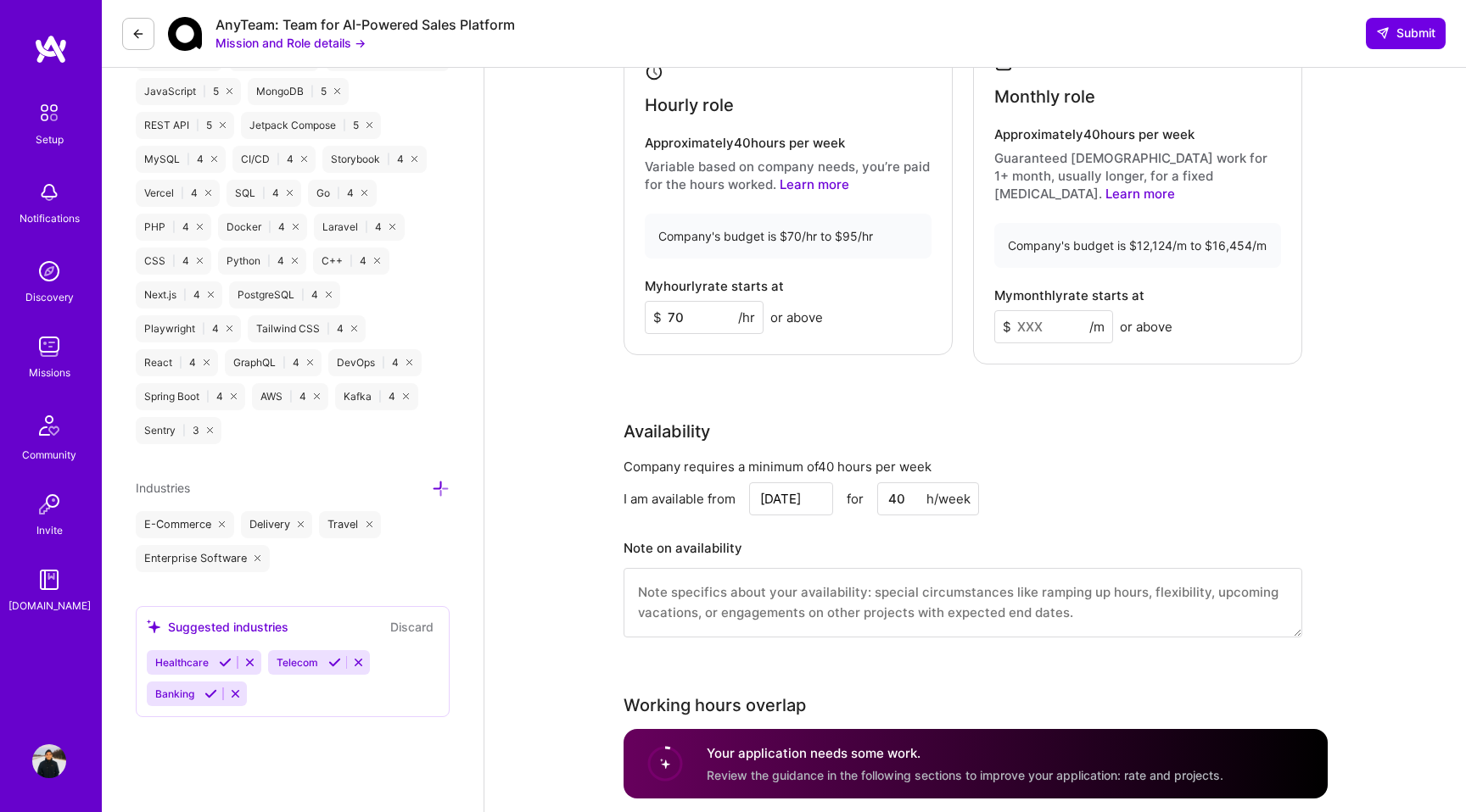
click at [1035, 311] on input at bounding box center [1054, 327] width 118 height 33
type input "1"
type input "10000"
click at [1090, 361] on div "Rate Your rate should reflect your skills, experience, role requirements, and m…" at bounding box center [976, 276] width 704 height 766
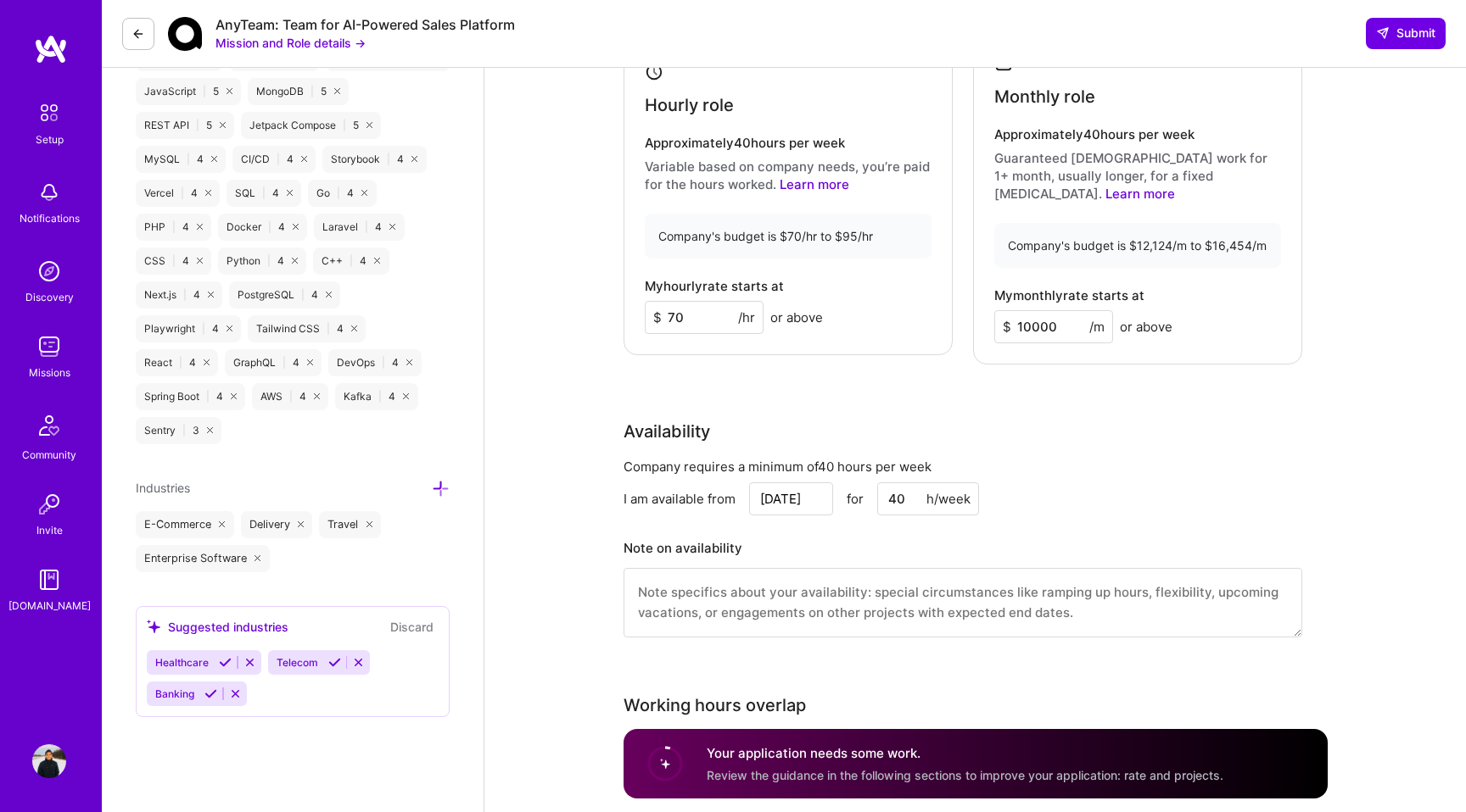
drag, startPoint x: 1031, startPoint y: 313, endPoint x: 1015, endPoint y: 313, distance: 16.0
click at [1015, 313] on input "10000" at bounding box center [1054, 327] width 118 height 33
click at [685, 310] on input "70" at bounding box center [704, 317] width 118 height 33
type input "65"
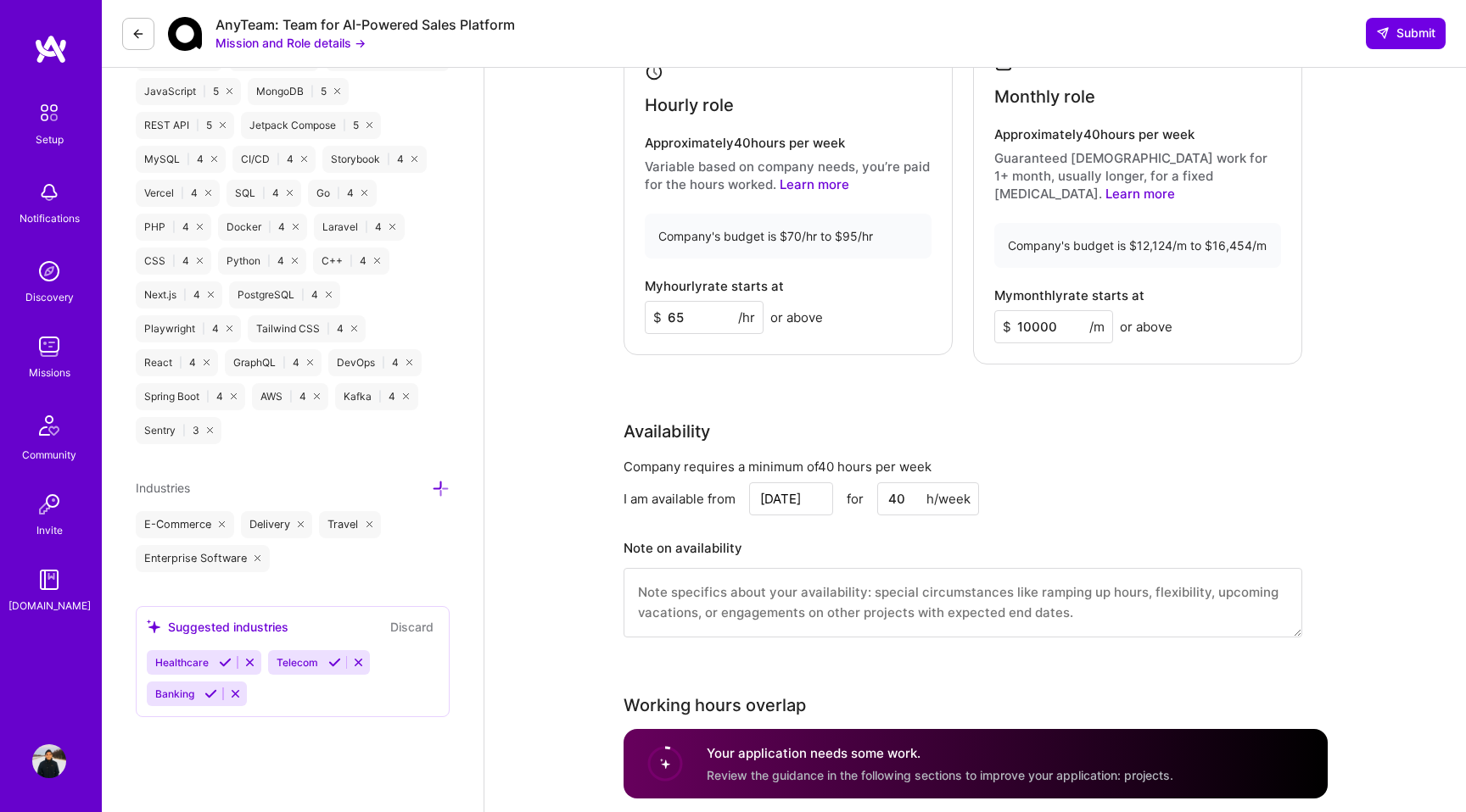
click at [887, 391] on div "Rate Your rate should reflect your skills, experience, role requirements, and m…" at bounding box center [976, 276] width 704 height 766
click at [1099, 359] on div "Rate Your rate should reflect your skills, experience, role requirements, and m…" at bounding box center [976, 276] width 704 height 766
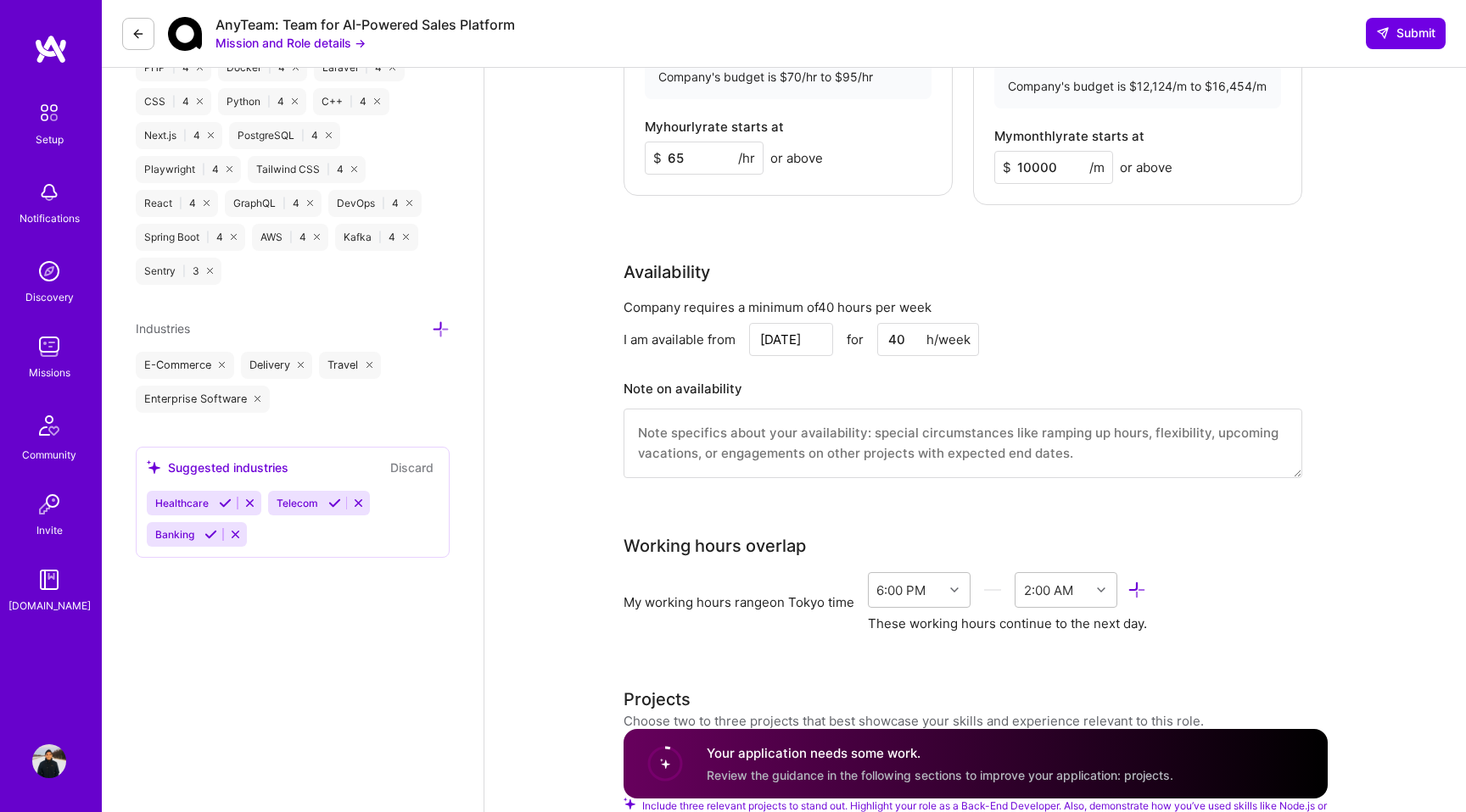
scroll to position [1218, 0]
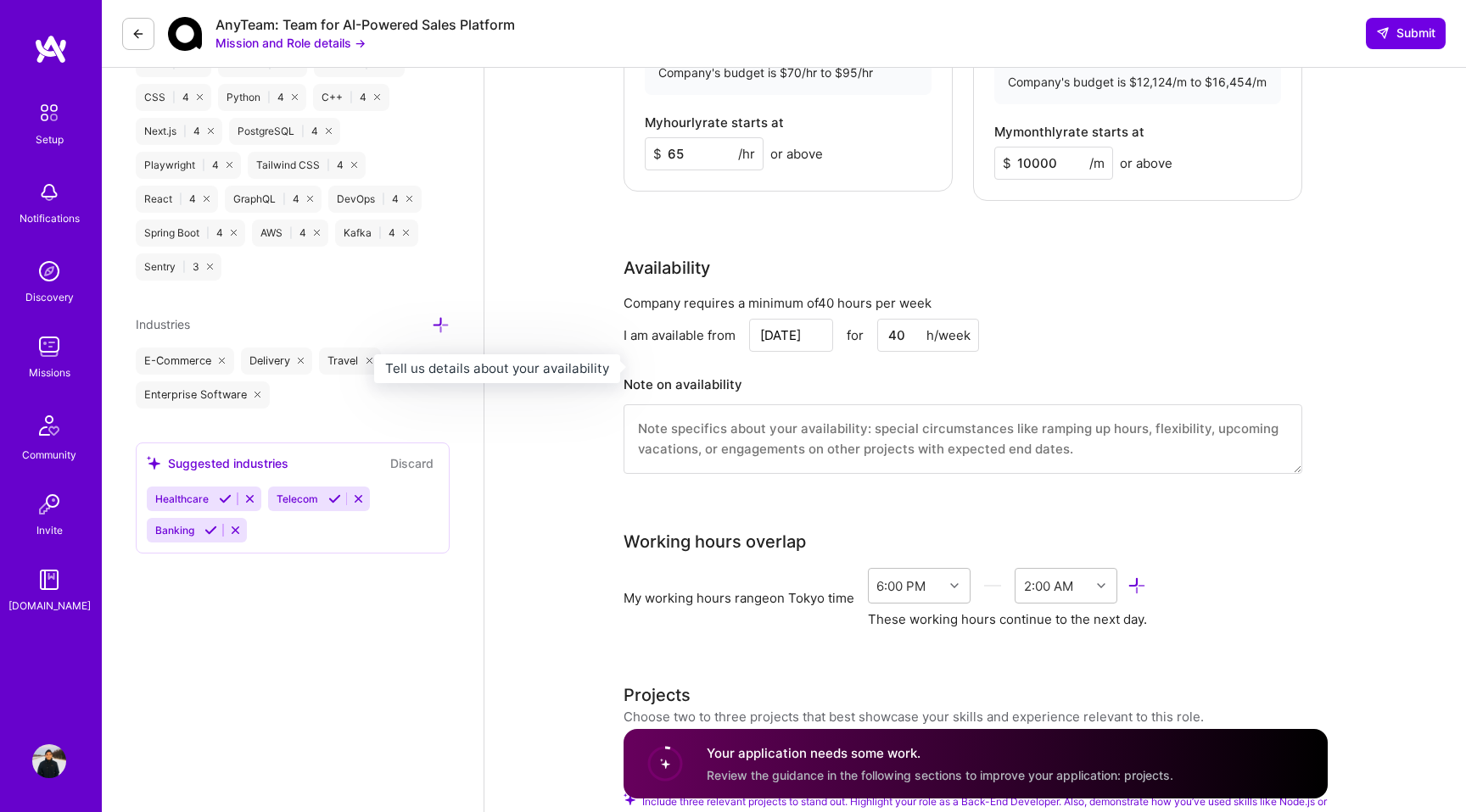
click at [698, 373] on div "Note on availability" at bounding box center [683, 385] width 118 height 25
click at [775, 380] on div "Note on availability" at bounding box center [963, 423] width 679 height 101
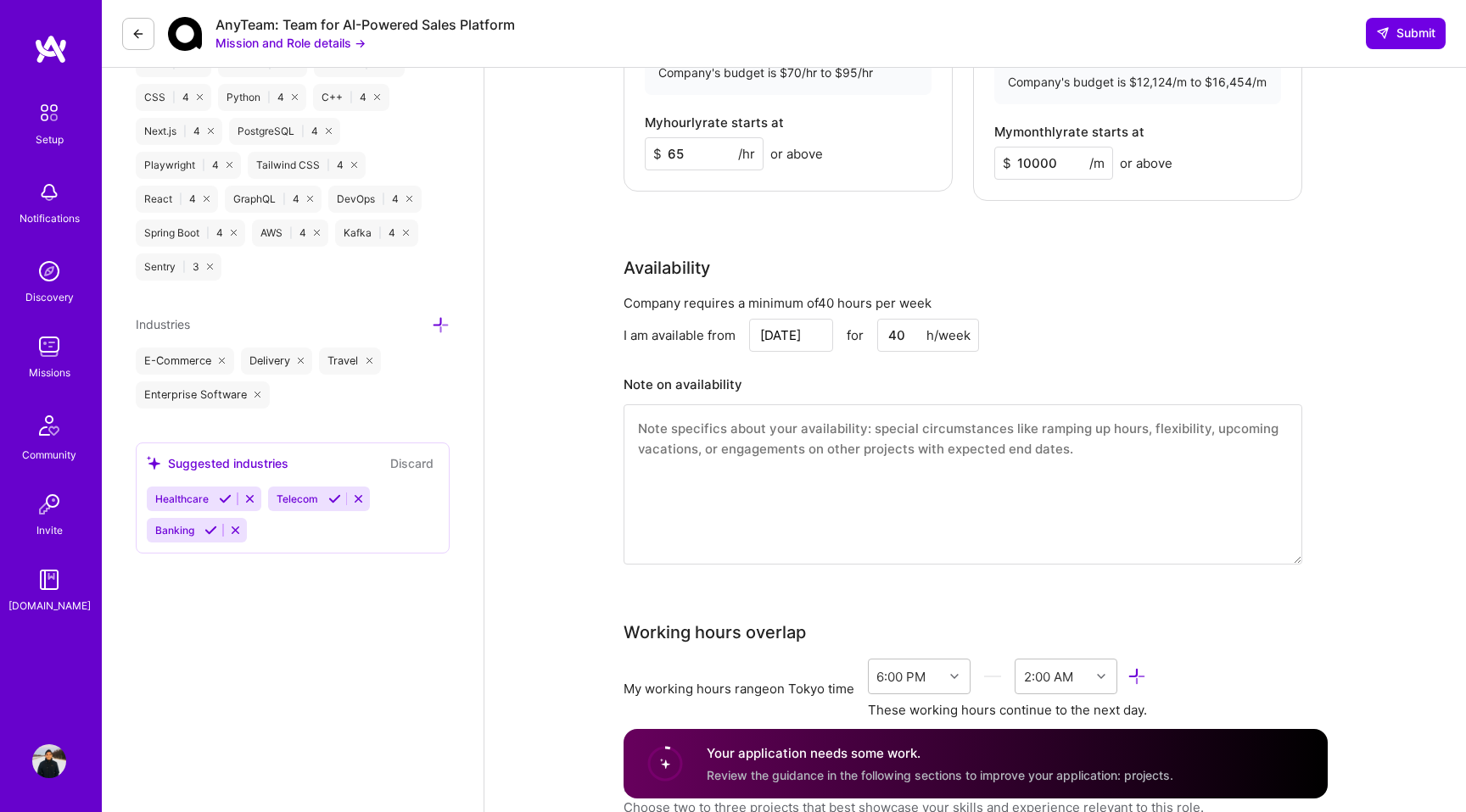
drag, startPoint x: 1296, startPoint y: 449, endPoint x: 1306, endPoint y: 541, distance: 92.5
click at [1306, 541] on div "Availability Company requires a minimum of 40 hours per week I am available fro…" at bounding box center [976, 421] width 704 height 330
click at [830, 450] on textarea at bounding box center [963, 485] width 679 height 162
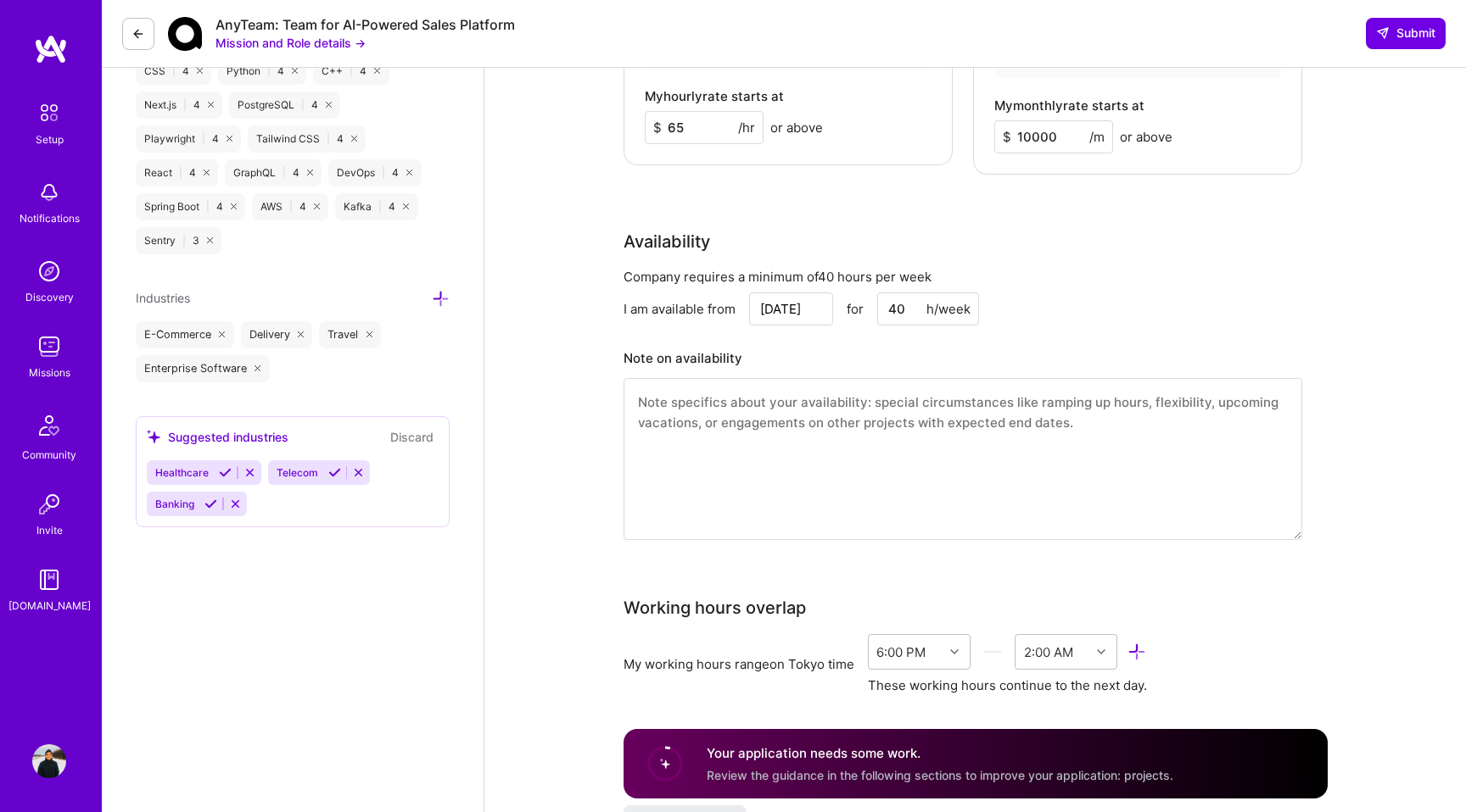
scroll to position [1246, 0]
click at [718, 413] on textarea at bounding box center [963, 458] width 679 height 162
type textarea "I am available from [DATE]. I do have some planned holiday for few days as ment…"
